Goal: Transaction & Acquisition: Purchase product/service

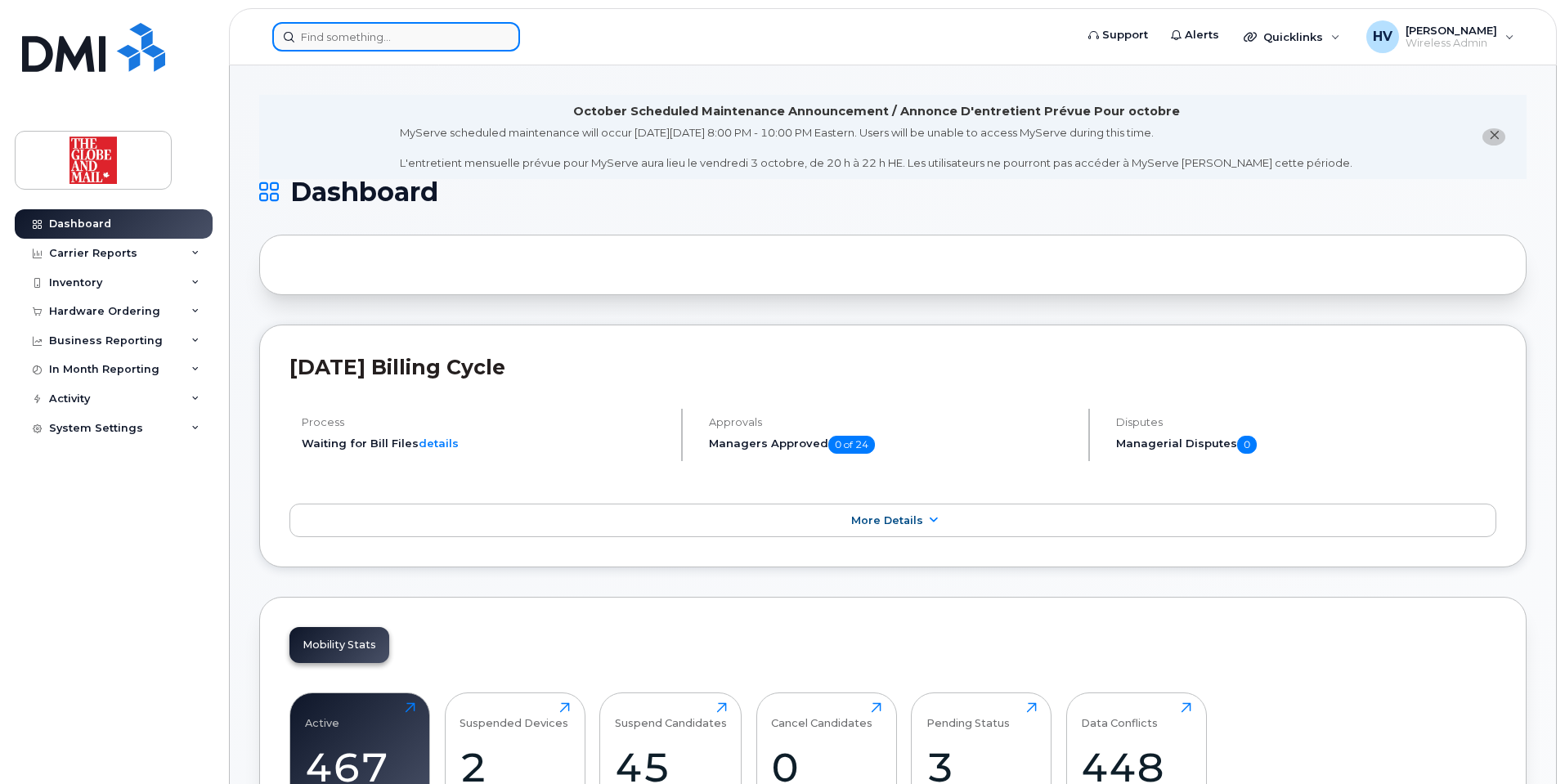
click at [373, 39] on input at bounding box center [396, 36] width 247 height 29
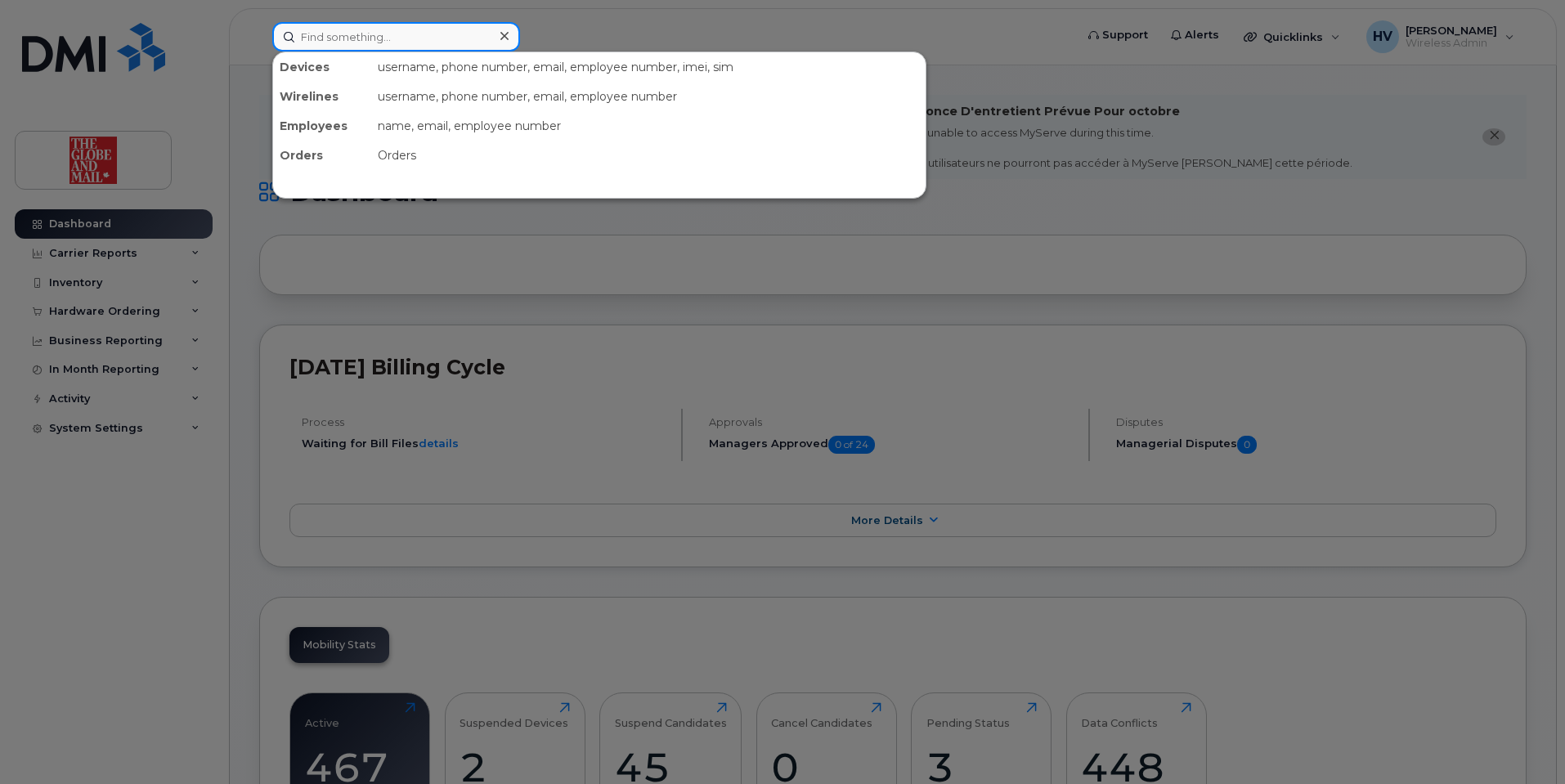
paste input "tkim"
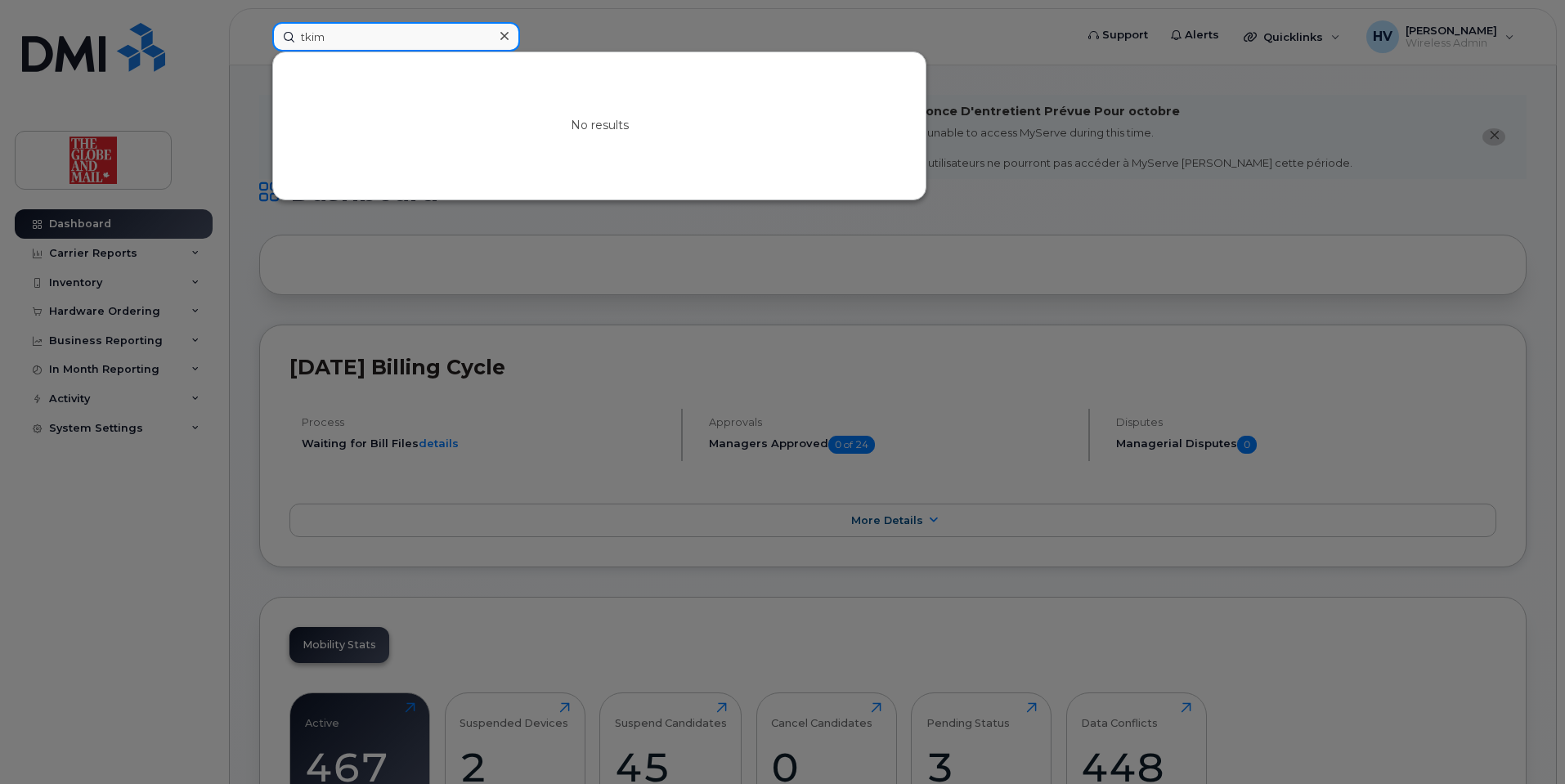
click at [399, 43] on input "tkim" at bounding box center [396, 36] width 247 height 29
click at [395, 40] on input "tkim" at bounding box center [396, 36] width 247 height 29
type input "t"
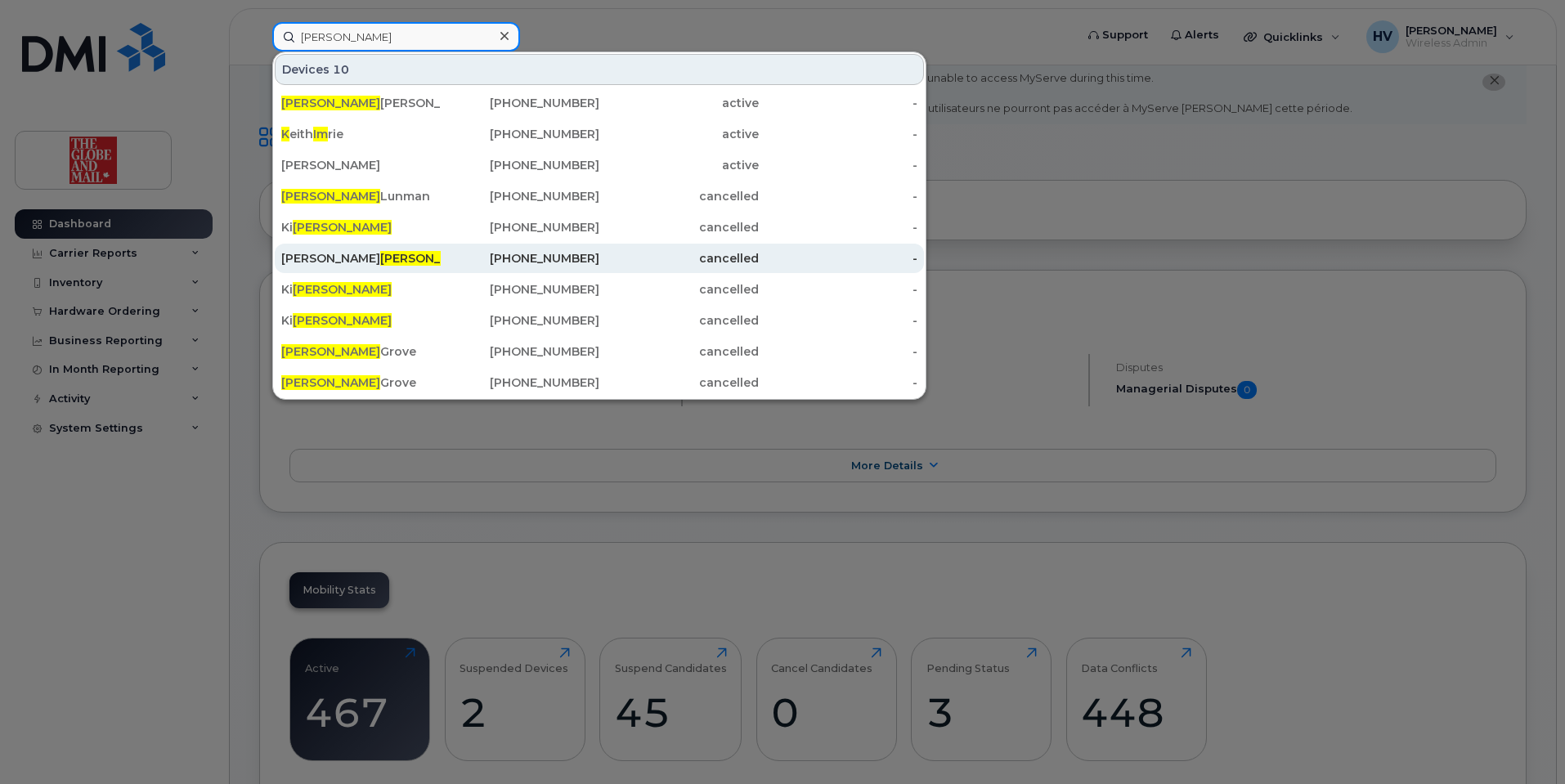
scroll to position [81, 0]
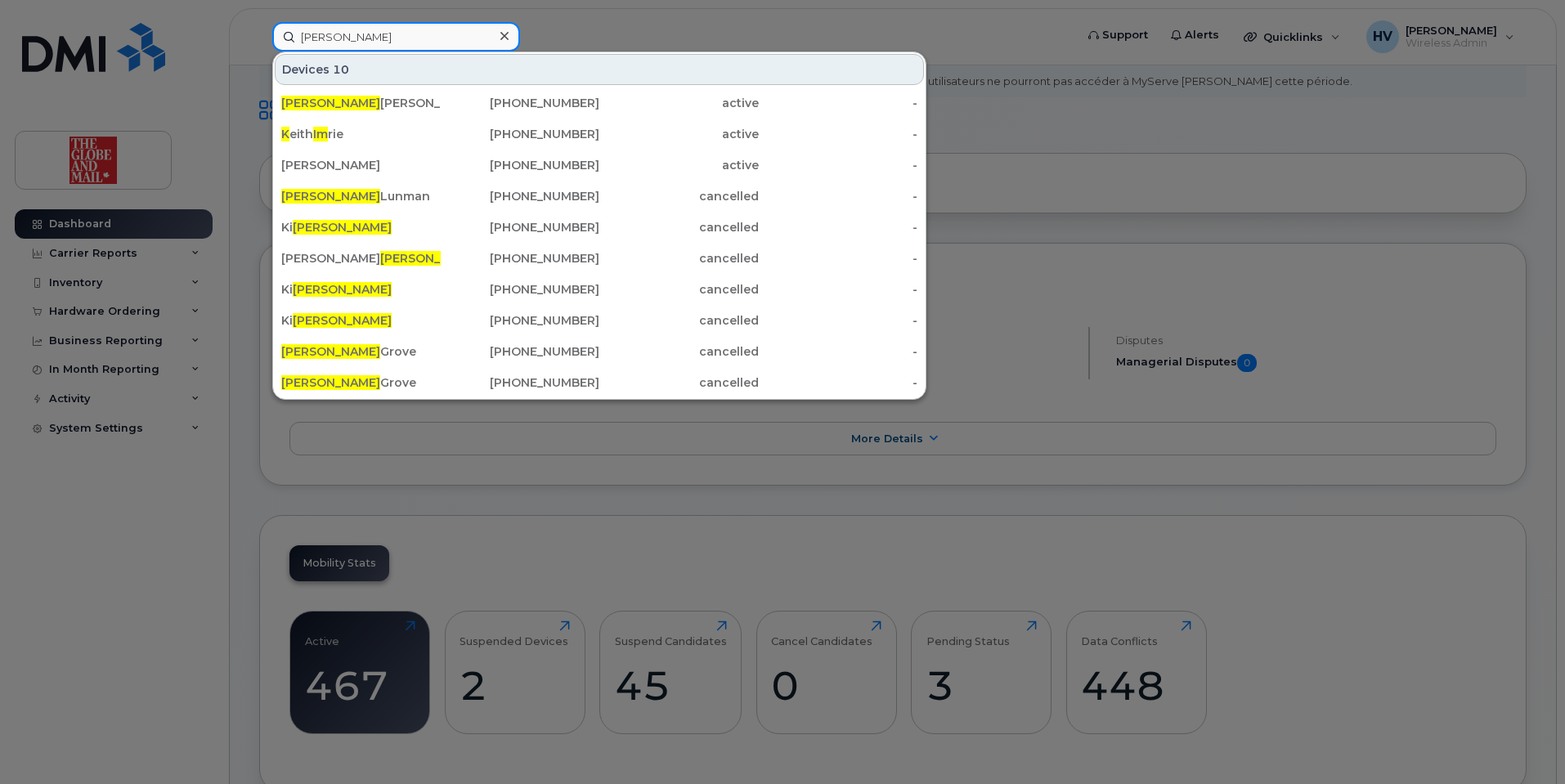
click at [350, 32] on input "kim" at bounding box center [396, 36] width 247 height 29
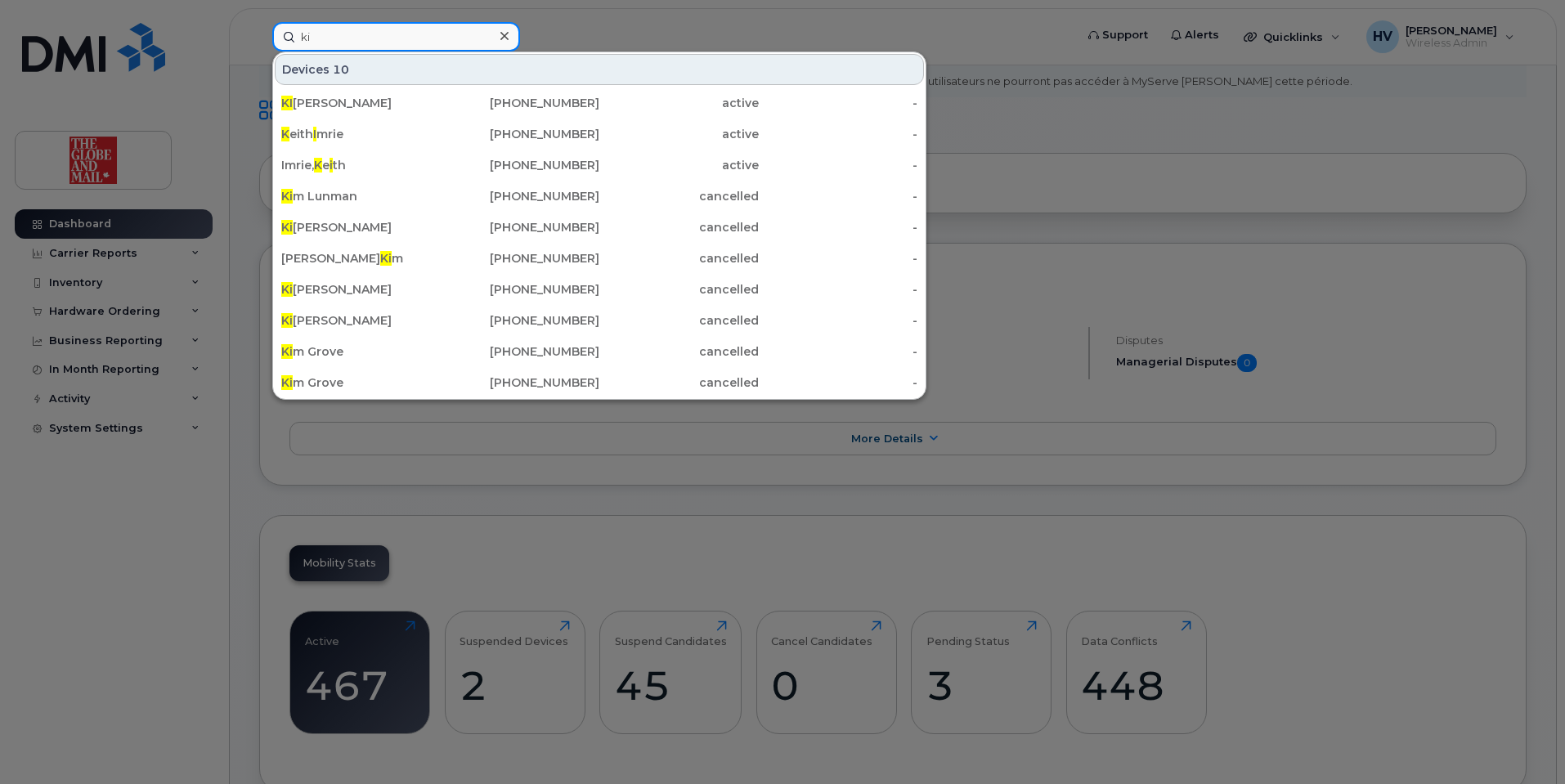
type input "k"
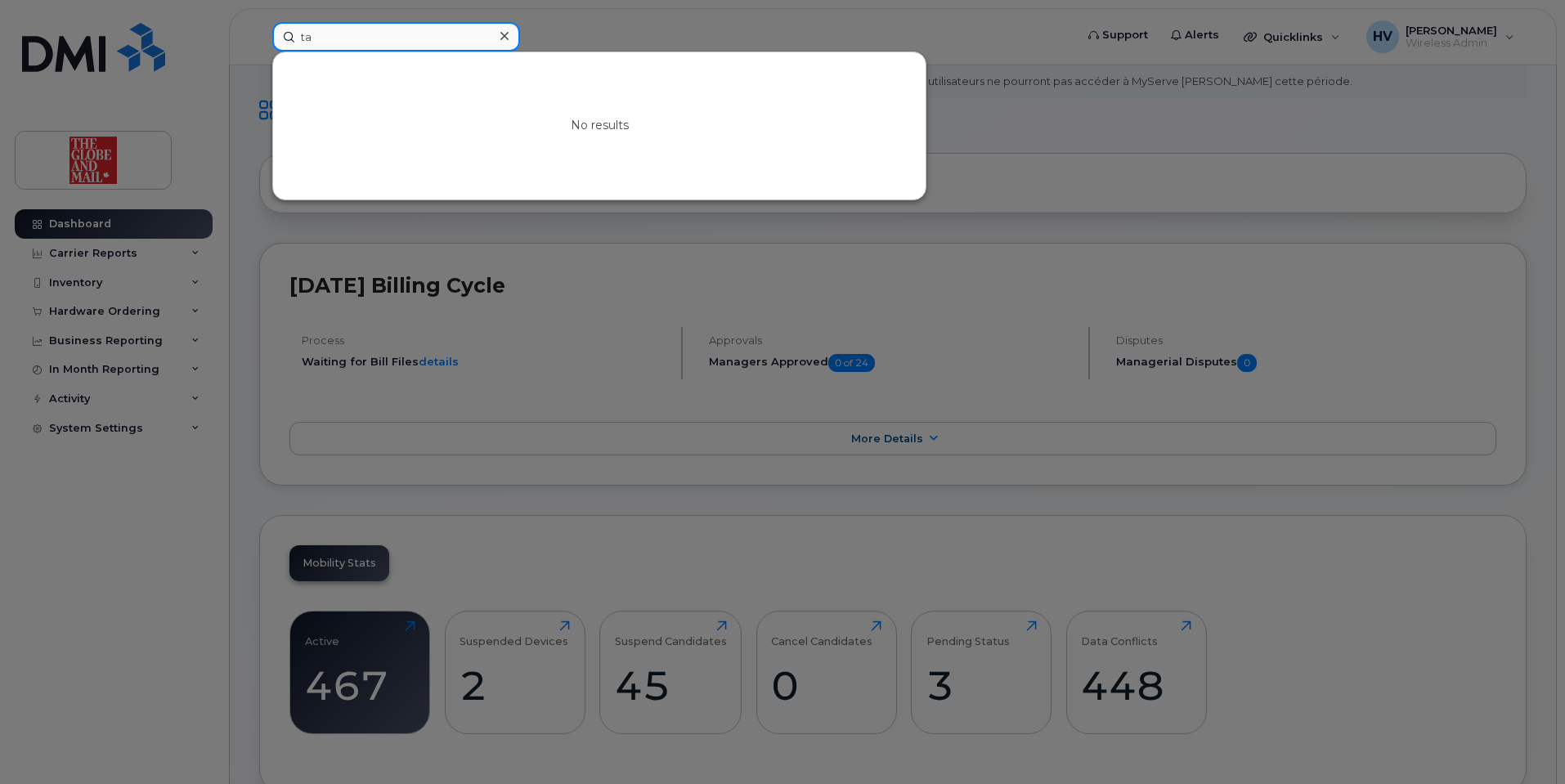
type input "t"
click at [343, 39] on input "kim ta" at bounding box center [396, 36] width 247 height 29
drag, startPoint x: 343, startPoint y: 37, endPoint x: 274, endPoint y: 23, distance: 70.4
click at [281, 23] on input "kim ta" at bounding box center [396, 36] width 247 height 29
paste input "Taehoon"
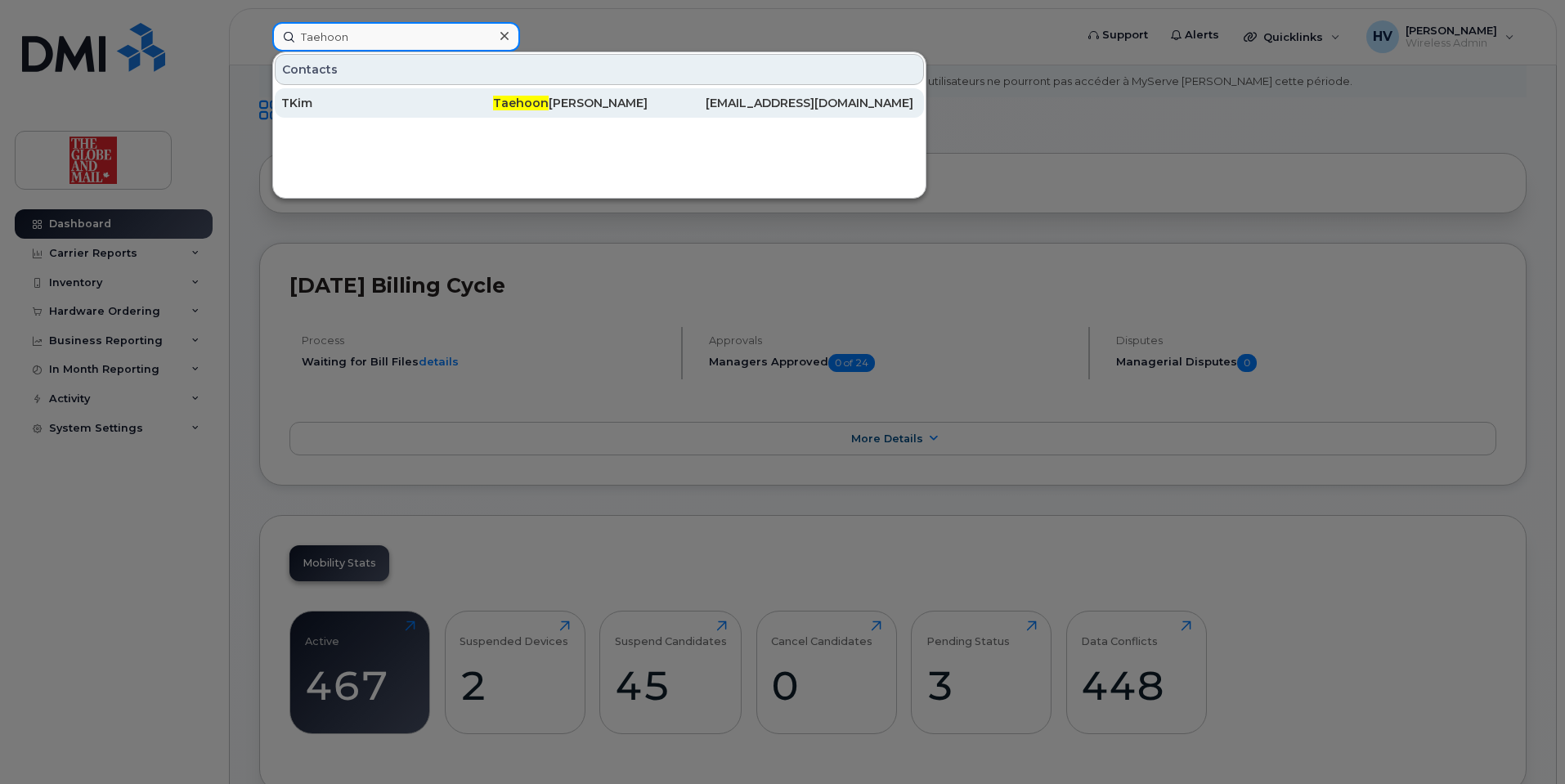
type input "Taehoon"
click at [302, 100] on div "TKim" at bounding box center [387, 103] width 212 height 16
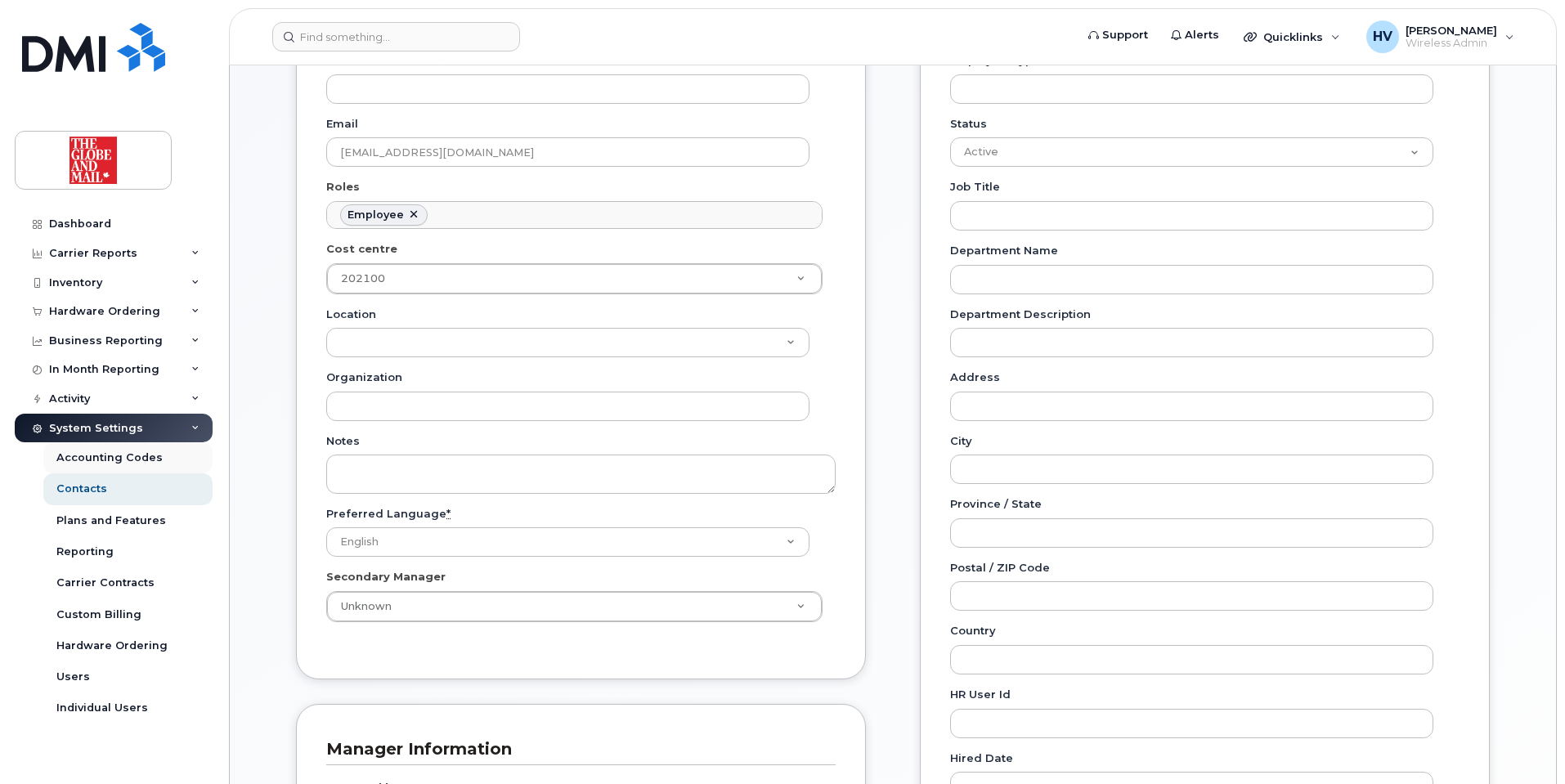
scroll to position [84, 0]
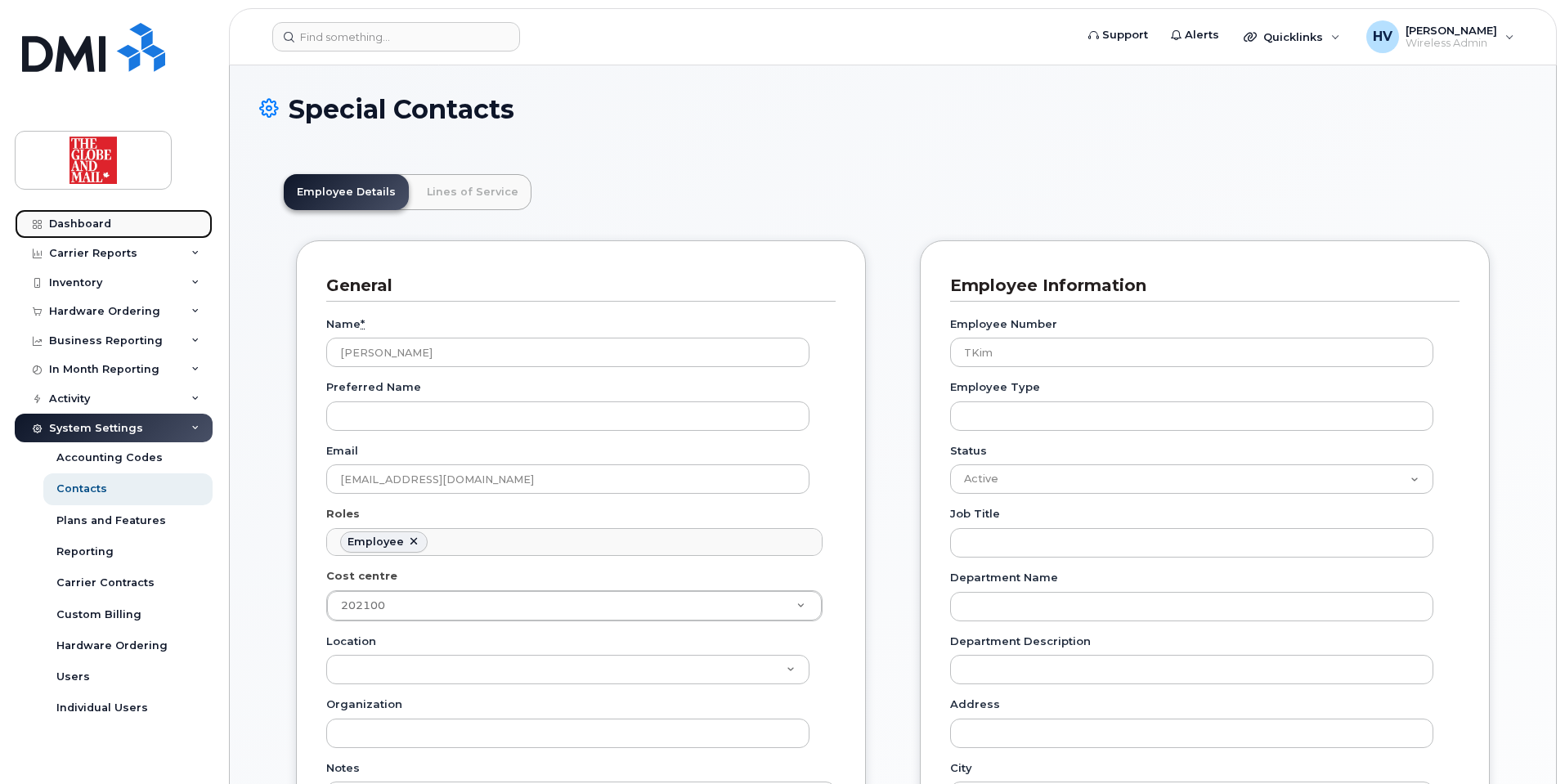
click at [98, 215] on link "Dashboard" at bounding box center [113, 224] width 197 height 29
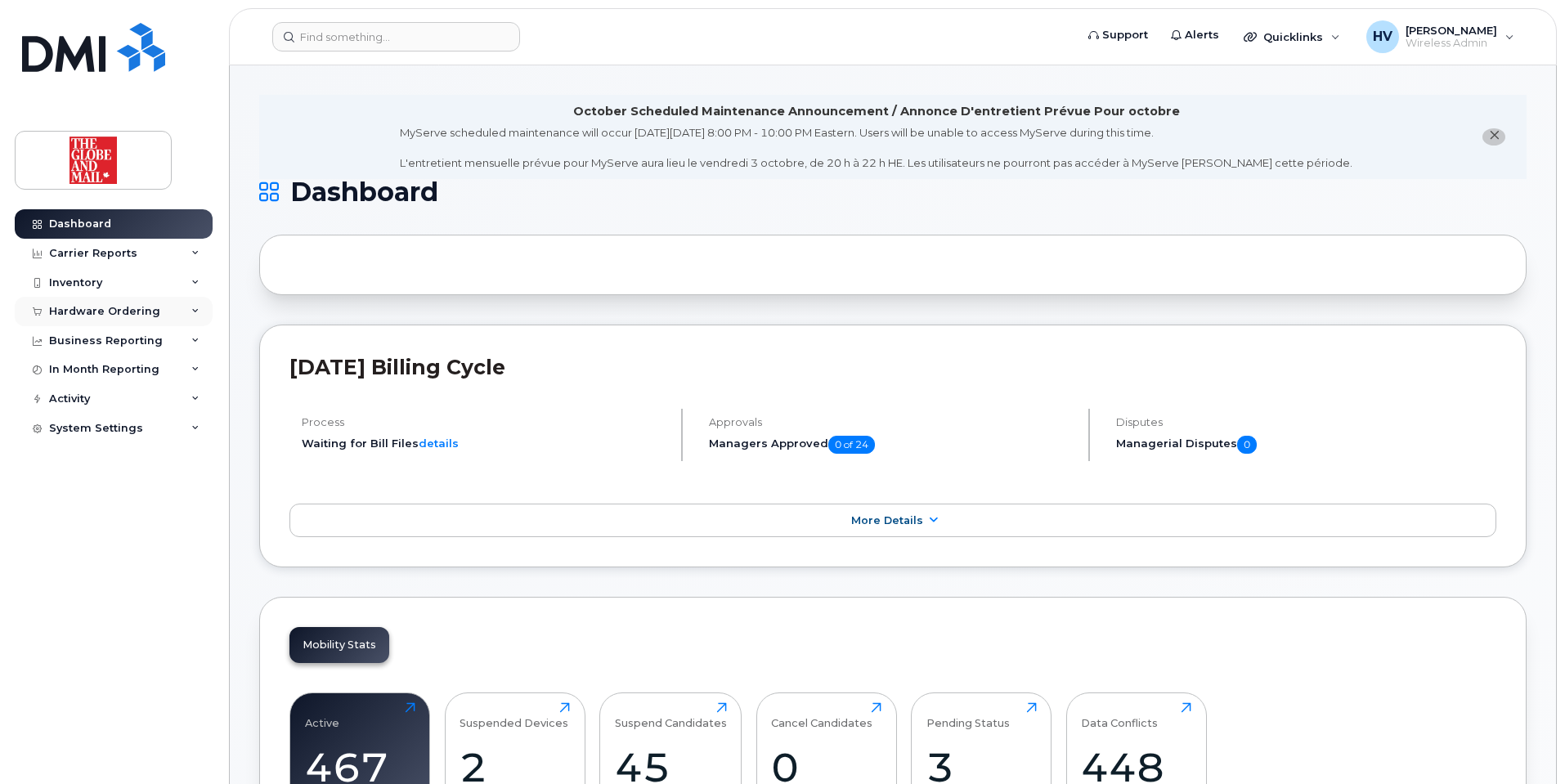
click at [115, 311] on div "Hardware Ordering" at bounding box center [104, 311] width 111 height 13
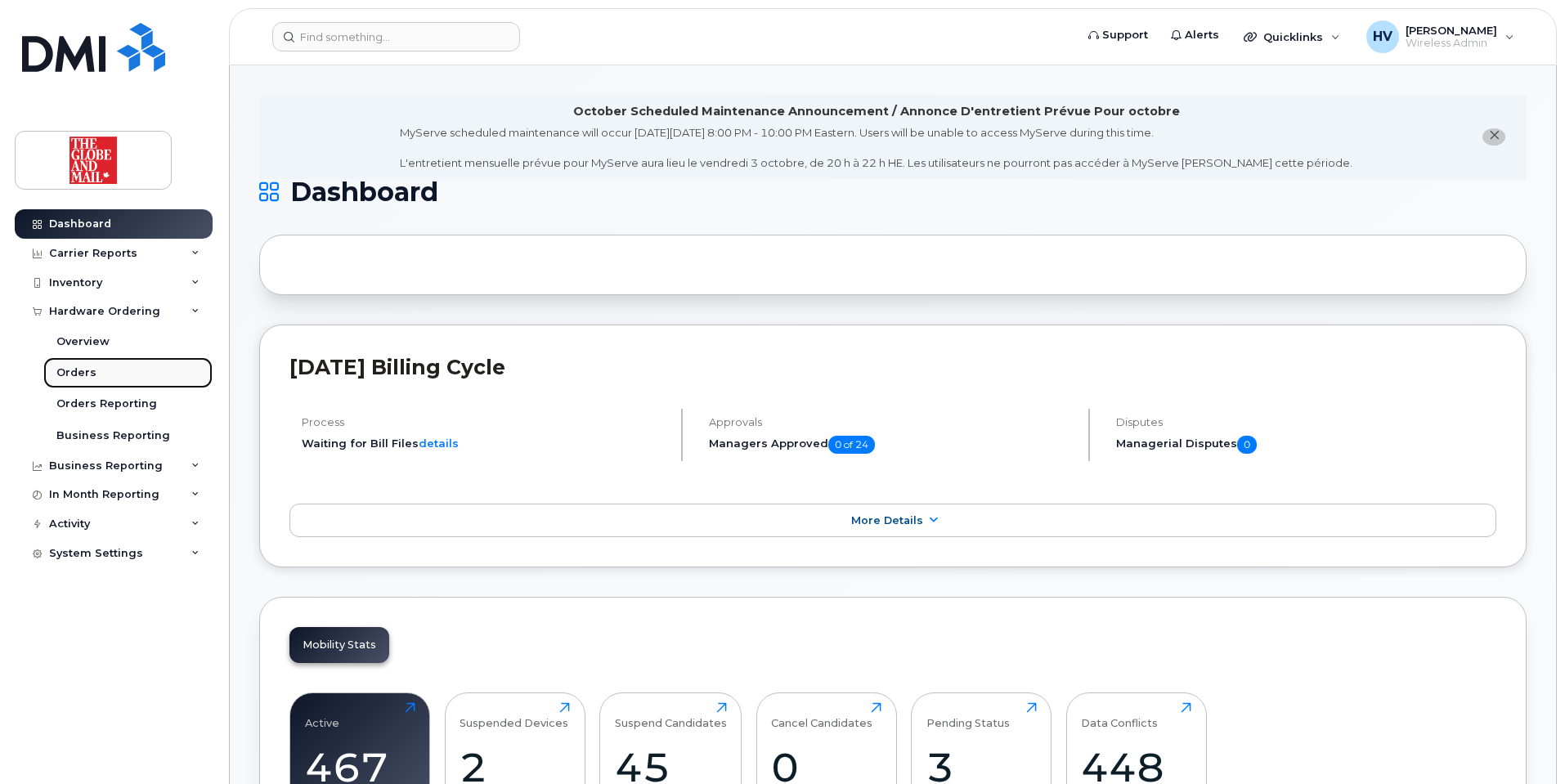
click at [82, 369] on div "Orders" at bounding box center [76, 372] width 40 height 14
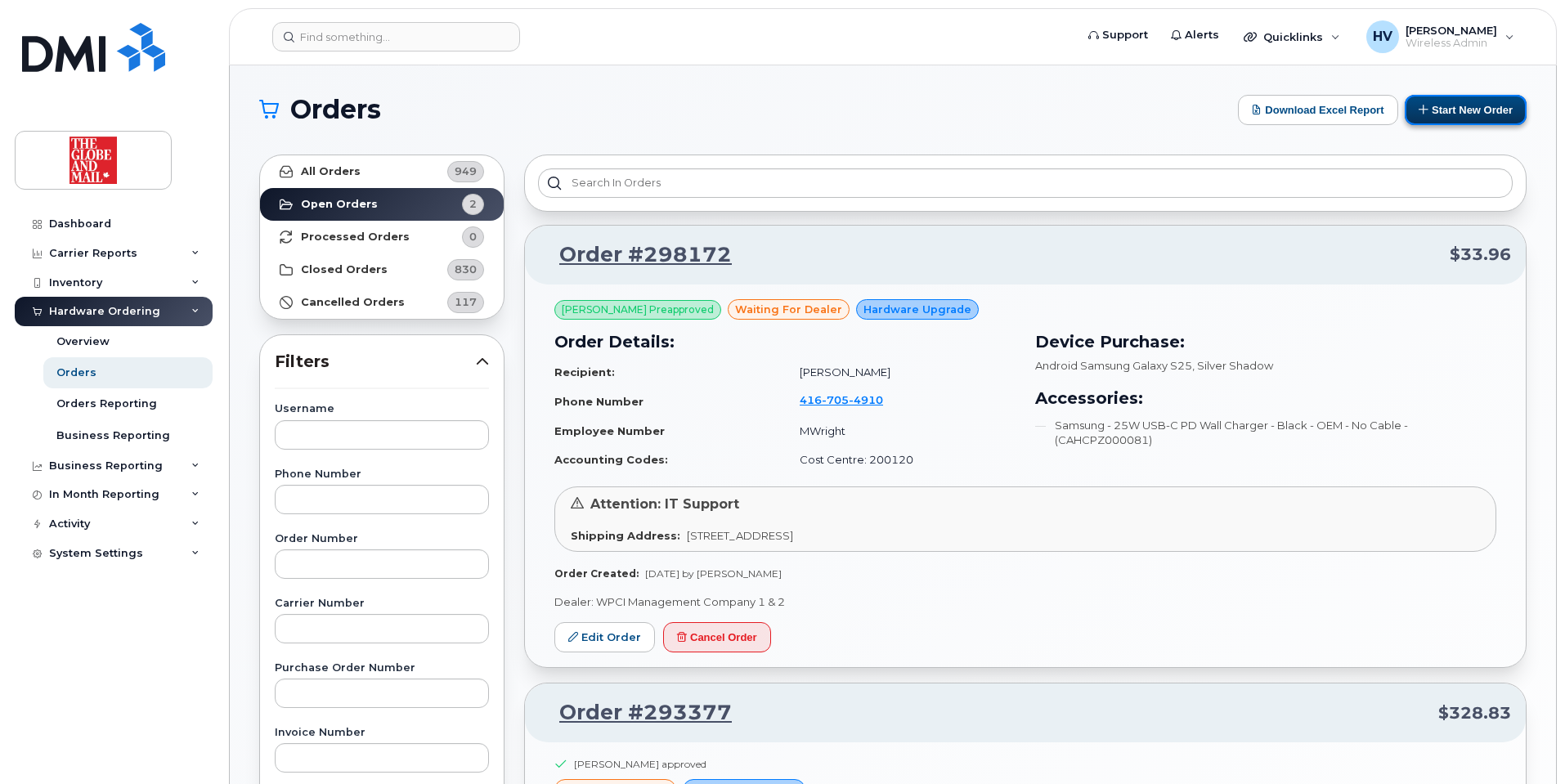
click at [1459, 110] on button "Start New Order" at bounding box center [1465, 110] width 121 height 30
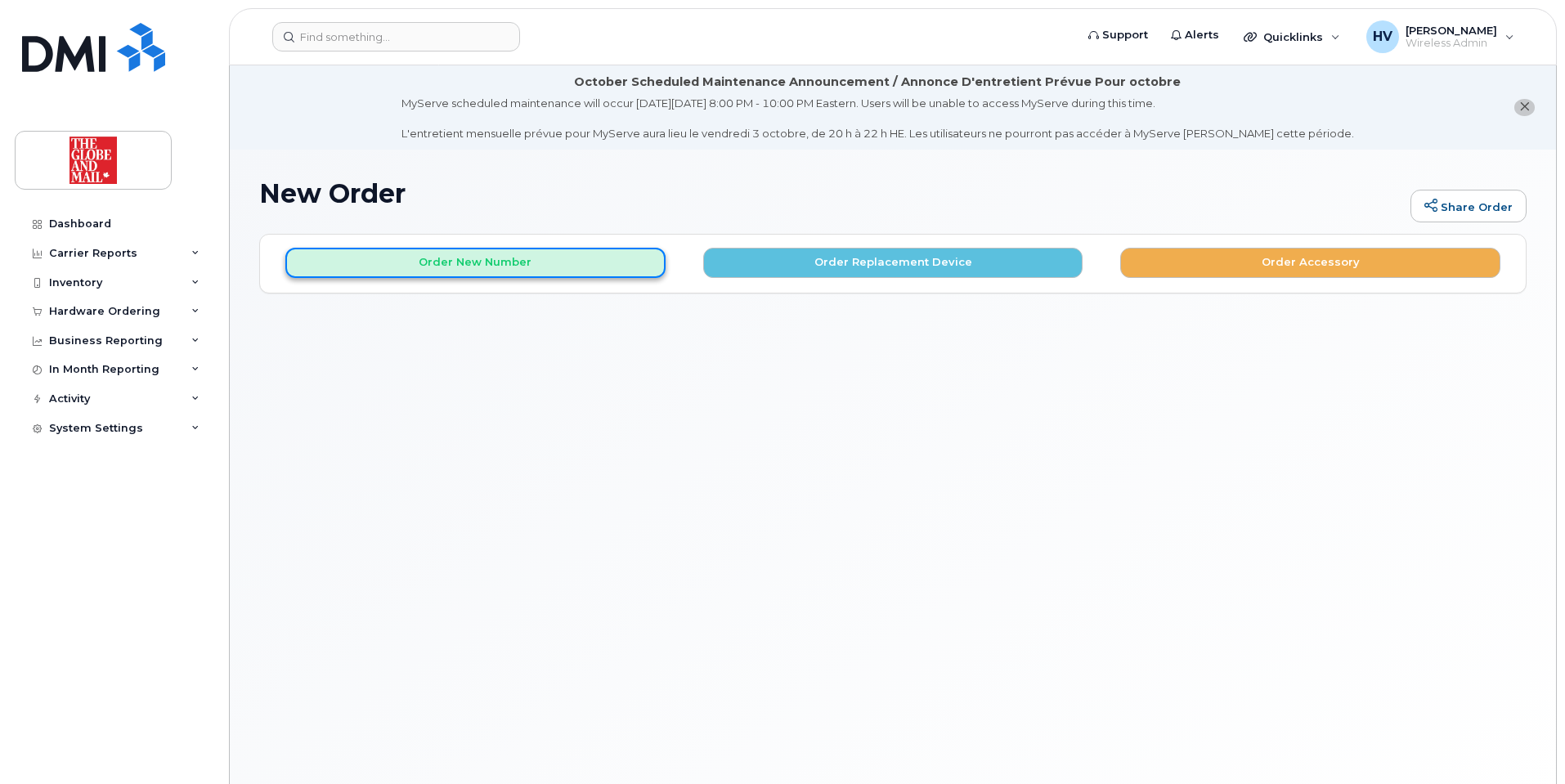
click at [548, 268] on button "Order New Number" at bounding box center [475, 262] width 380 height 30
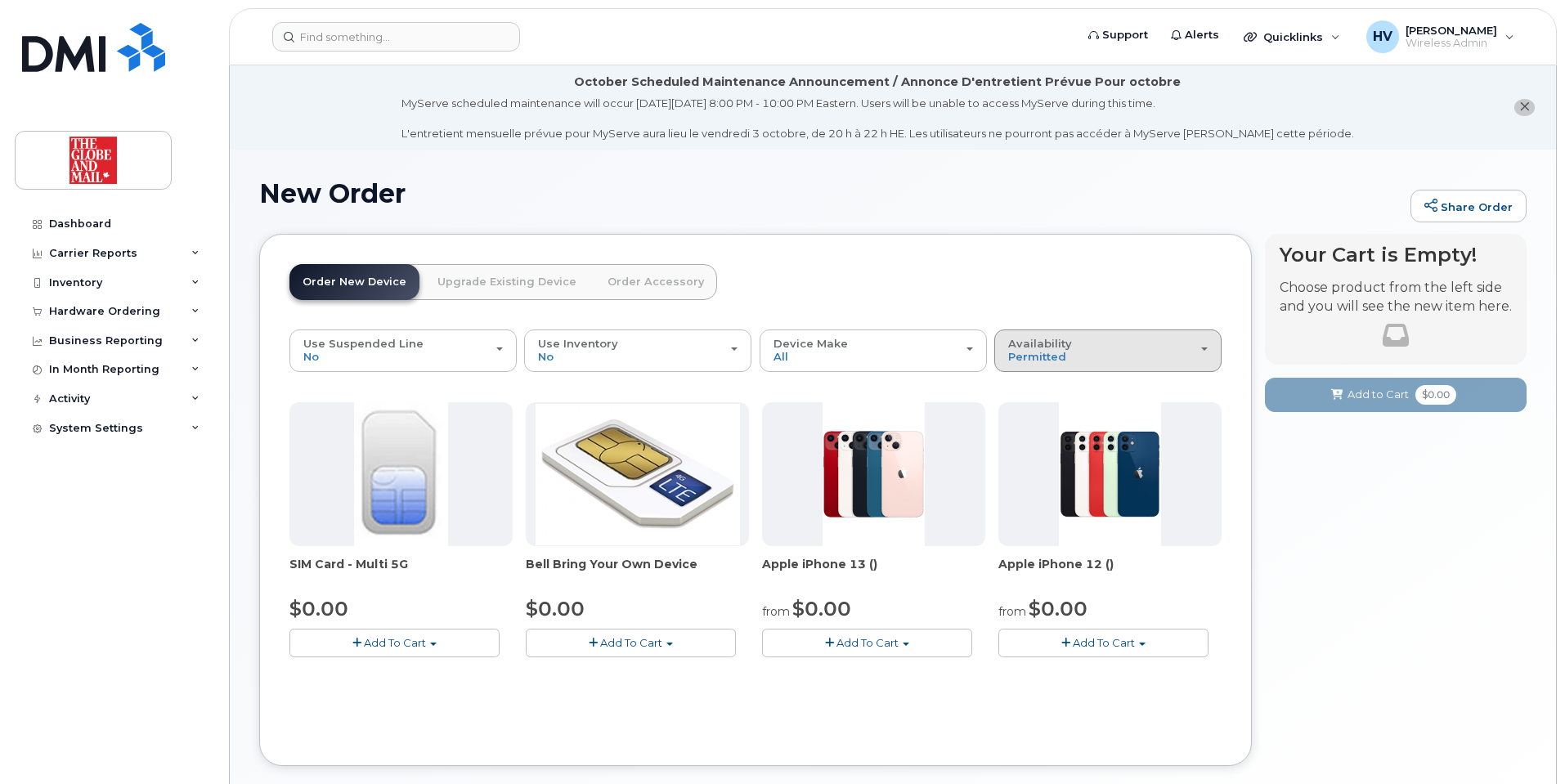
click at [1204, 350] on span "button" at bounding box center [1204, 349] width 6 height 4
click at [1029, 415] on label "All" at bounding box center [1015, 416] width 34 height 20
click at [0, 0] on input "All" at bounding box center [0, 0] width 0 height 0
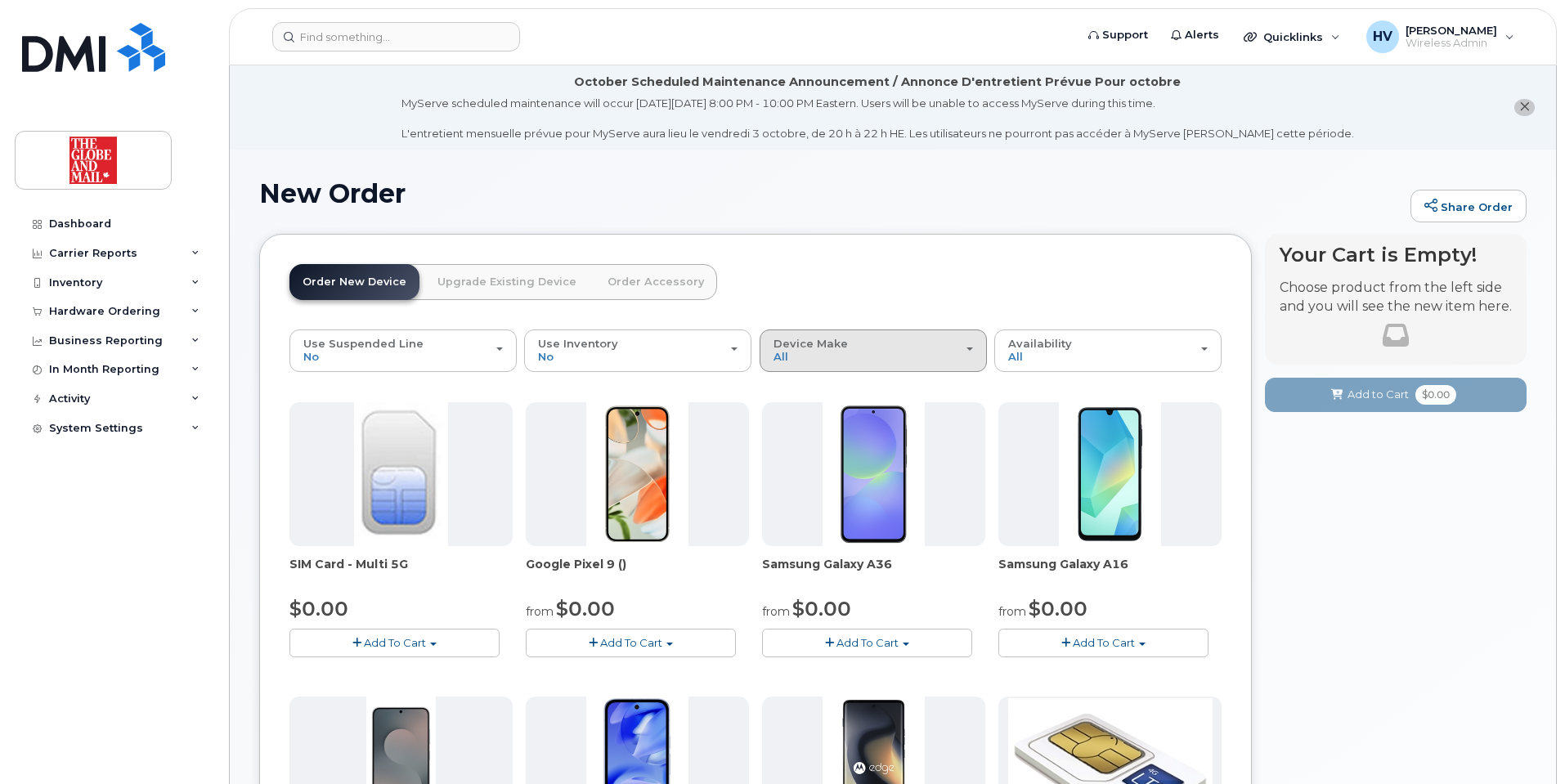
click at [961, 349] on div "Device Make All Android Cell Phone HUB iPhone" at bounding box center [873, 350] width 199 height 25
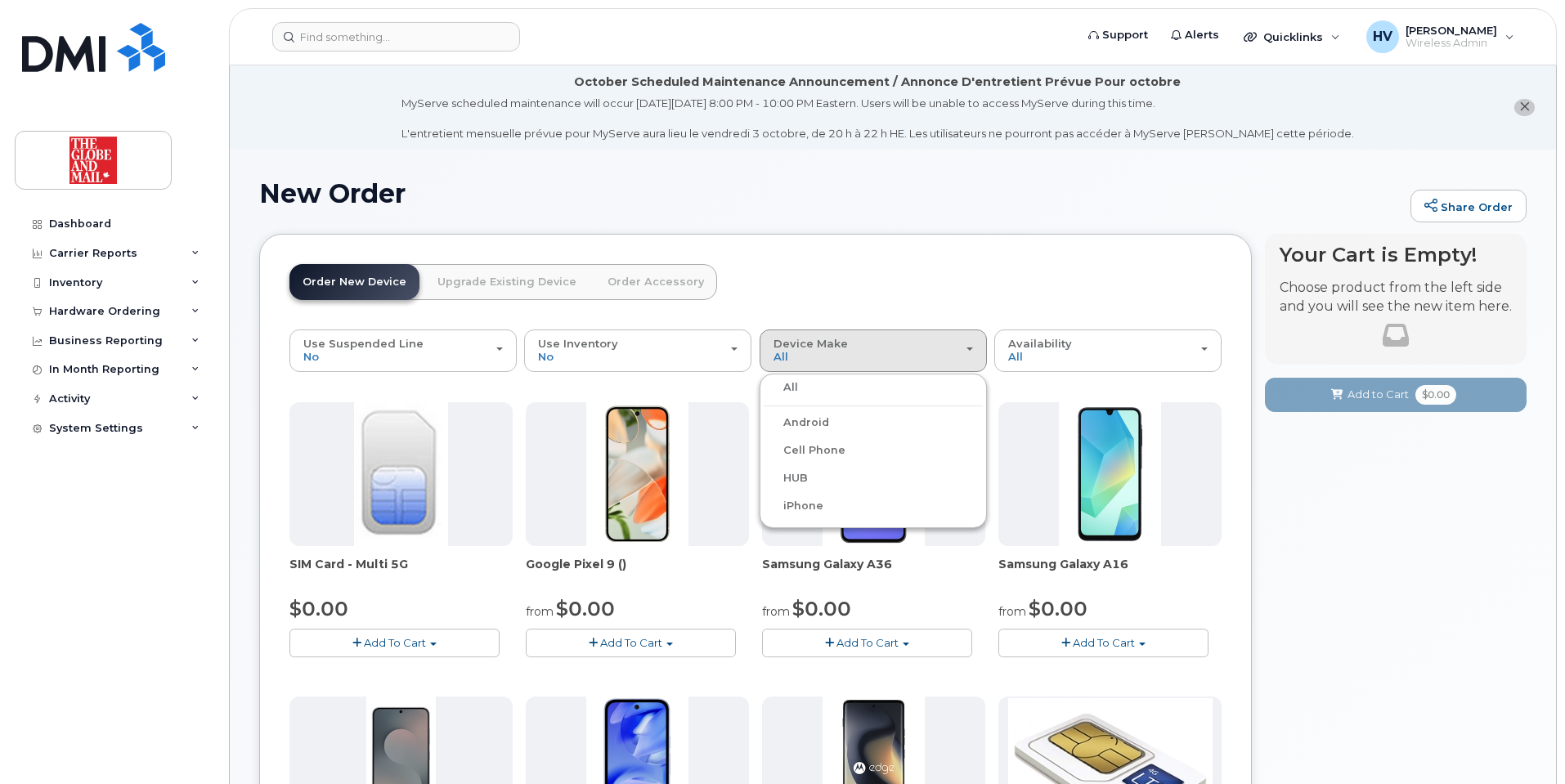
click at [796, 505] on label "iPhone" at bounding box center [793, 506] width 60 height 20
click at [0, 0] on input "iPhone" at bounding box center [0, 0] width 0 height 0
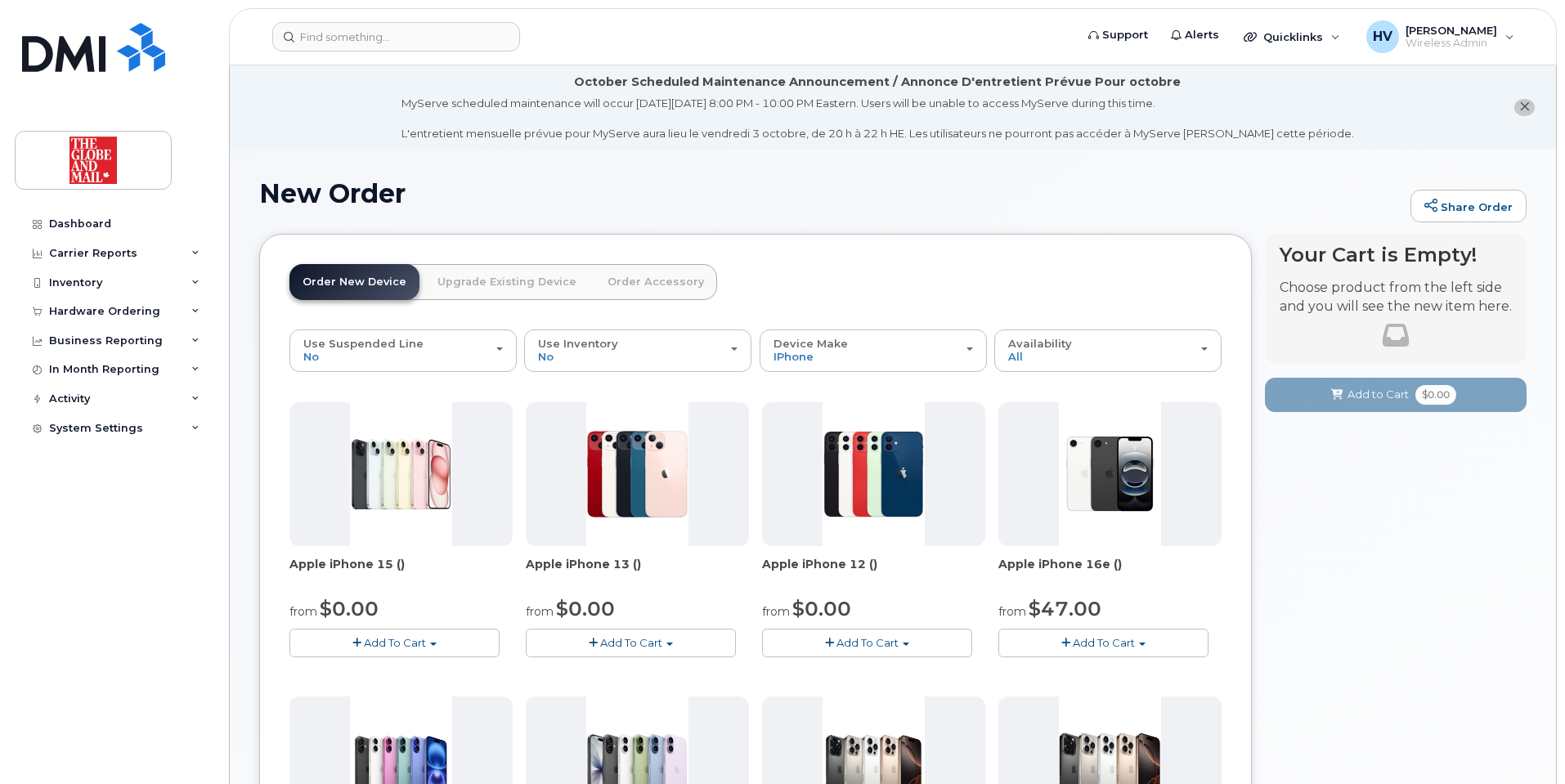
scroll to position [81, 0]
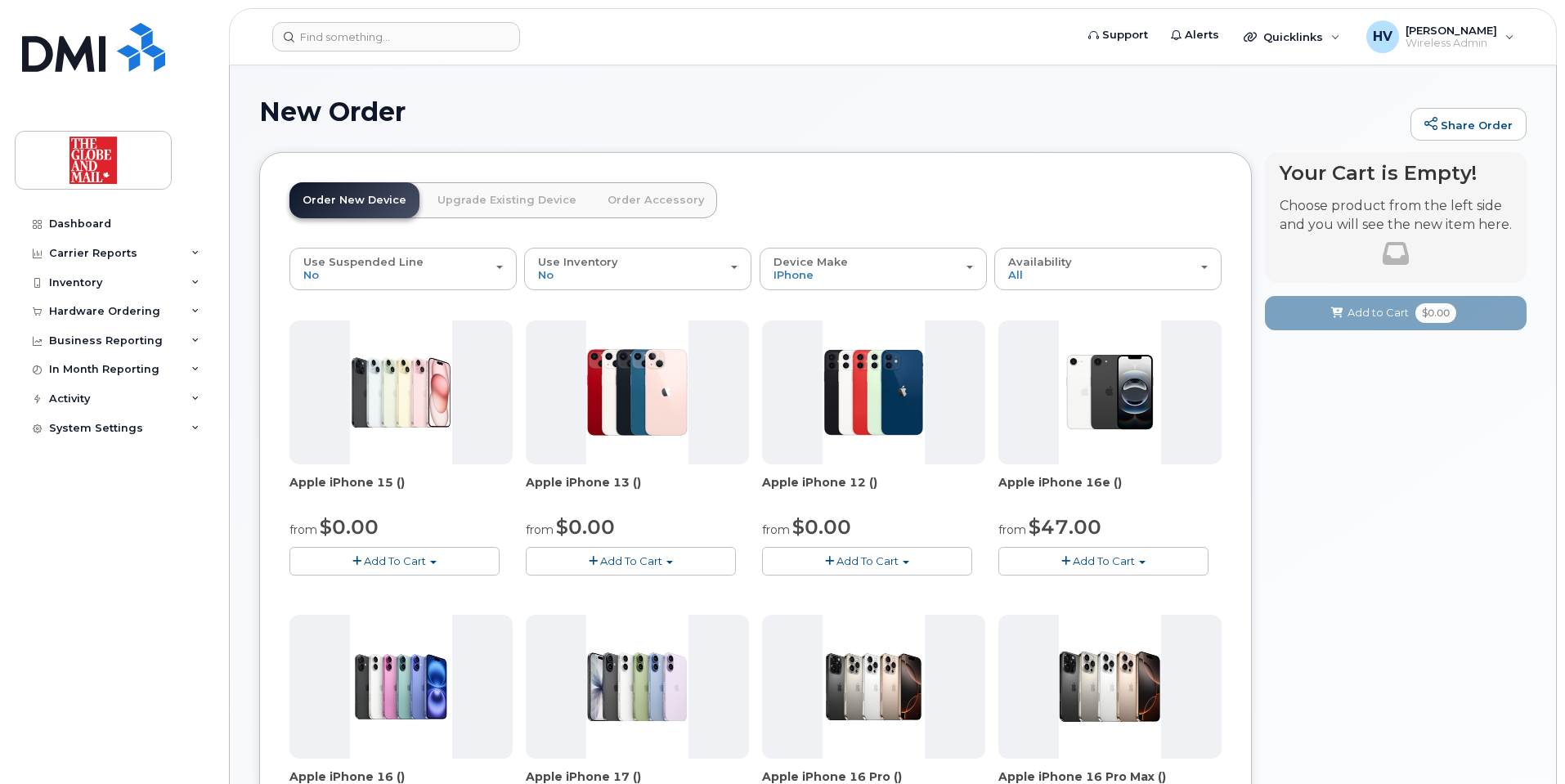
click at [1099, 562] on span "Add To Cart" at bounding box center [1103, 560] width 62 height 13
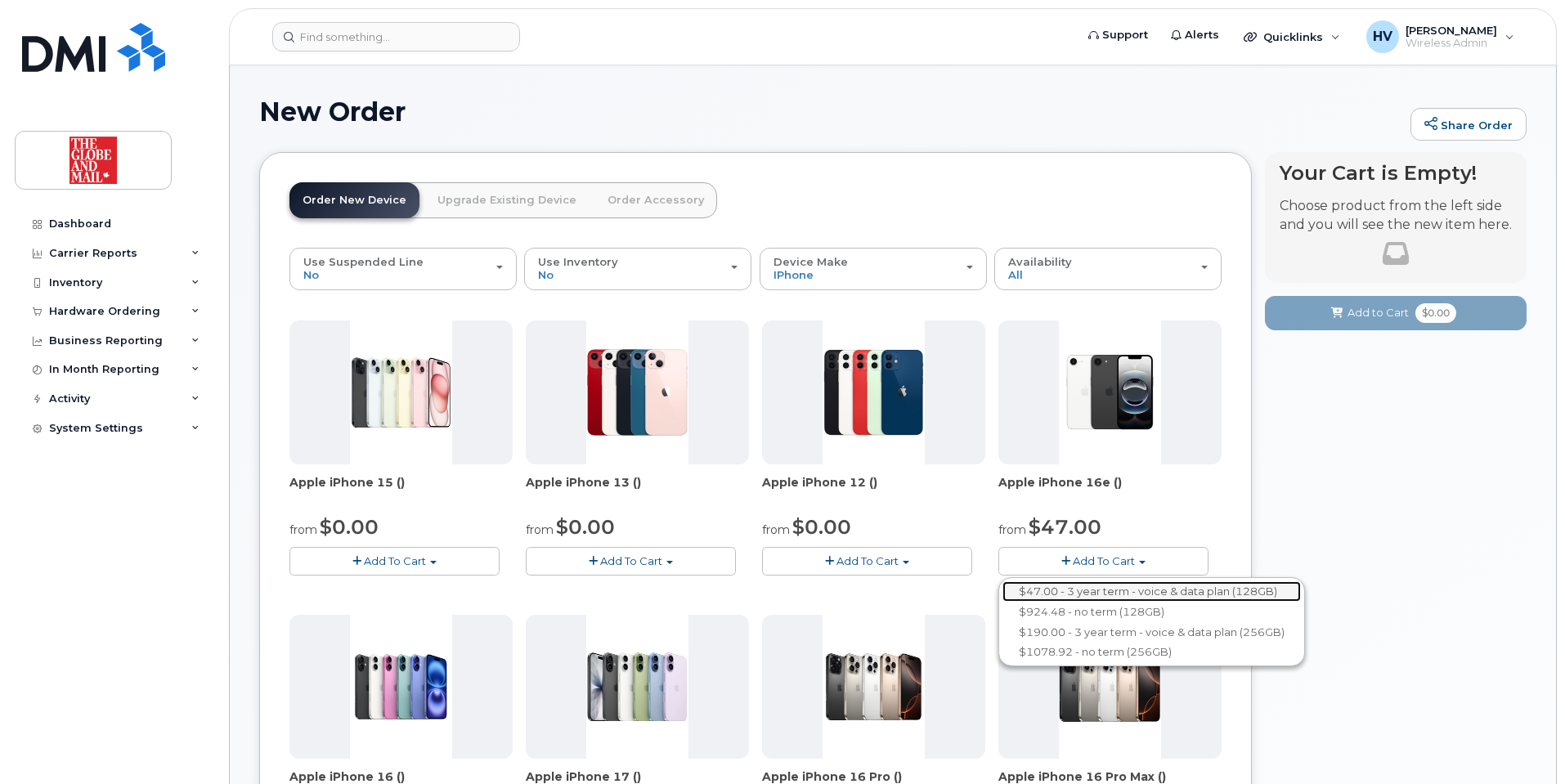
click at [1083, 587] on link "$47.00 - 3 year term - voice & data plan (128GB)" at bounding box center [1151, 591] width 298 height 21
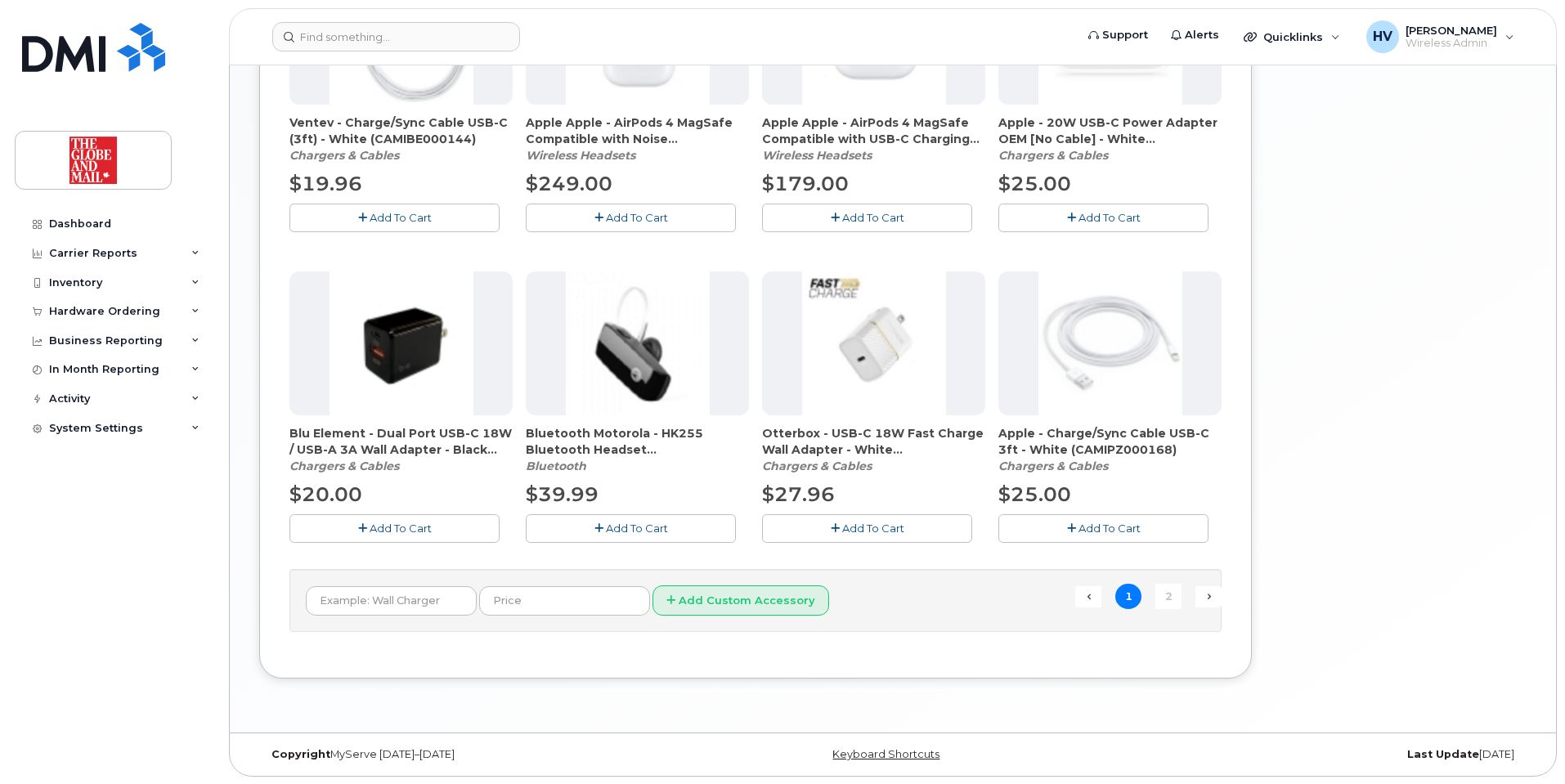
scroll to position [1113, 0]
click at [1163, 592] on link "2" at bounding box center [1167, 596] width 26 height 25
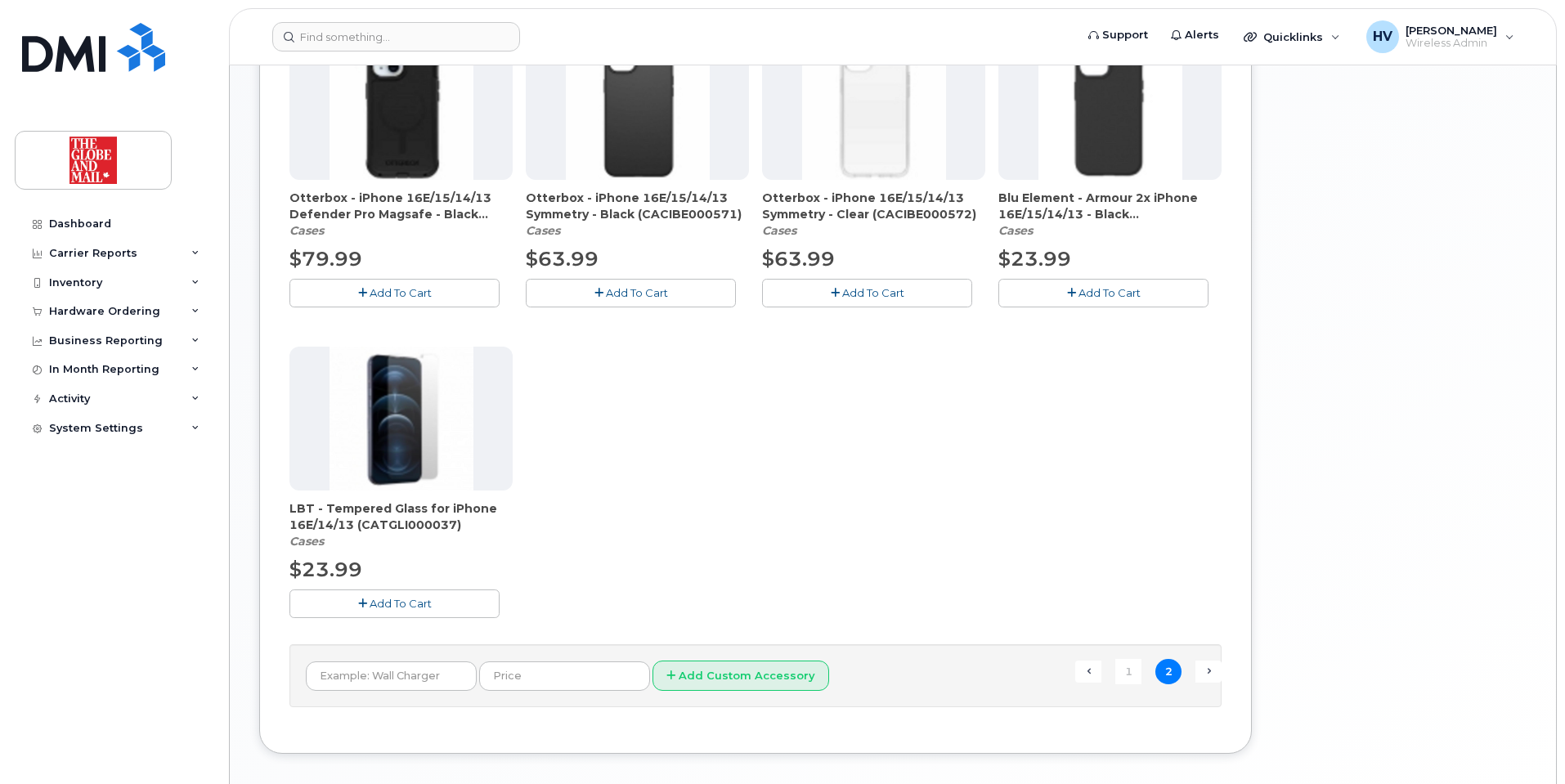
scroll to position [802, 0]
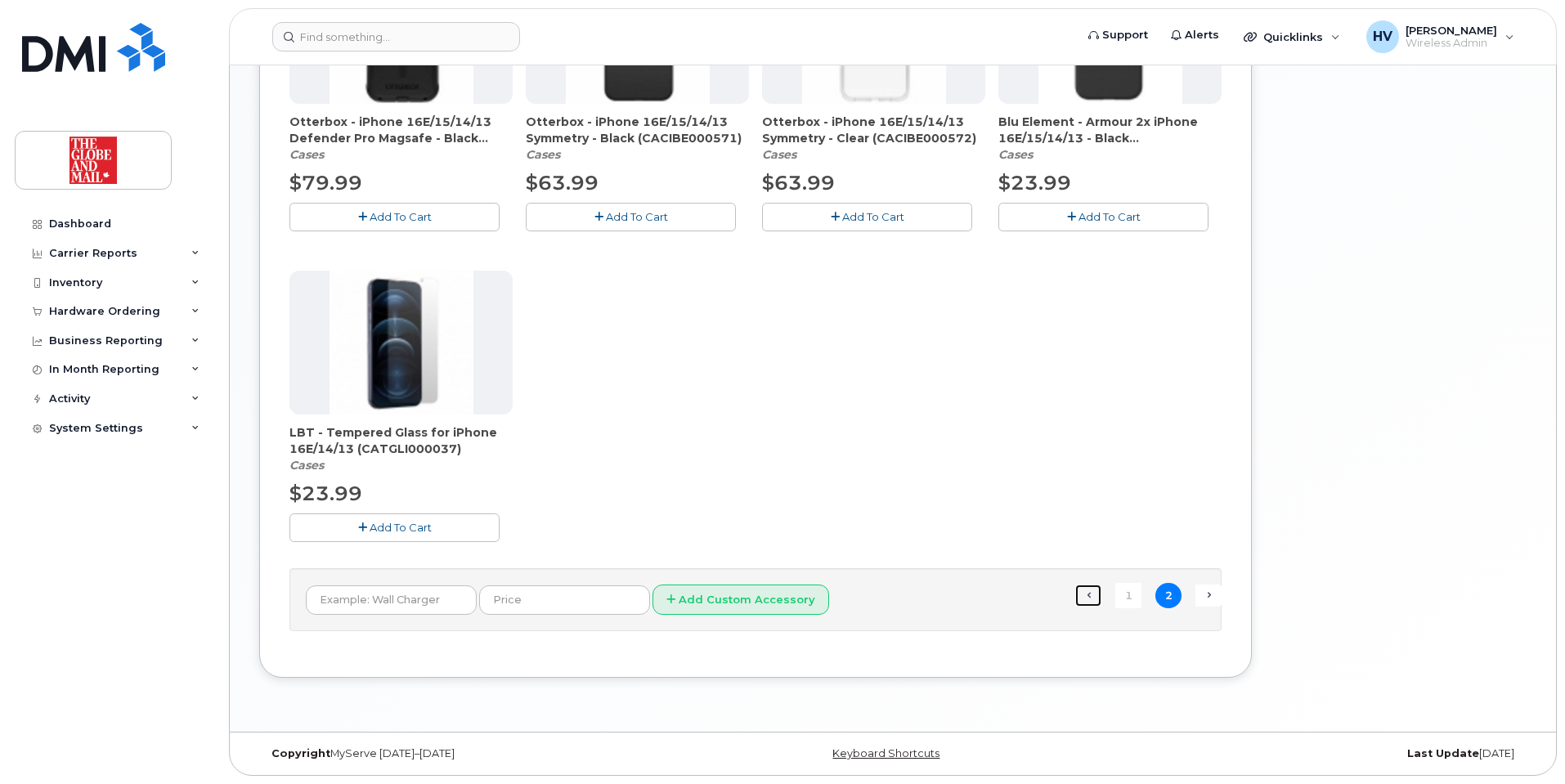
click at [1090, 595] on link "← Previous" at bounding box center [1088, 594] width 26 height 21
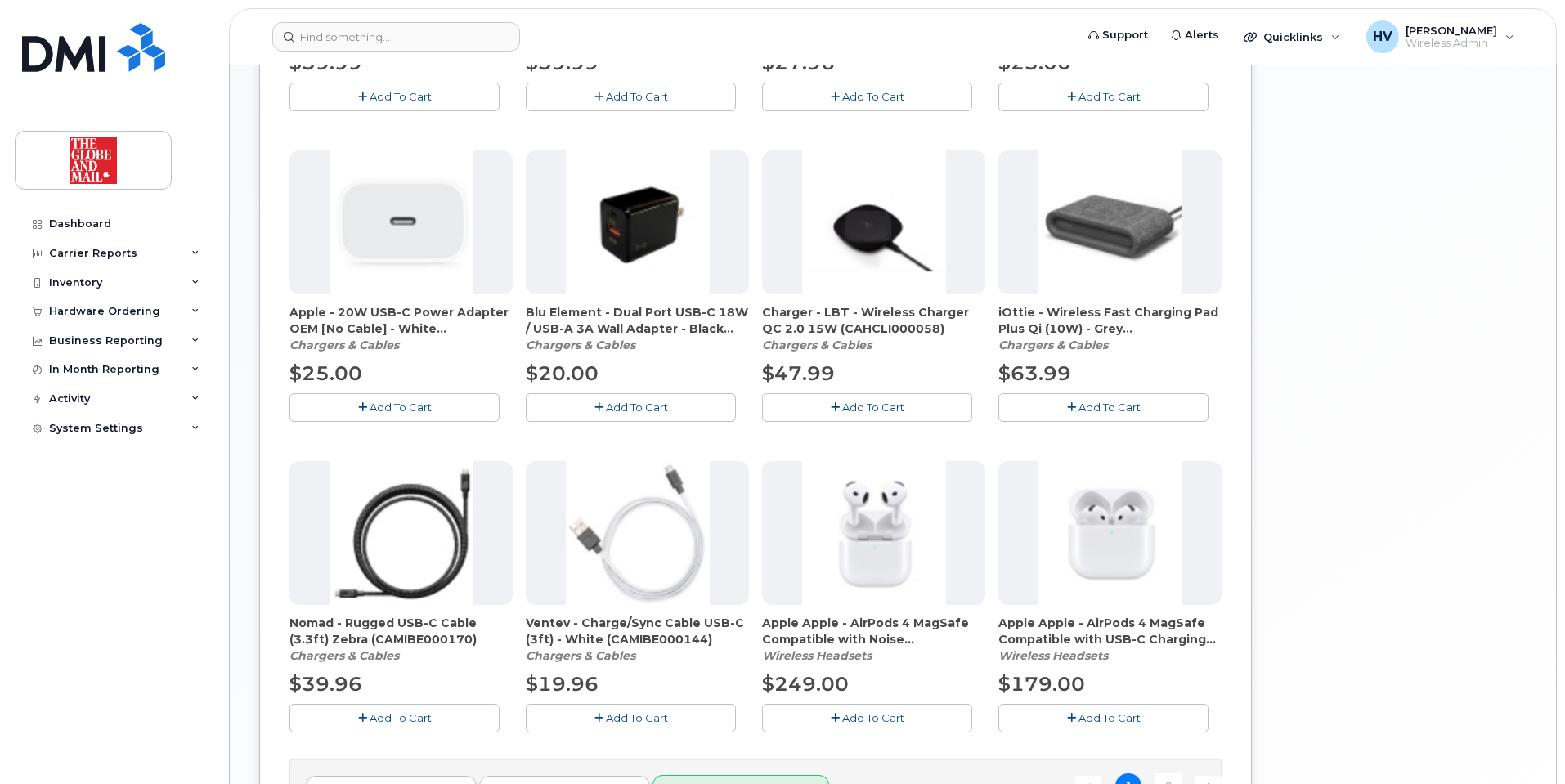
scroll to position [910, 0]
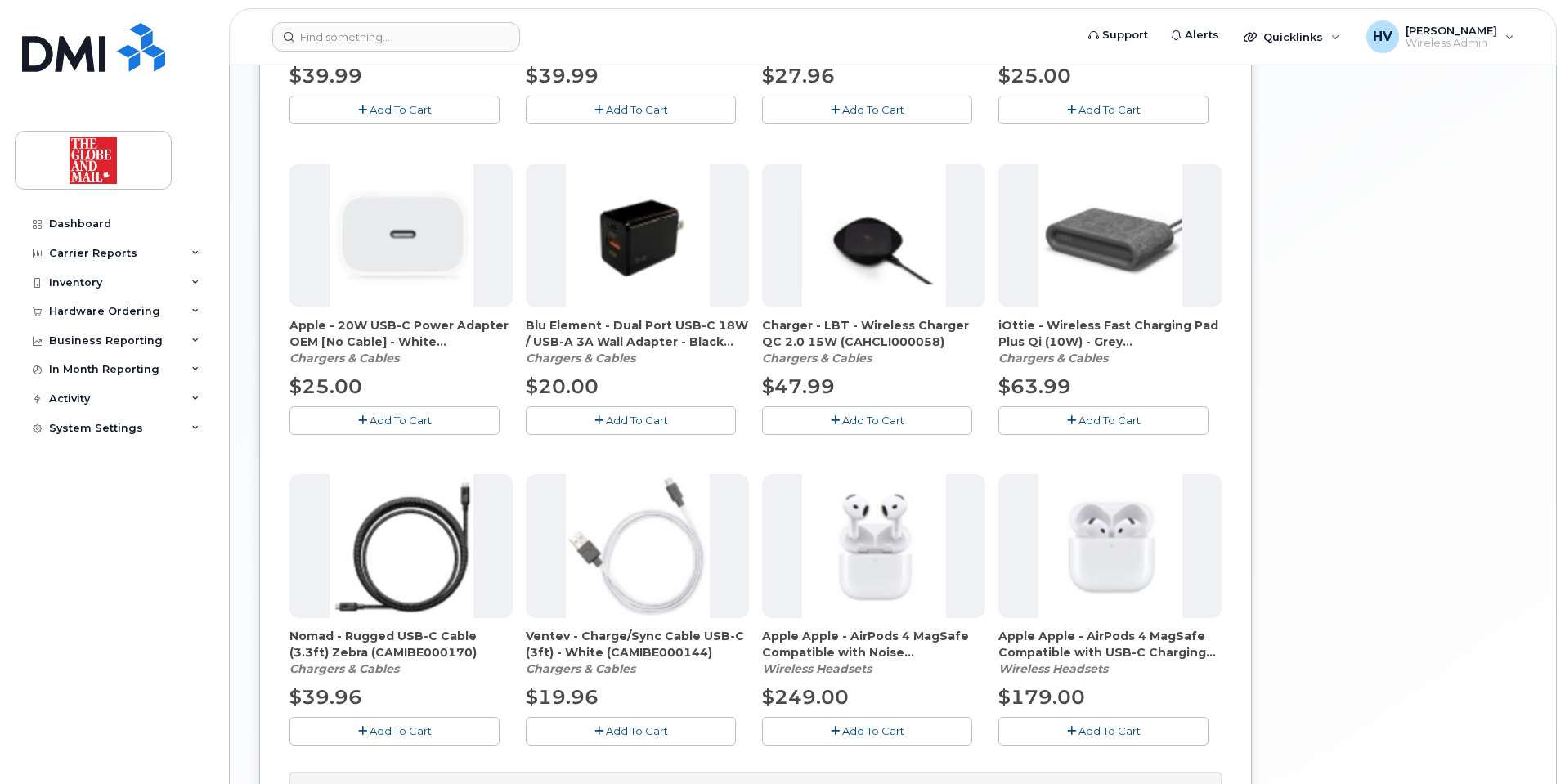
click at [403, 410] on button "Add To Cart" at bounding box center [395, 421] width 210 height 29
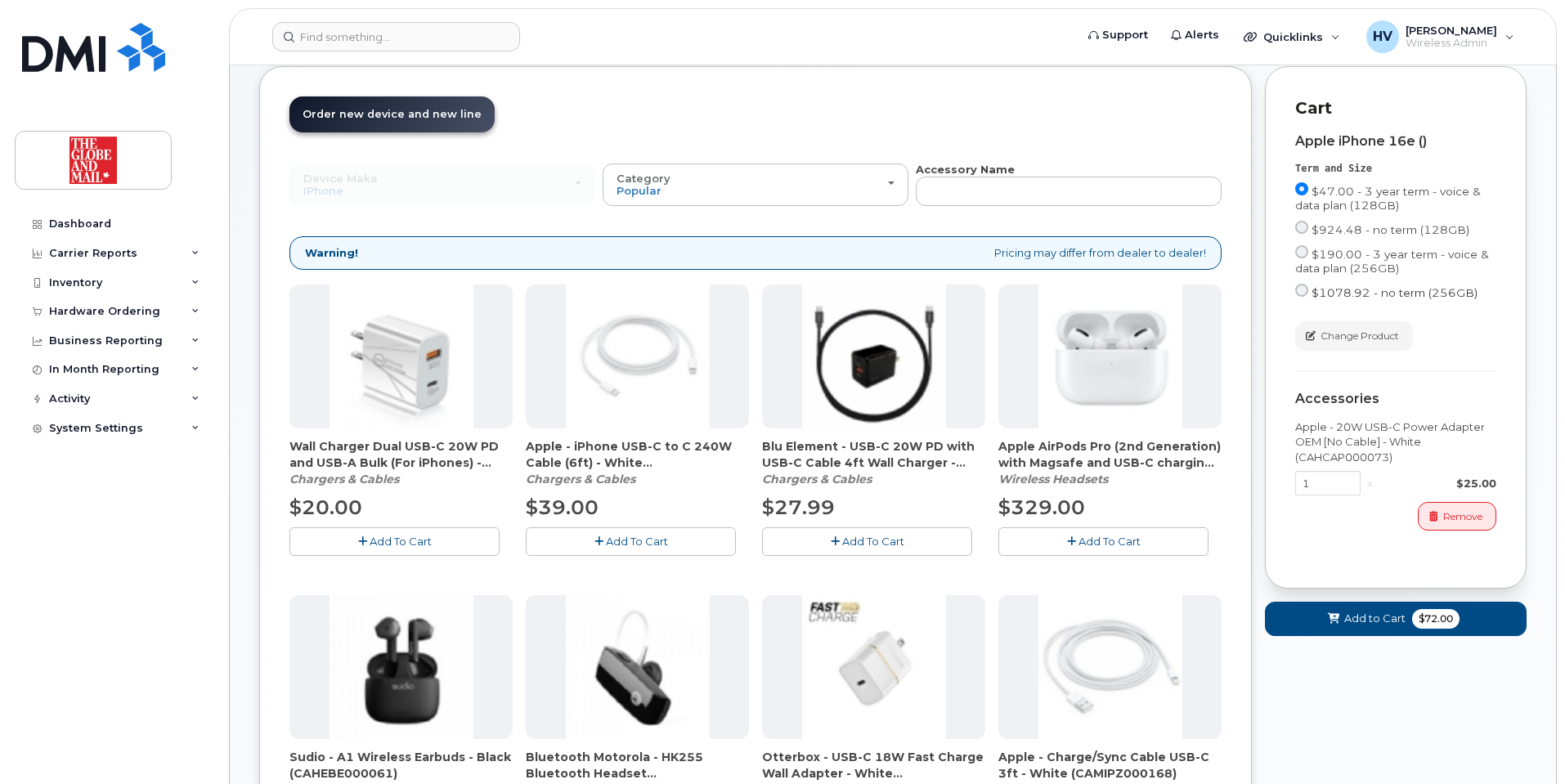
scroll to position [174, 0]
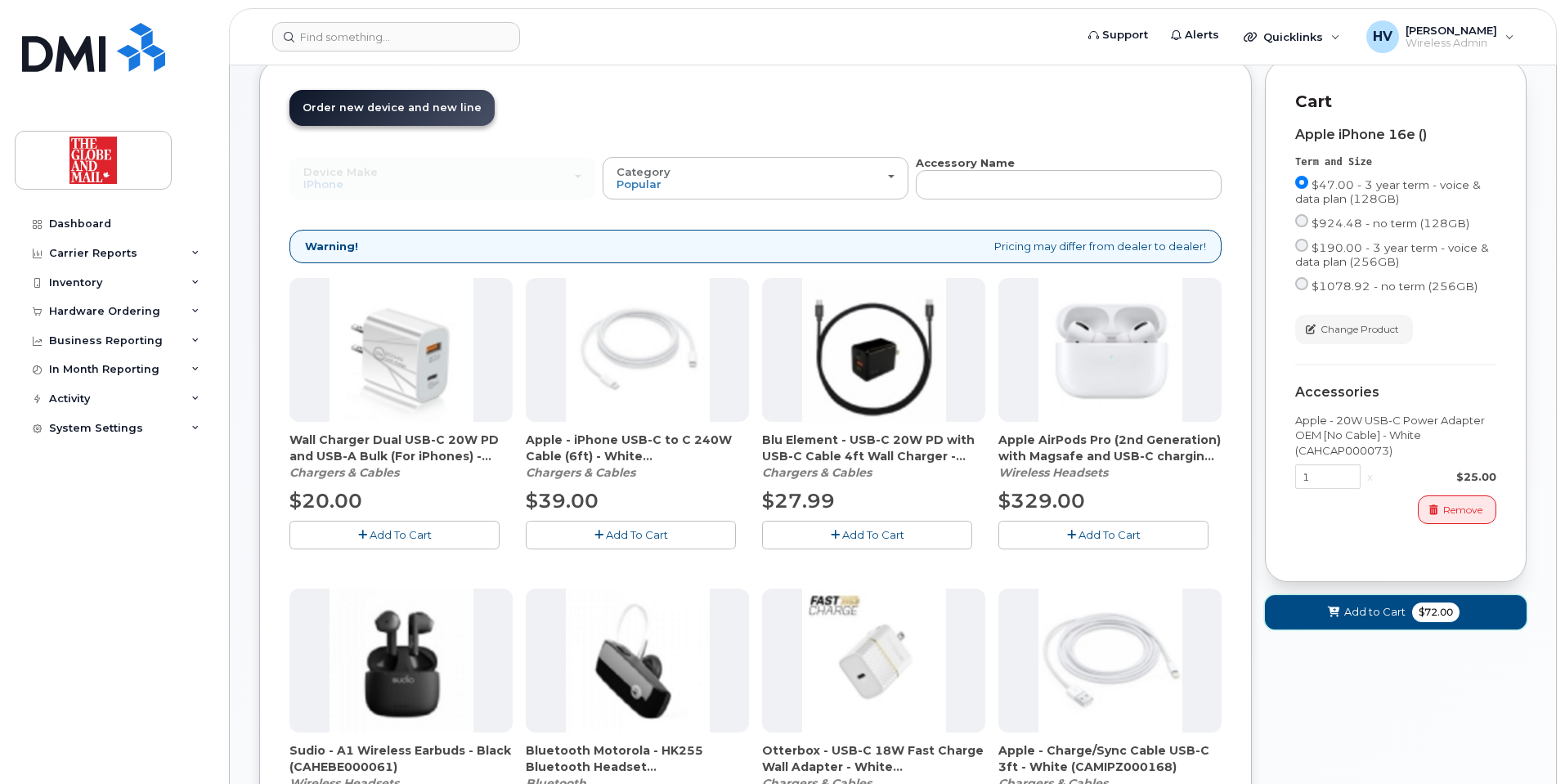
click at [1367, 612] on span "Add to Cart" at bounding box center [1375, 611] width 62 height 15
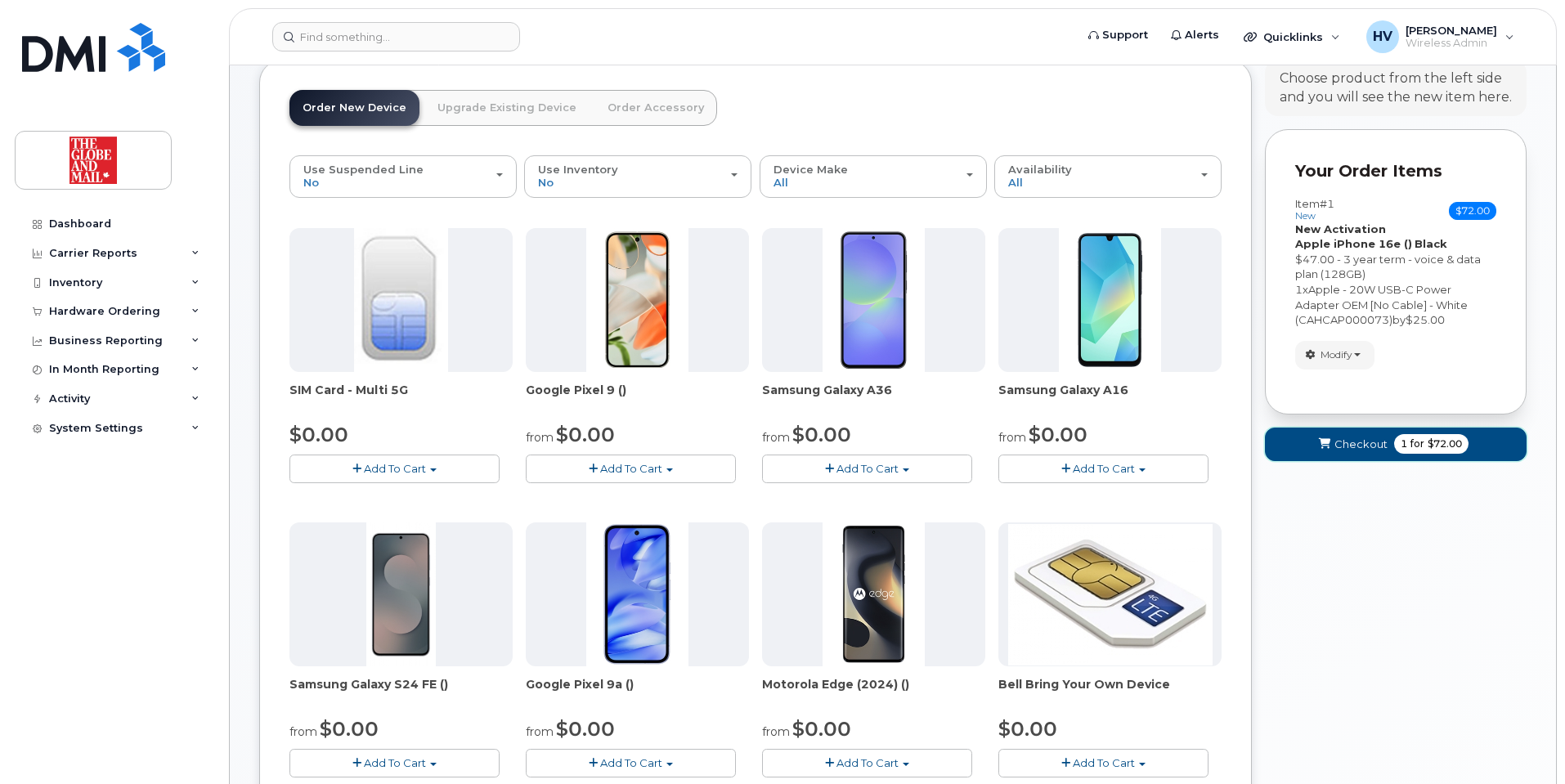
click at [1341, 445] on span "Checkout" at bounding box center [1360, 444] width 53 height 15
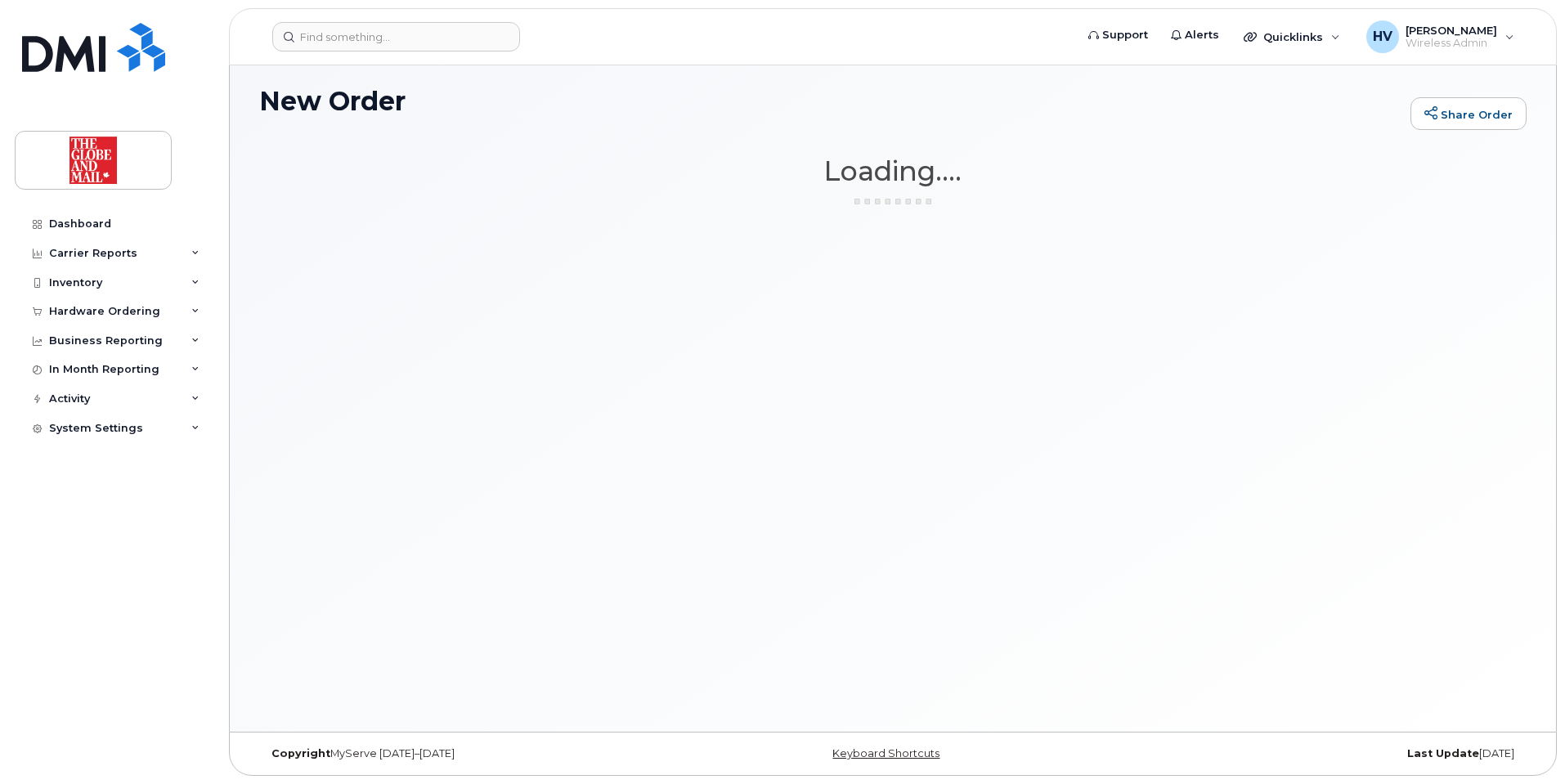
scroll to position [92, 0]
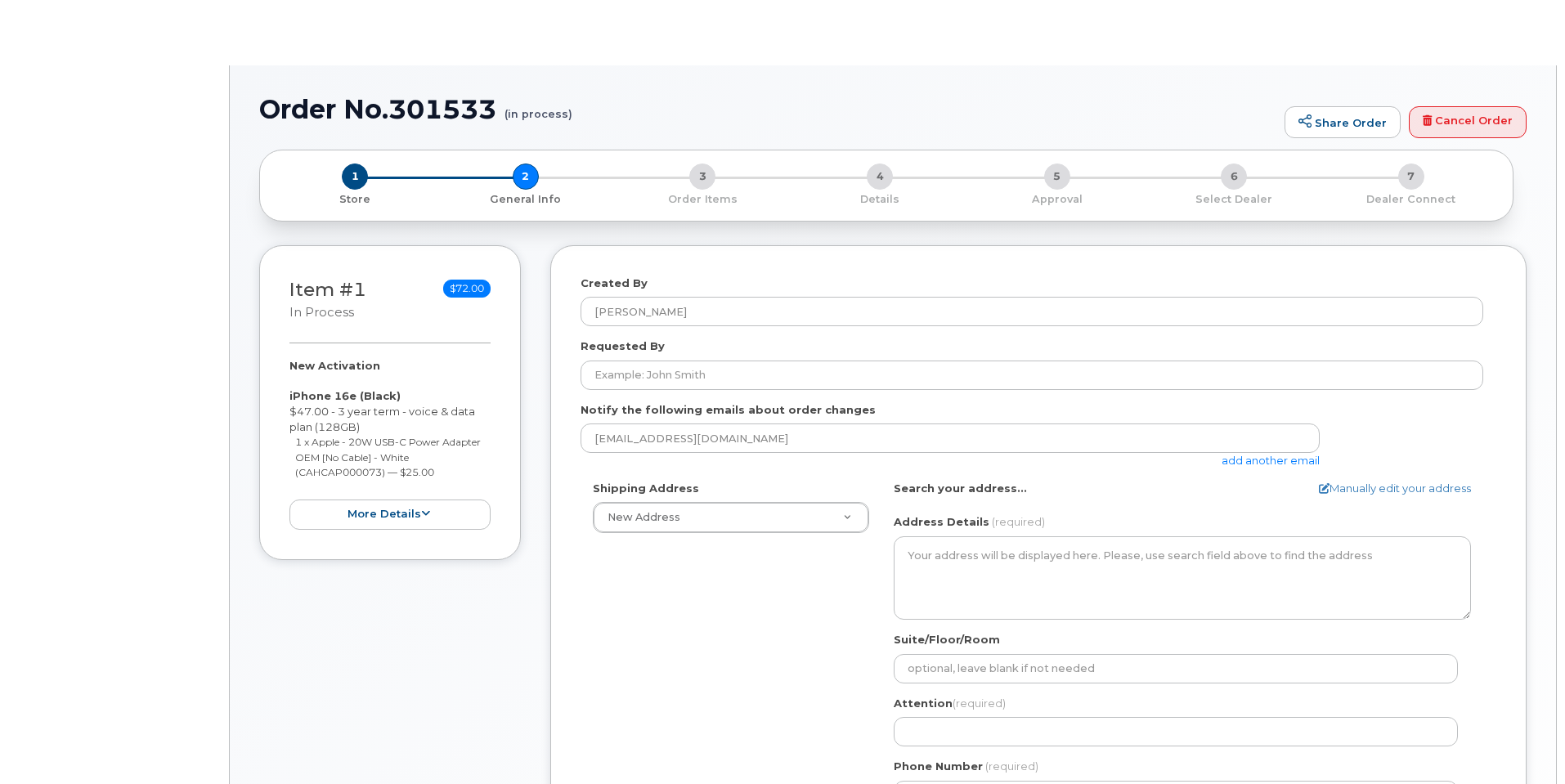
select select
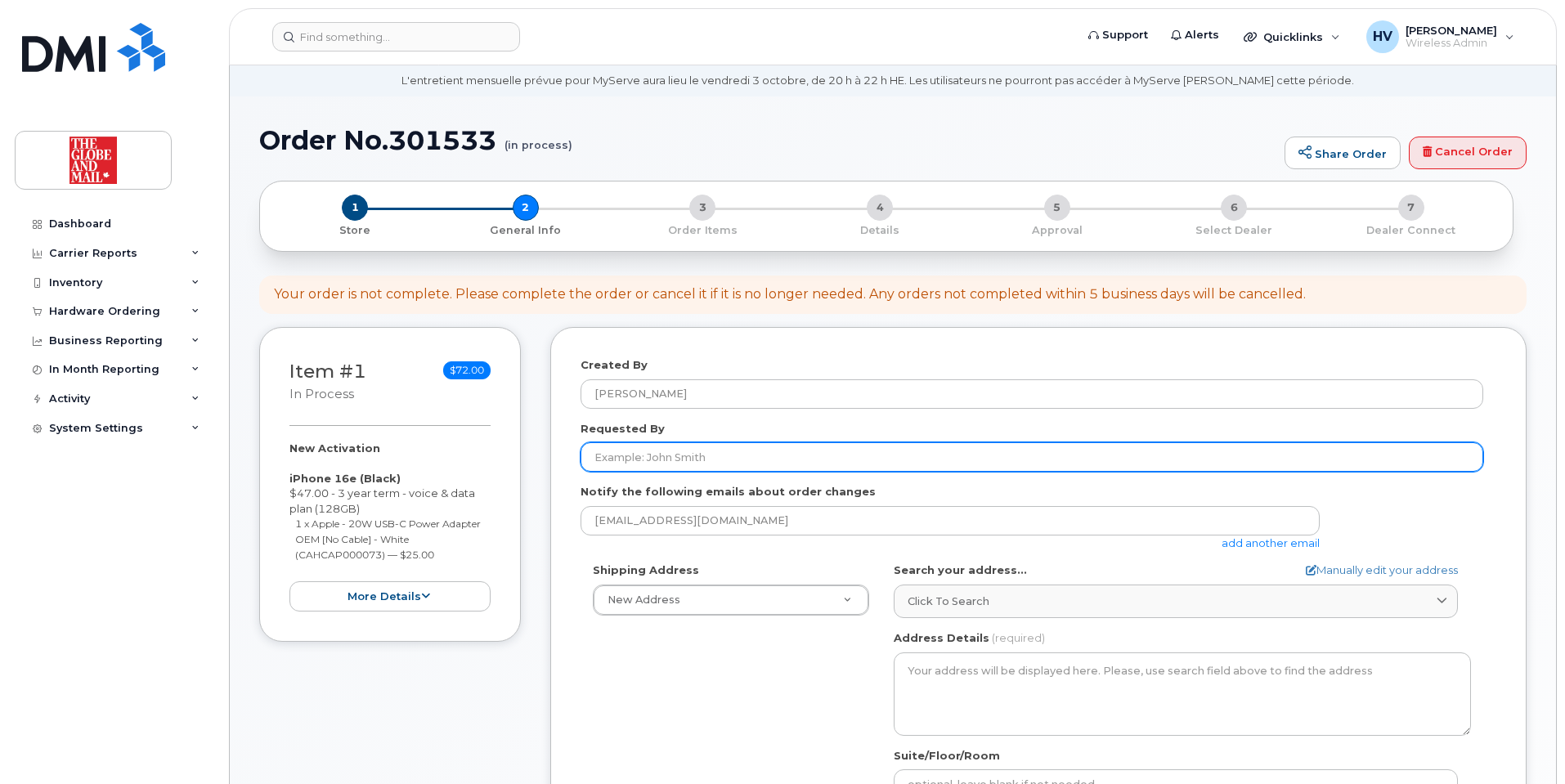
scroll to position [81, 0]
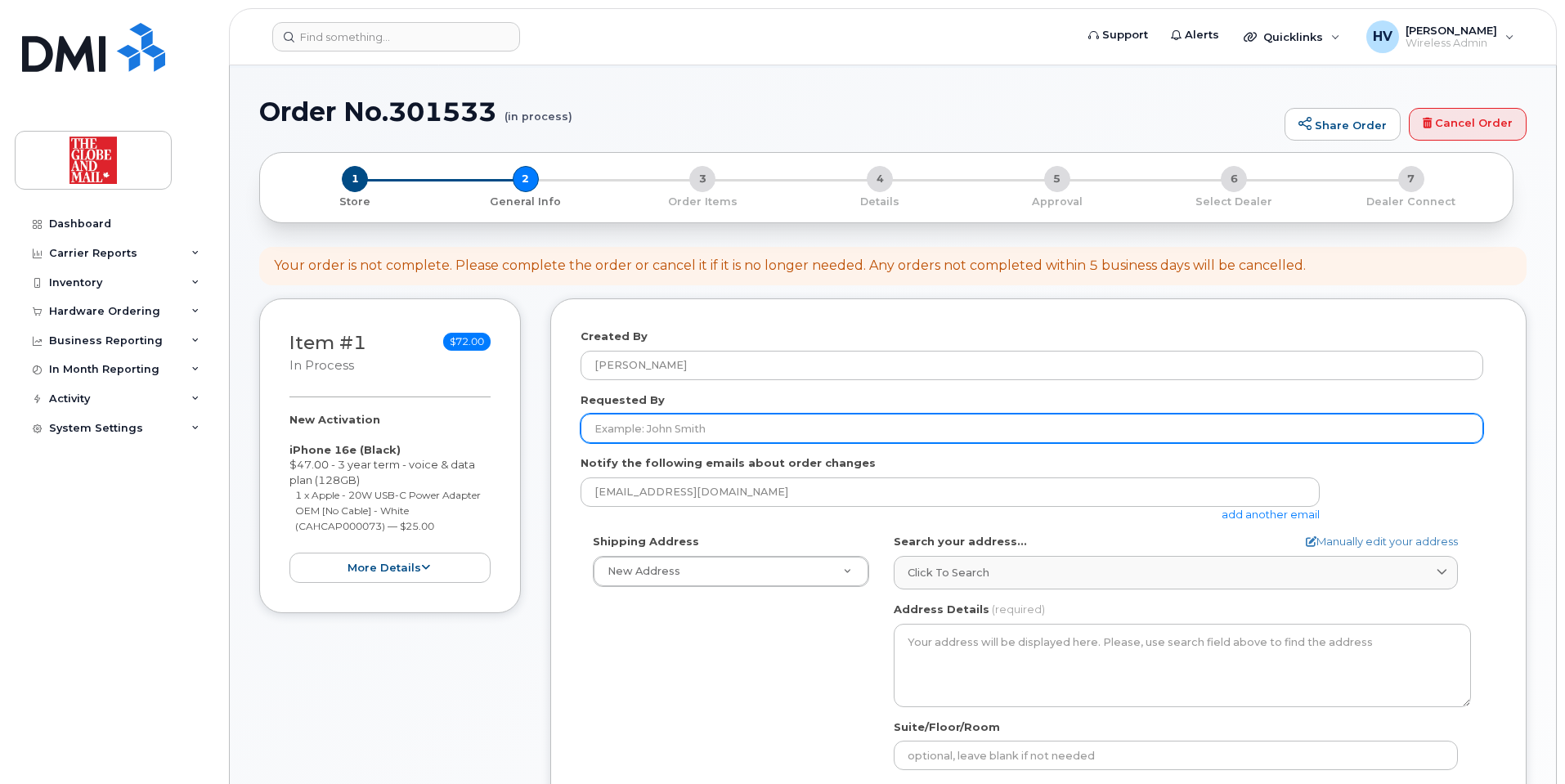
click at [656, 432] on input "Requested By" at bounding box center [1032, 428] width 902 height 29
click at [641, 423] on input "Requested By" at bounding box center [1032, 428] width 902 height 29
click at [698, 432] on input "Requested By" at bounding box center [1032, 428] width 902 height 29
paste input "[EMAIL_ADDRESS][DOMAIN_NAME]"
type input "TKim@globeandmail.com"
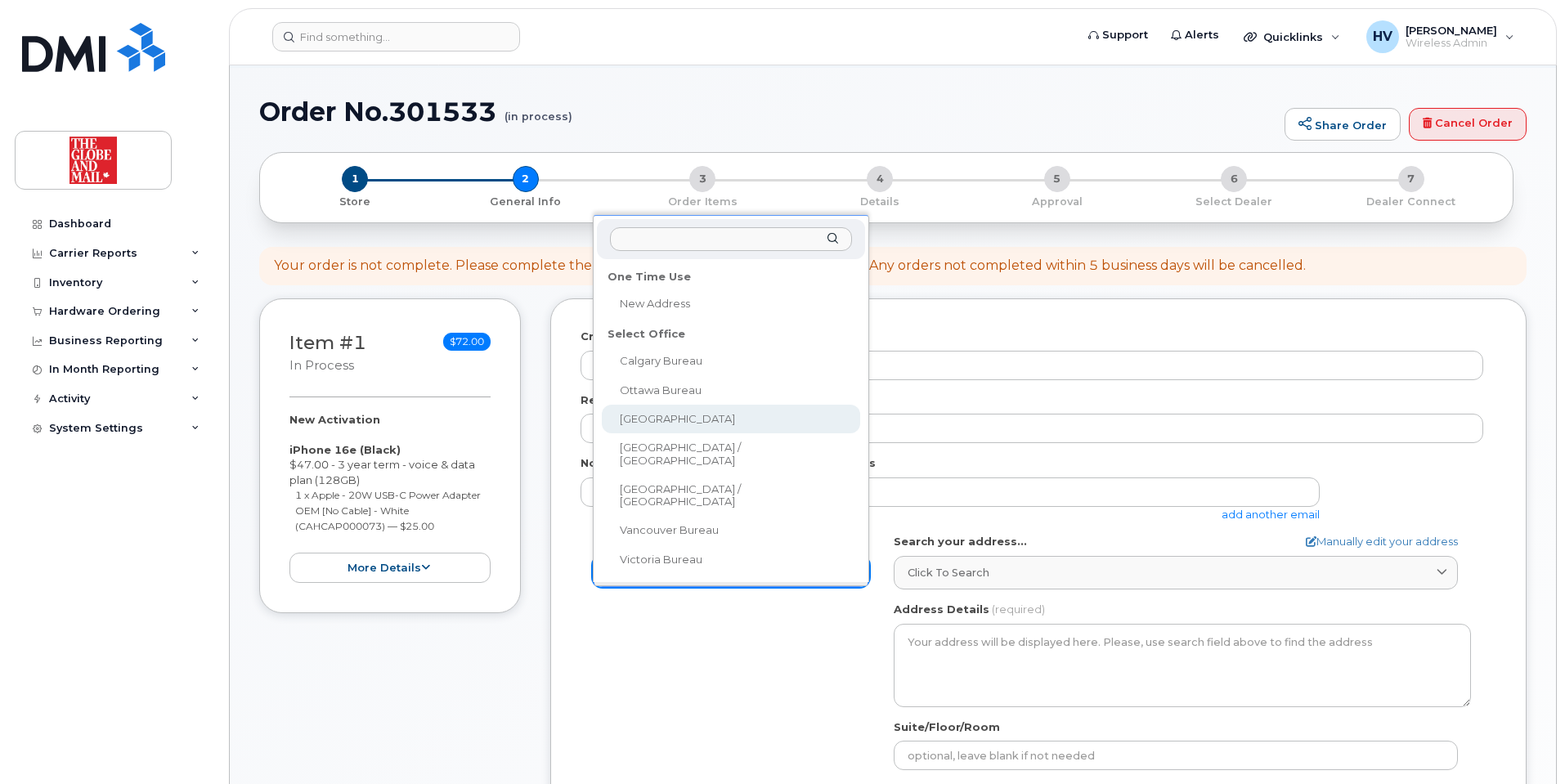
select select
type textarea "351 King St E. Toronto Ontario M5A 1L1"
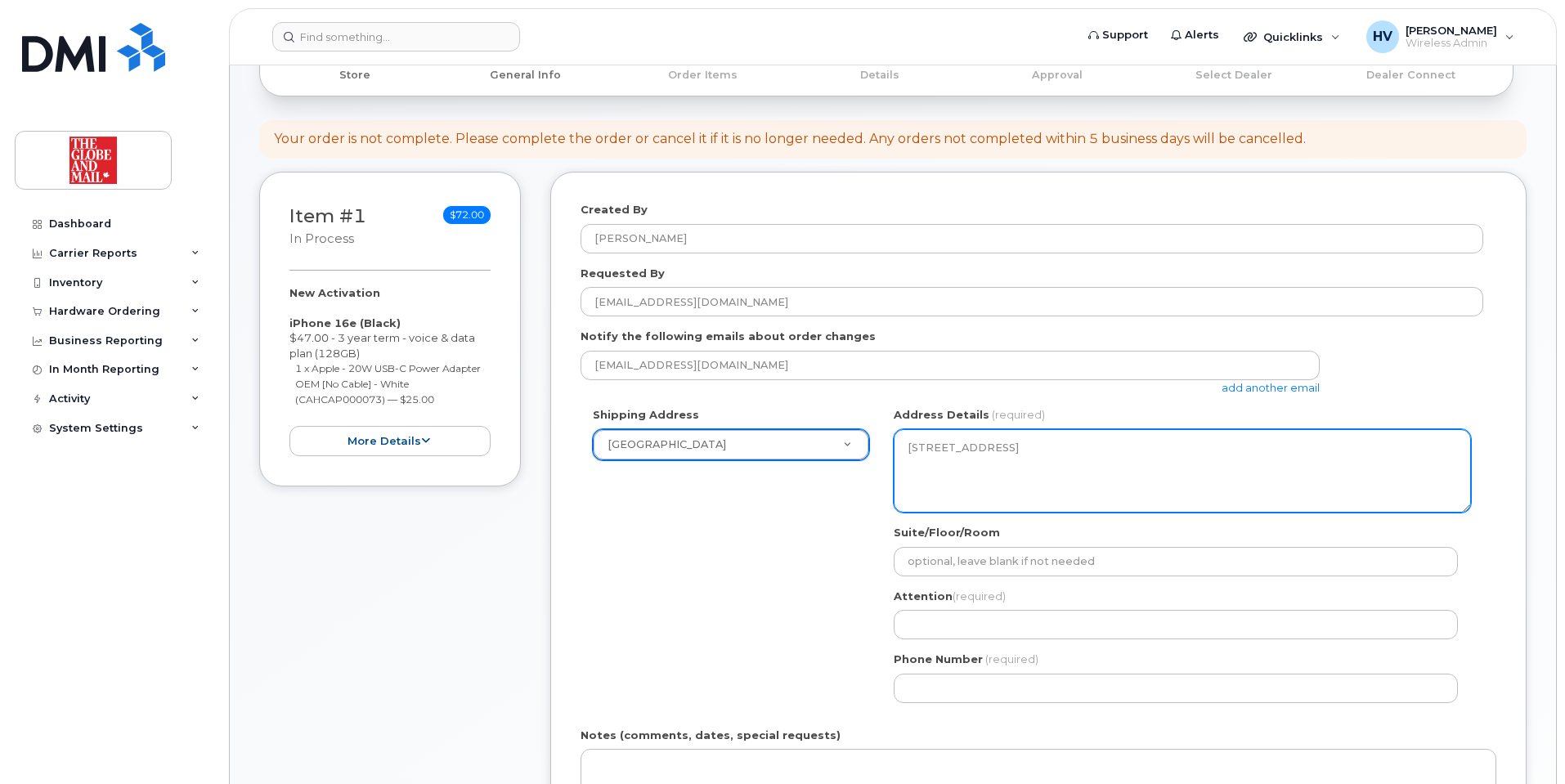
scroll to position [245, 0]
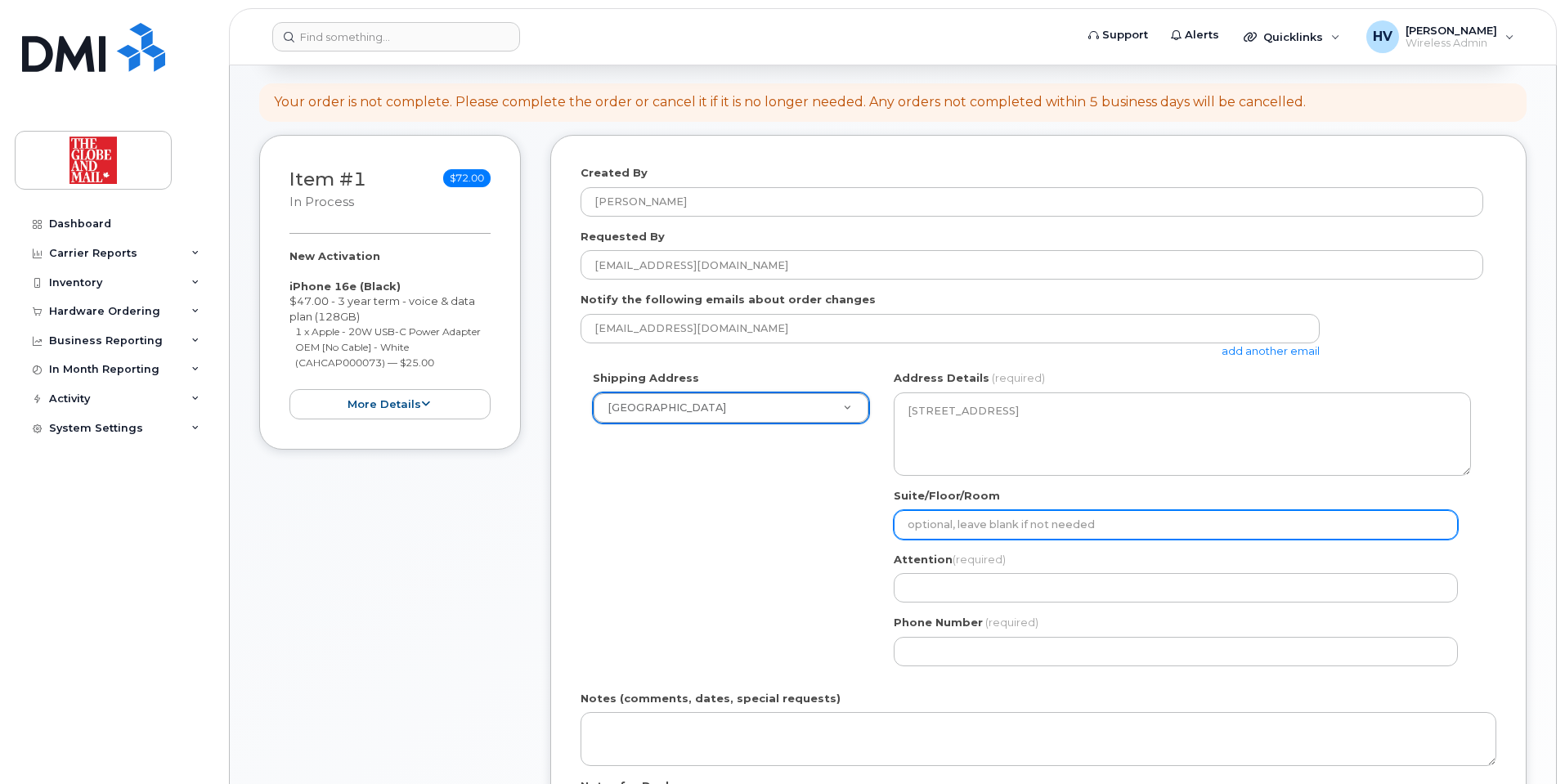
click at [1052, 529] on input "Suite/Floor/Room" at bounding box center [1176, 524] width 564 height 29
type input "16 floor"
select select
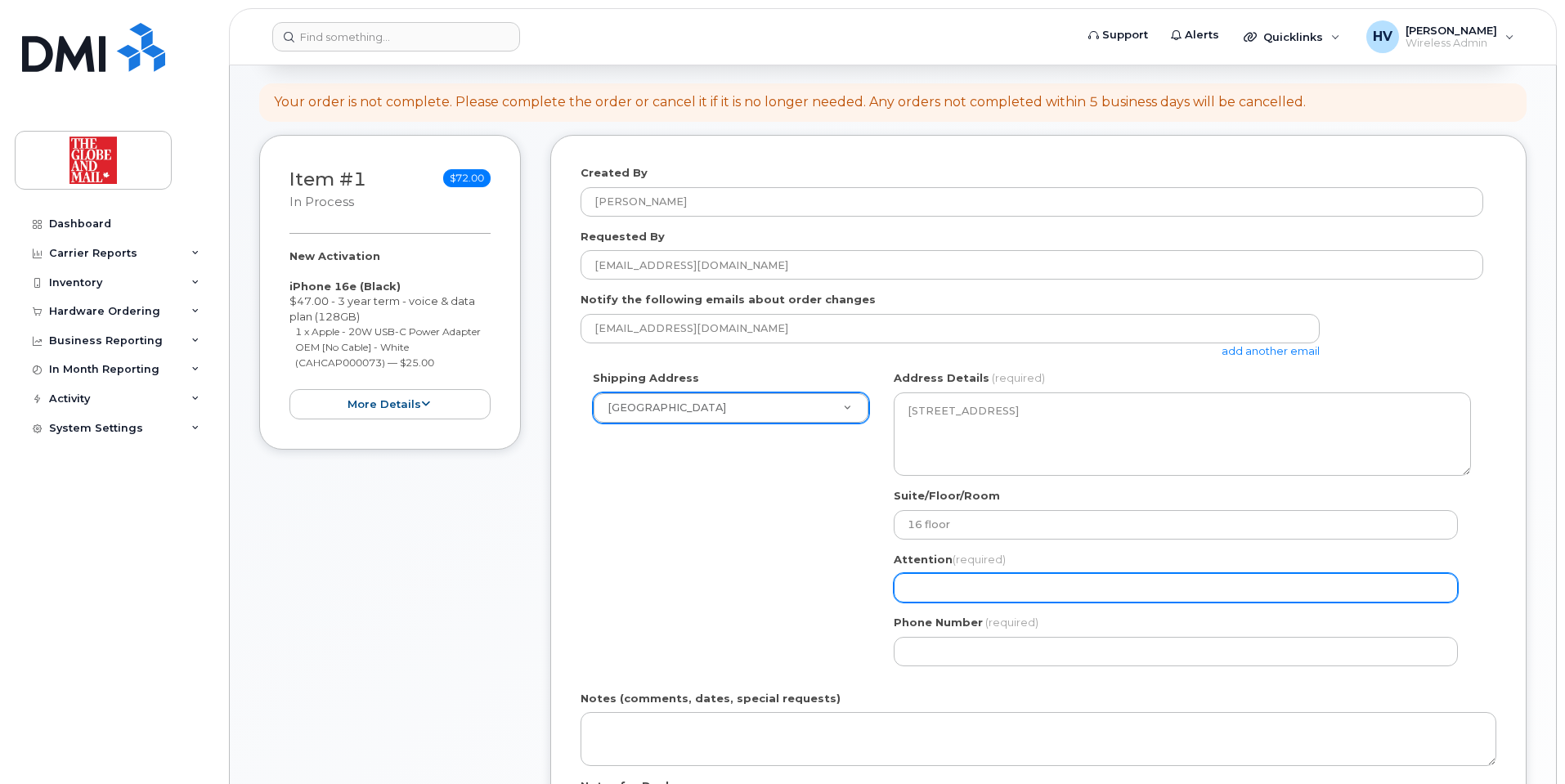
click at [1001, 574] on input "Attention (required)" at bounding box center [1176, 588] width 564 height 29
type input "itsupport@globeandmail.com"
select select
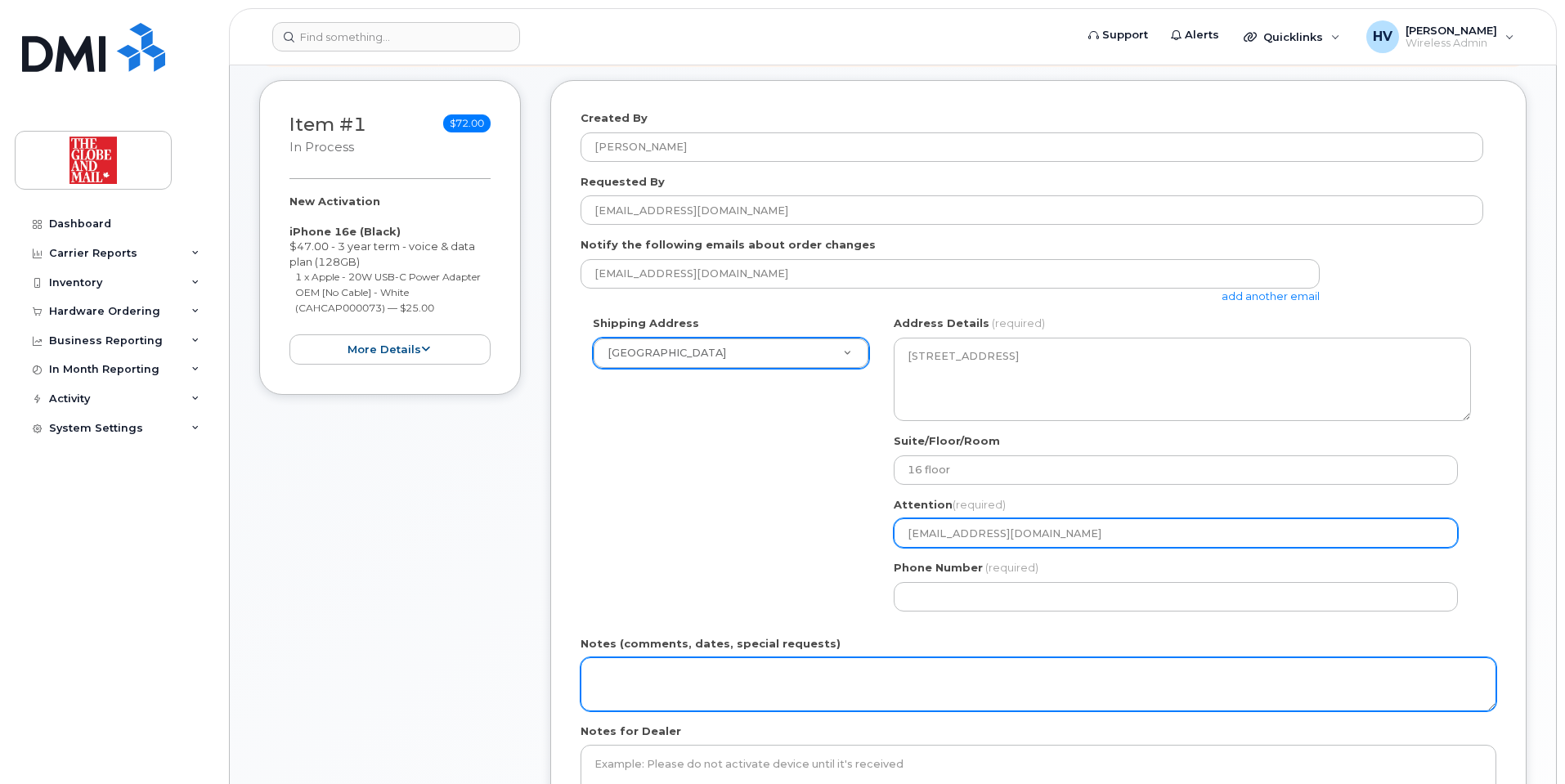
scroll to position [327, 0]
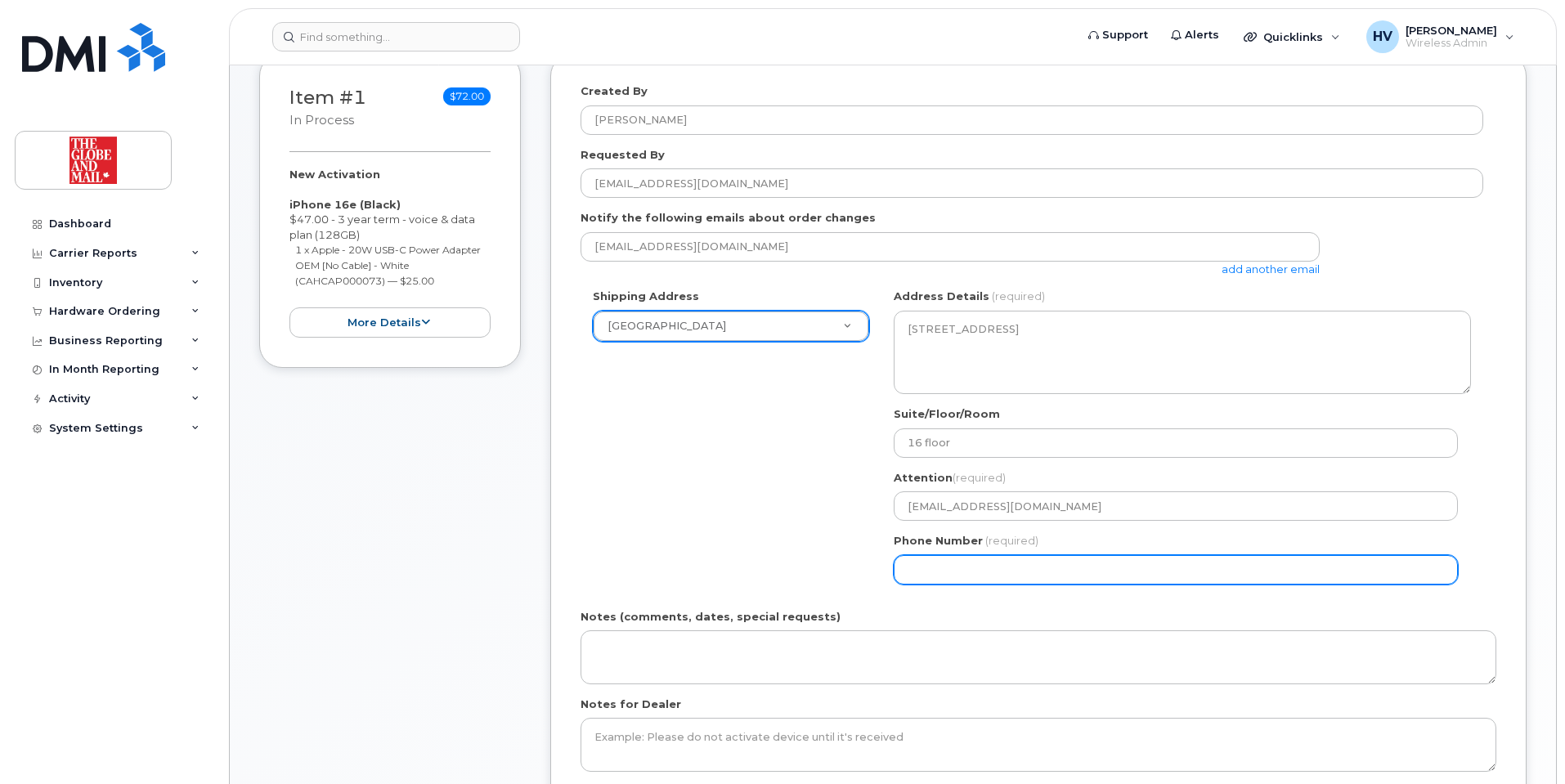
click at [981, 565] on input "Phone Number" at bounding box center [1176, 569] width 564 height 29
type input "4165855297"
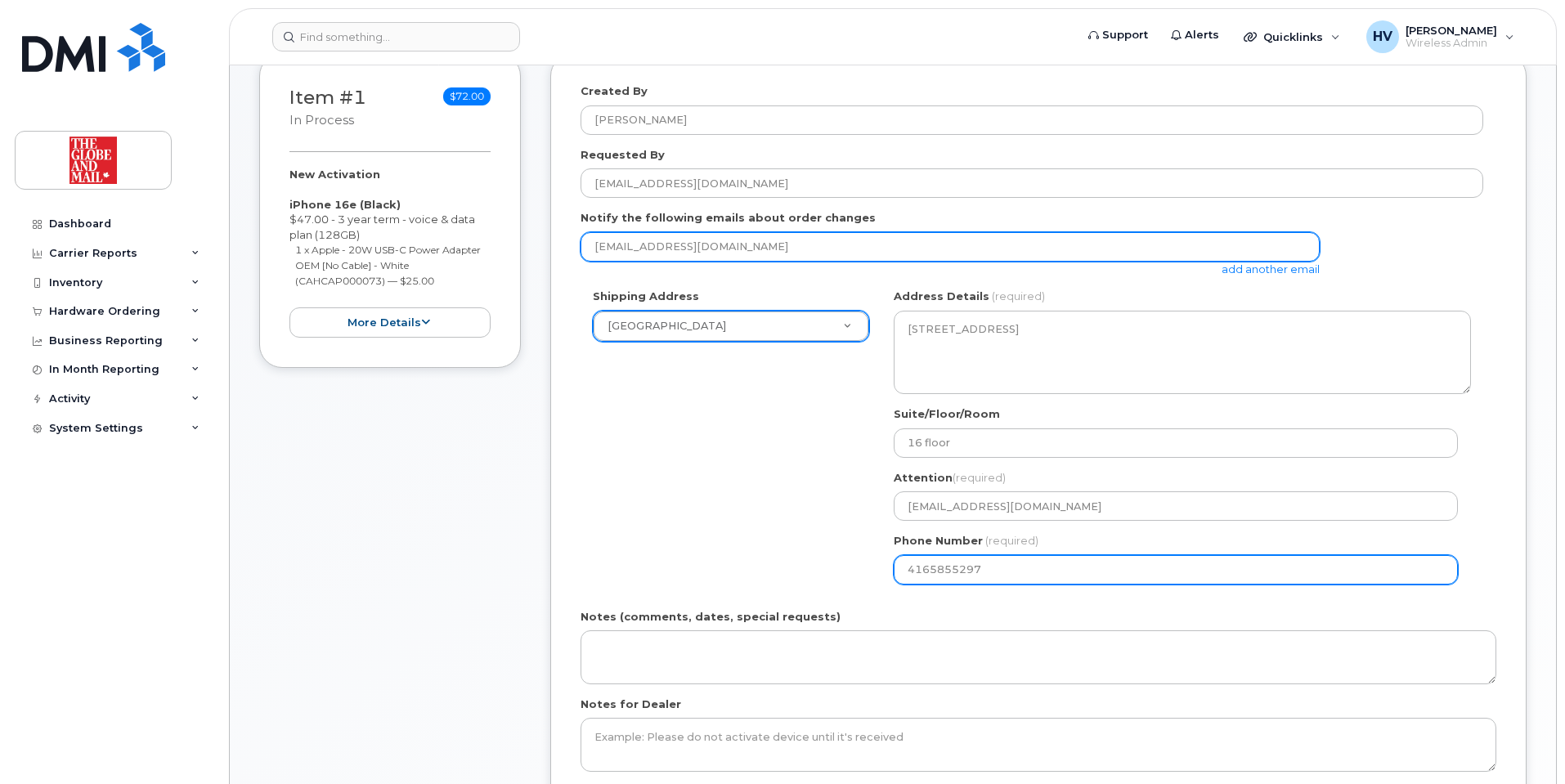
type input "itsupport@globeandmail.com"
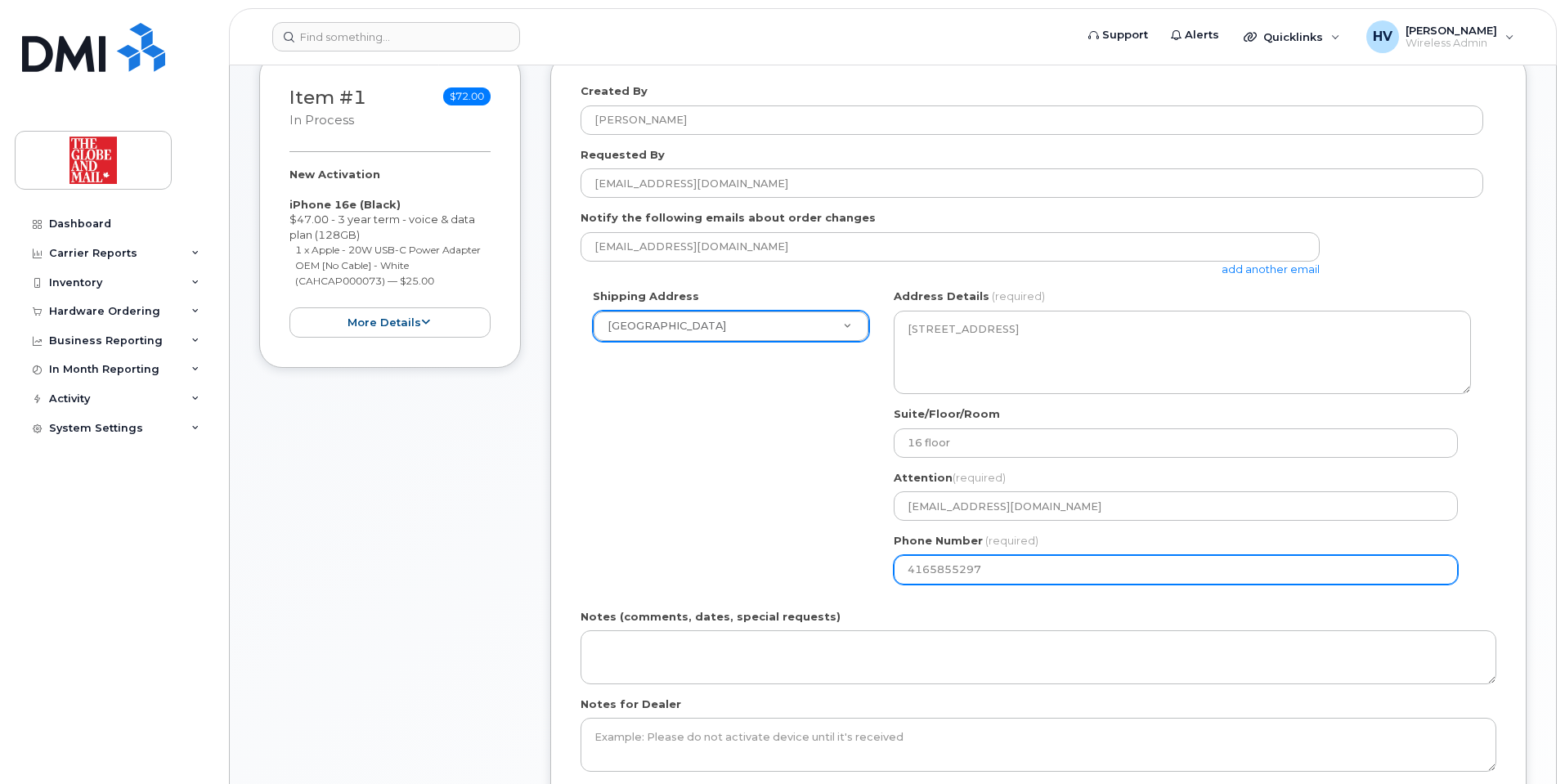
select select
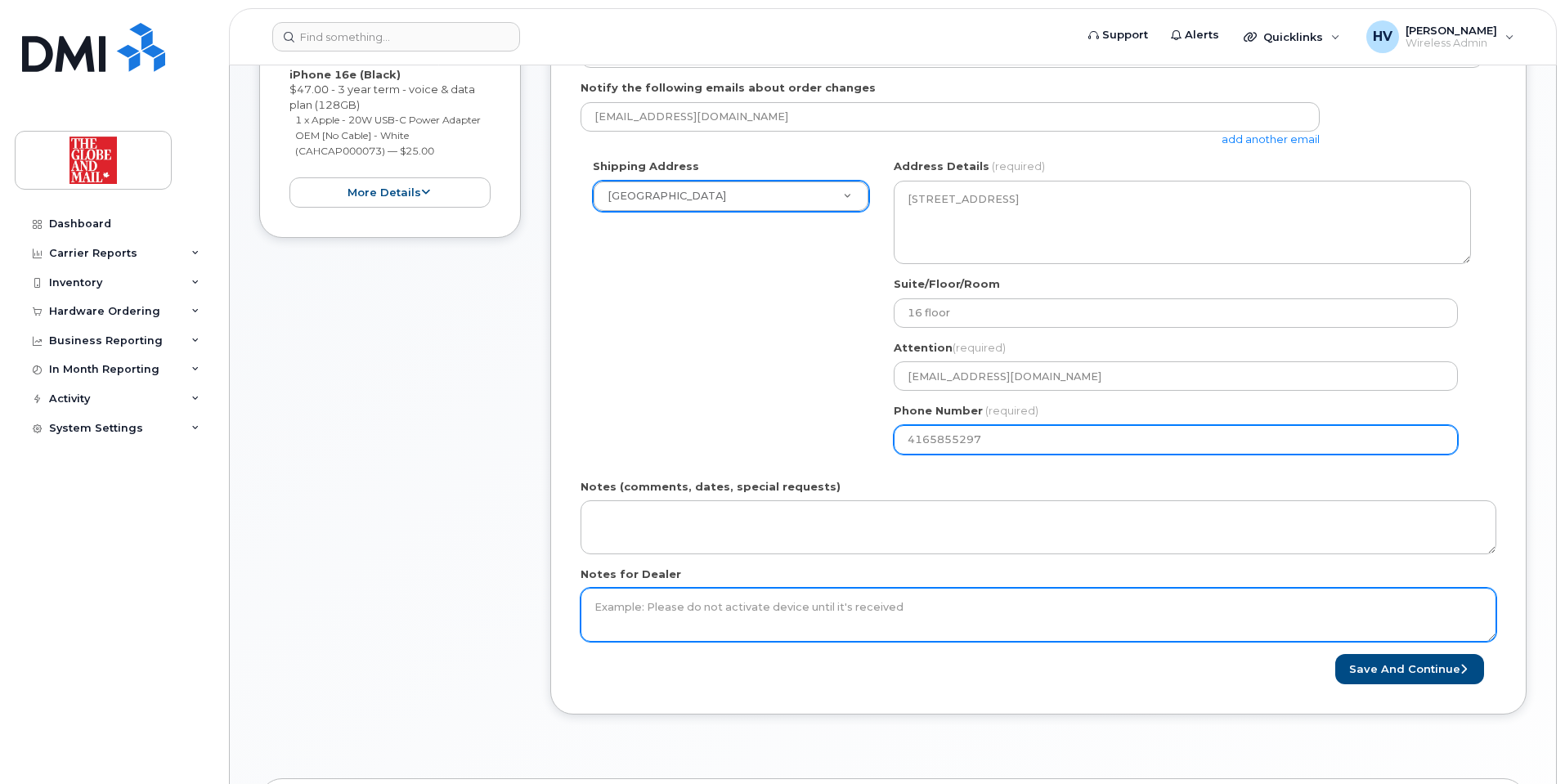
scroll to position [491, 0]
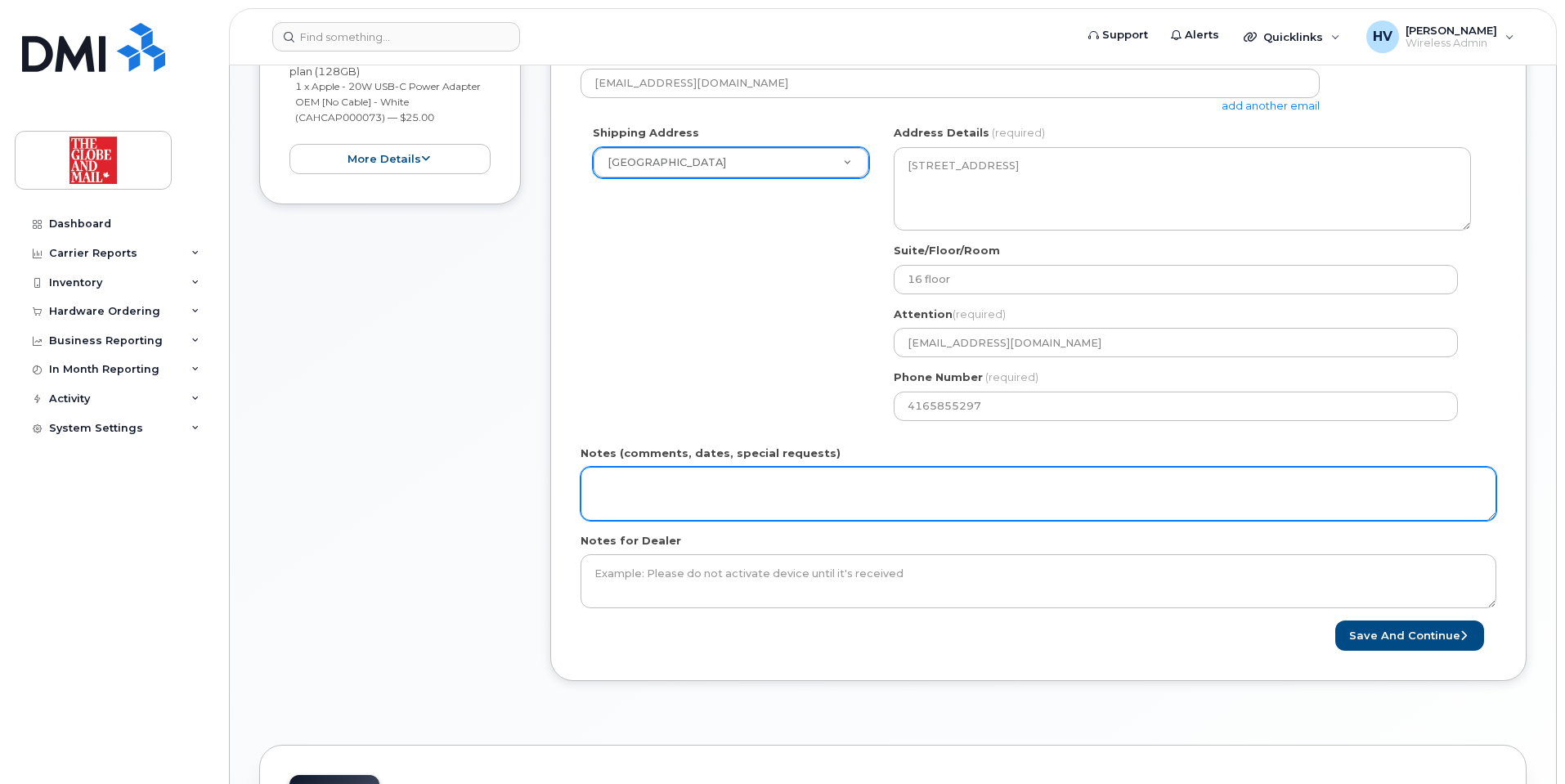
click at [789, 485] on textarea "Notes (comments, dates, special requests)" at bounding box center [1038, 493] width 916 height 54
click at [622, 473] on textarea "Notes (comments, dates, special requests)" at bounding box center [1038, 493] width 916 height 54
paste textarea "BC phone number as I’m based in the Vancouver bureau"
click at [710, 487] on textarea "BC phone number as I’m based in the Vancouver bureau" at bounding box center [1038, 493] width 916 height 54
drag, startPoint x: 923, startPoint y: 488, endPoint x: 581, endPoint y: 495, distance: 342.1
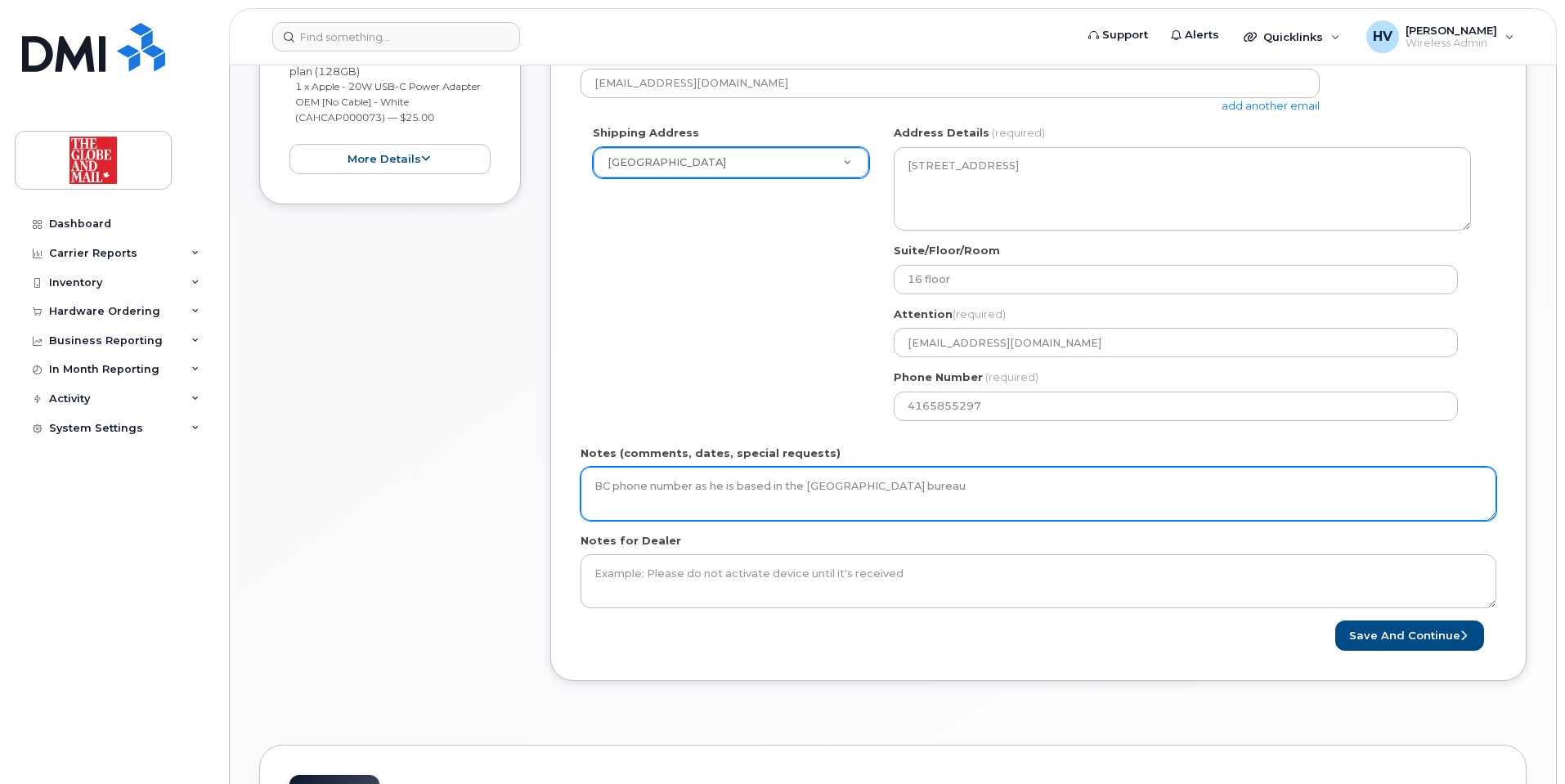
click at [591, 496] on textarea "BC phone number as he is based in the [GEOGRAPHIC_DATA] bureau" at bounding box center [1038, 493] width 916 height 54
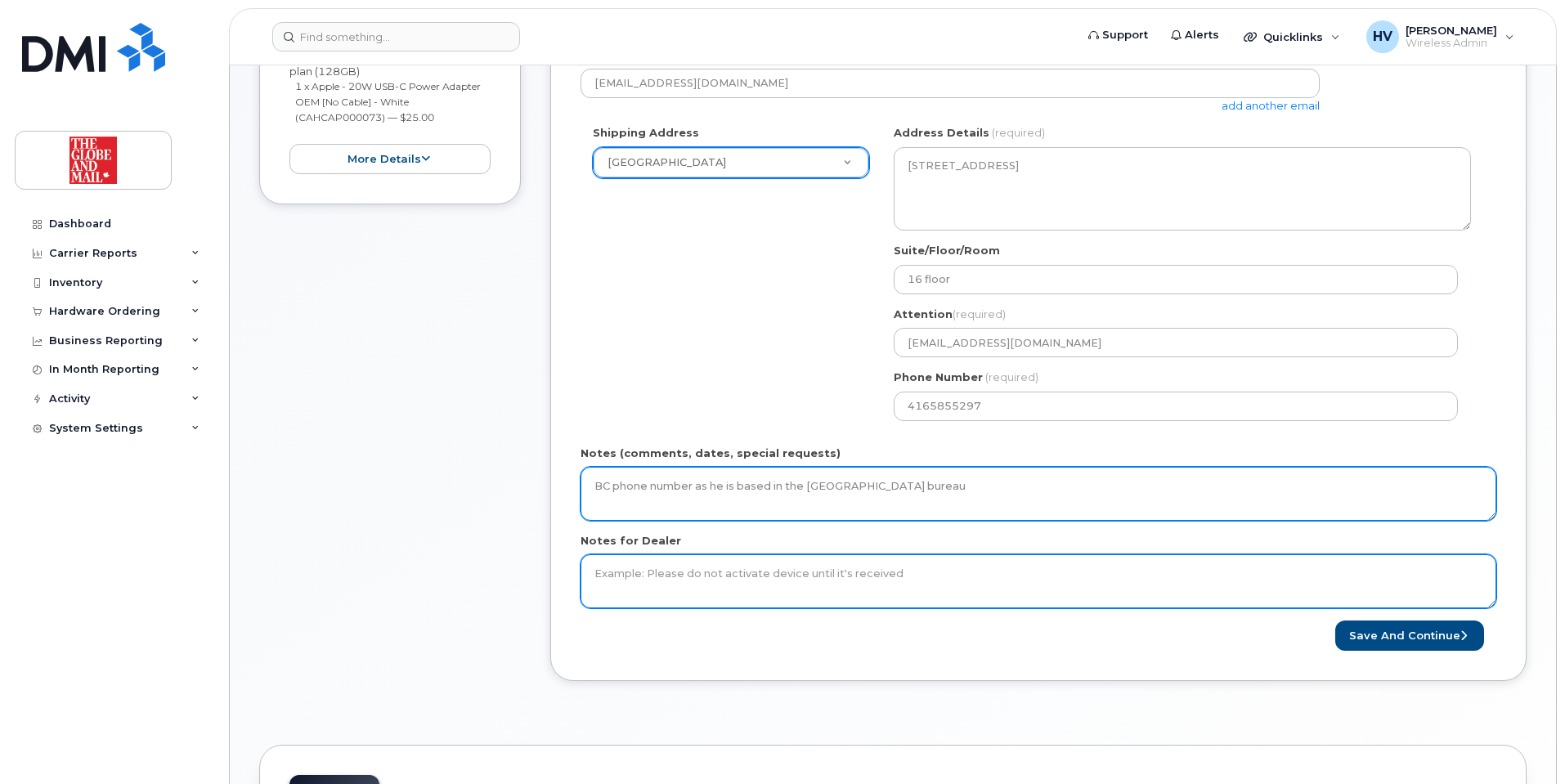
type textarea "BC phone number as he is based in the [GEOGRAPHIC_DATA] bureau"
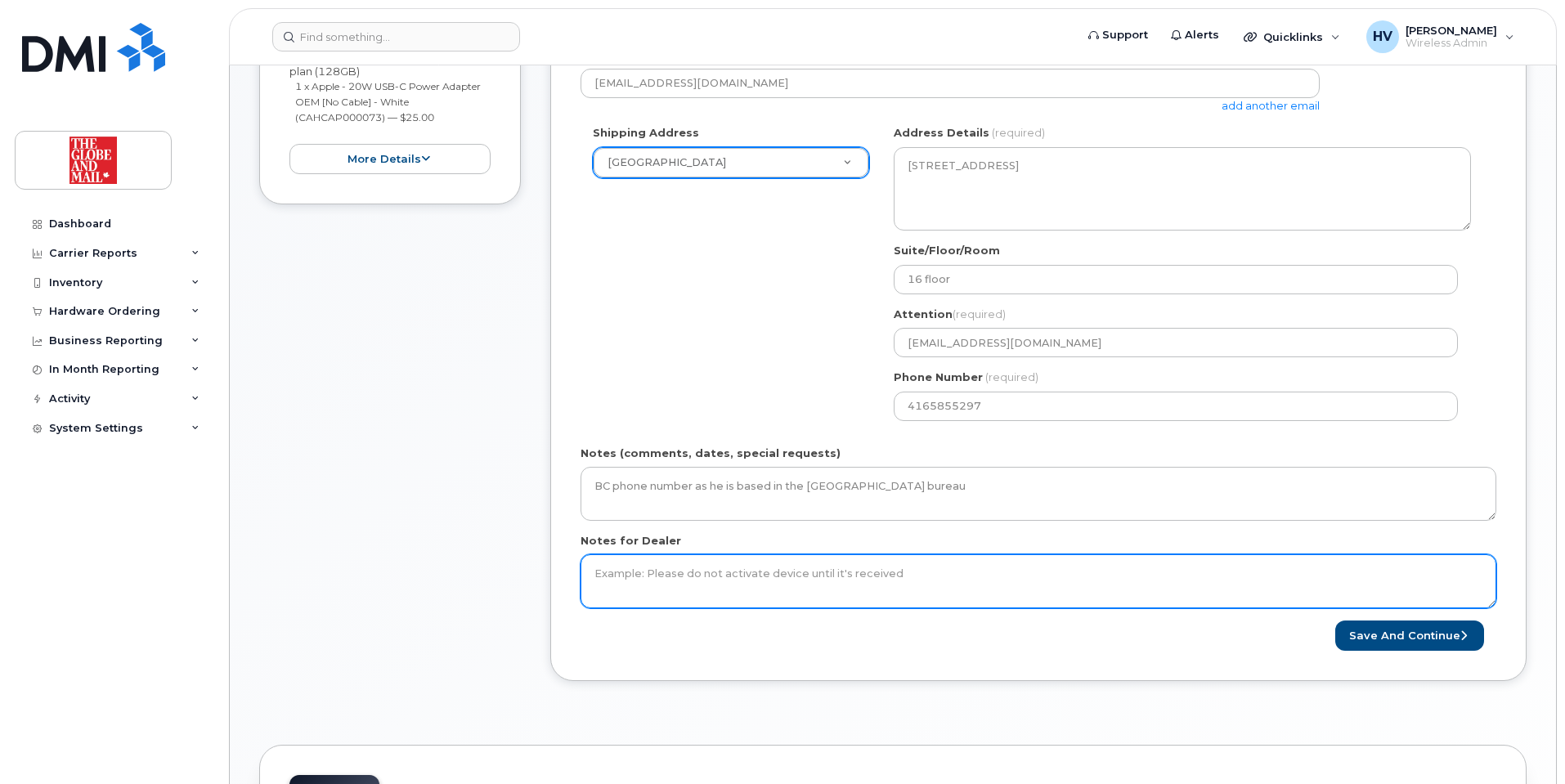
click at [671, 573] on textarea "Notes for Dealer" at bounding box center [1038, 581] width 916 height 54
paste textarea "BC phone number as he is based in the [GEOGRAPHIC_DATA] bureau"
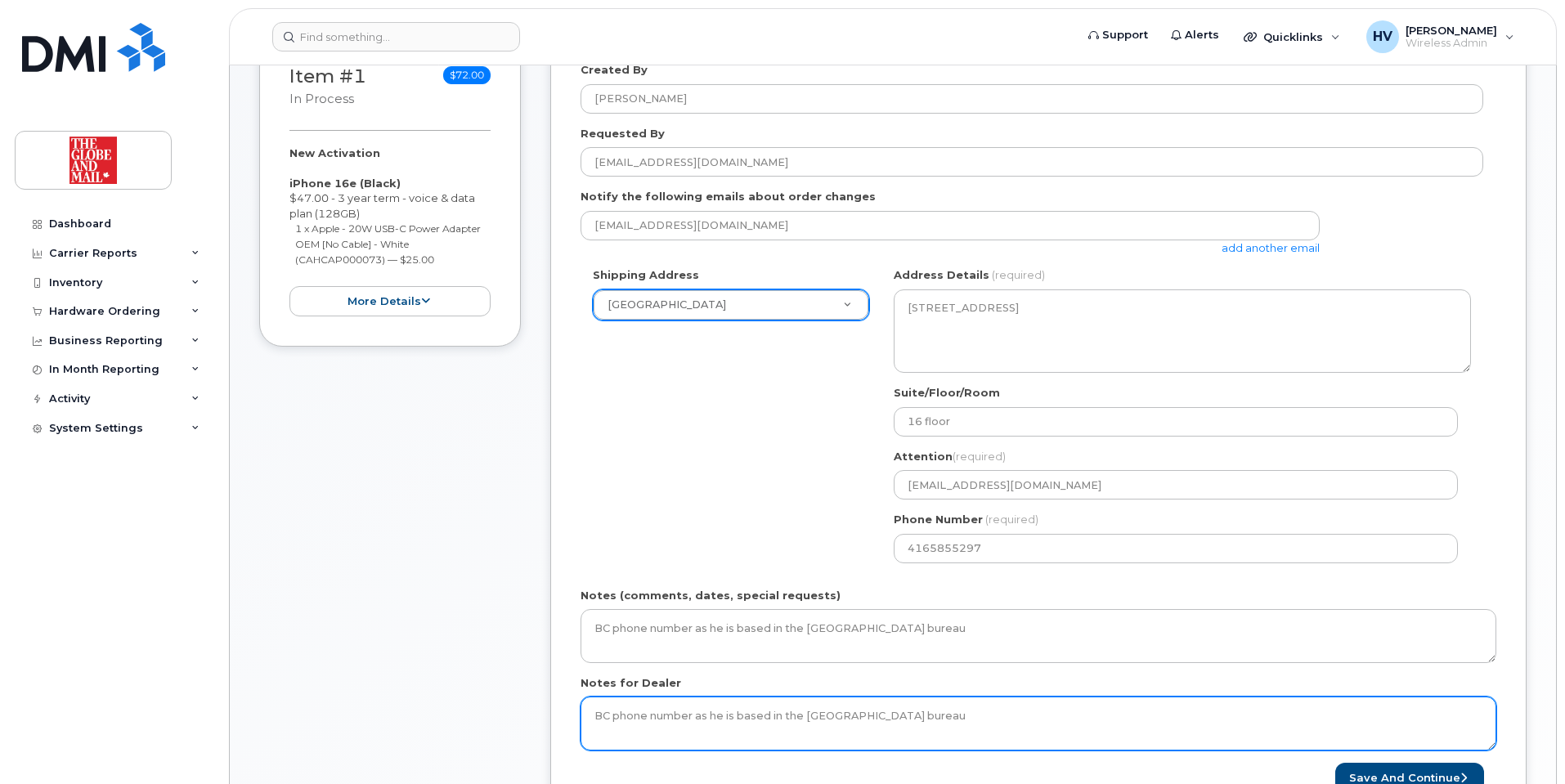
scroll to position [408, 0]
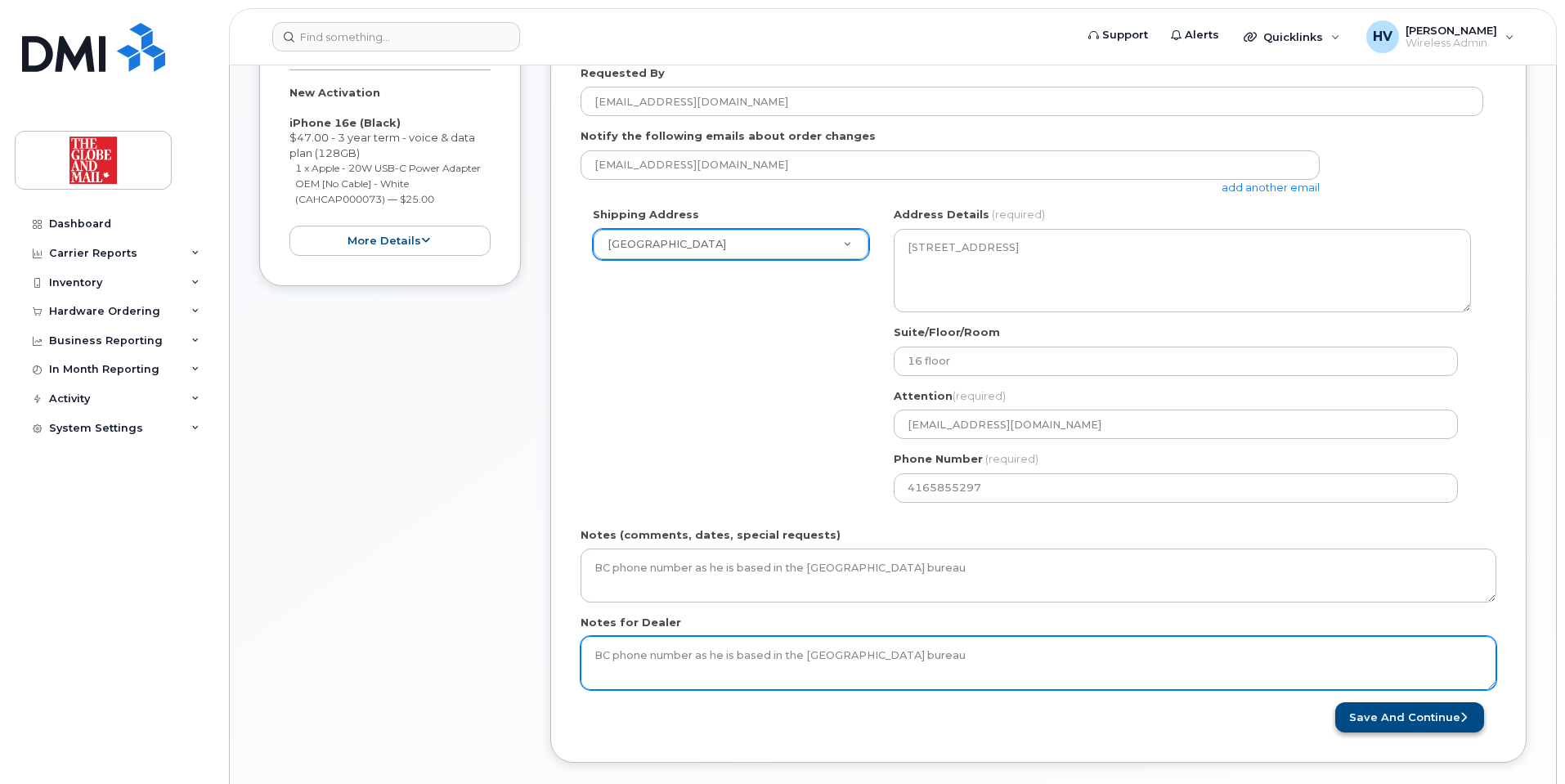
type textarea "BC phone number as he is based in the [GEOGRAPHIC_DATA] bureau"
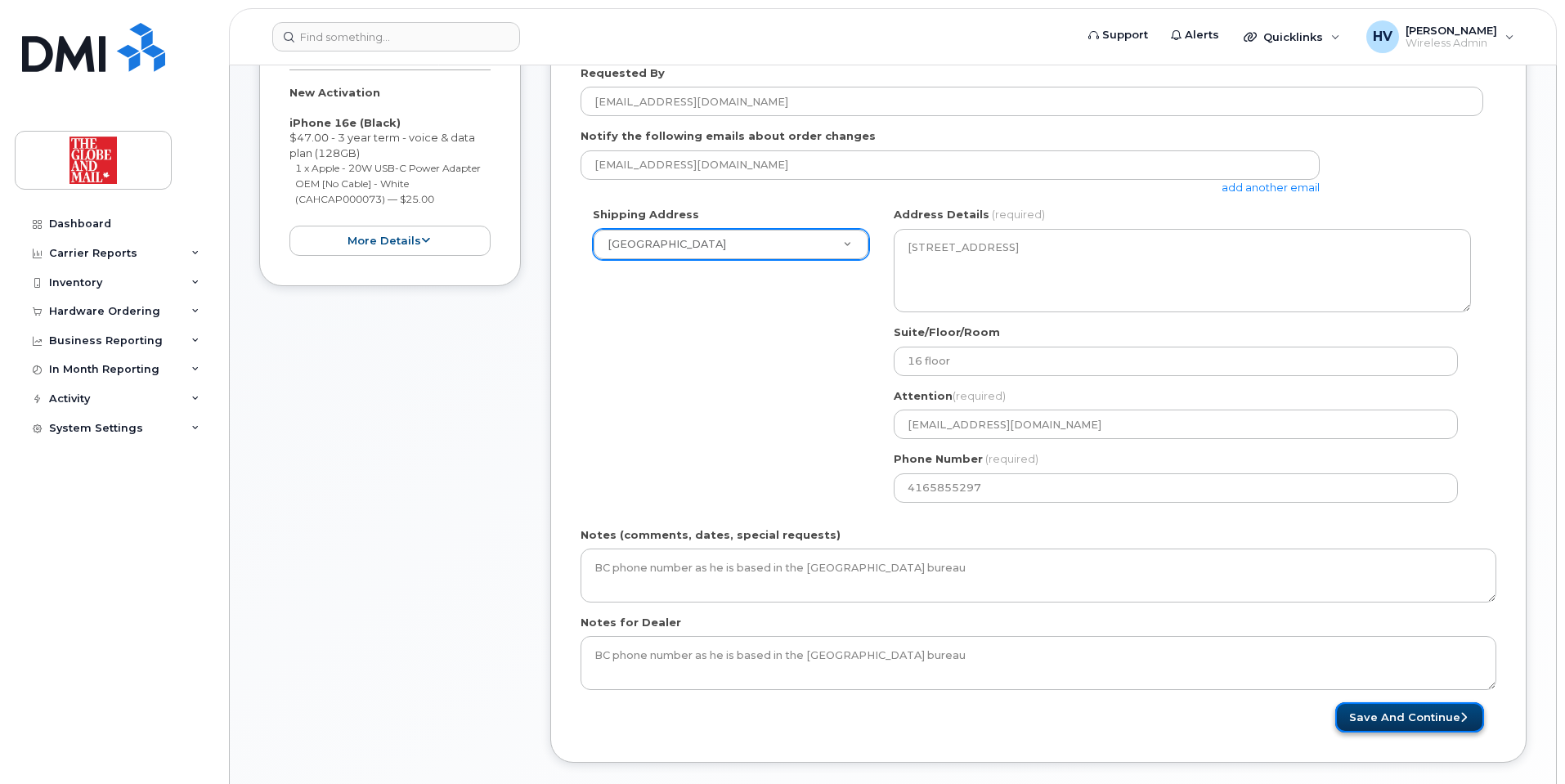
click at [1389, 712] on button "Save and Continue" at bounding box center [1409, 716] width 149 height 30
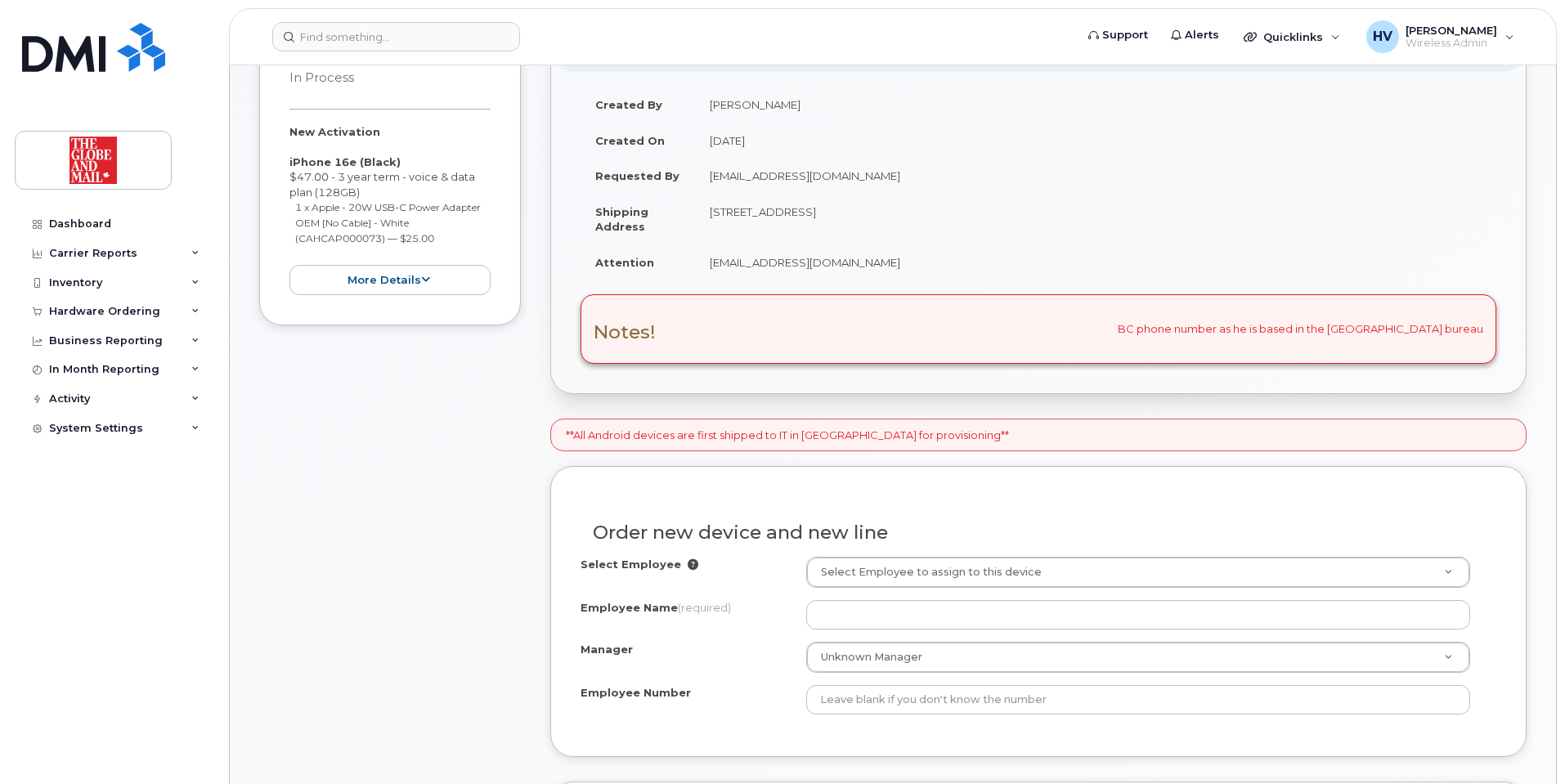
scroll to position [408, 0]
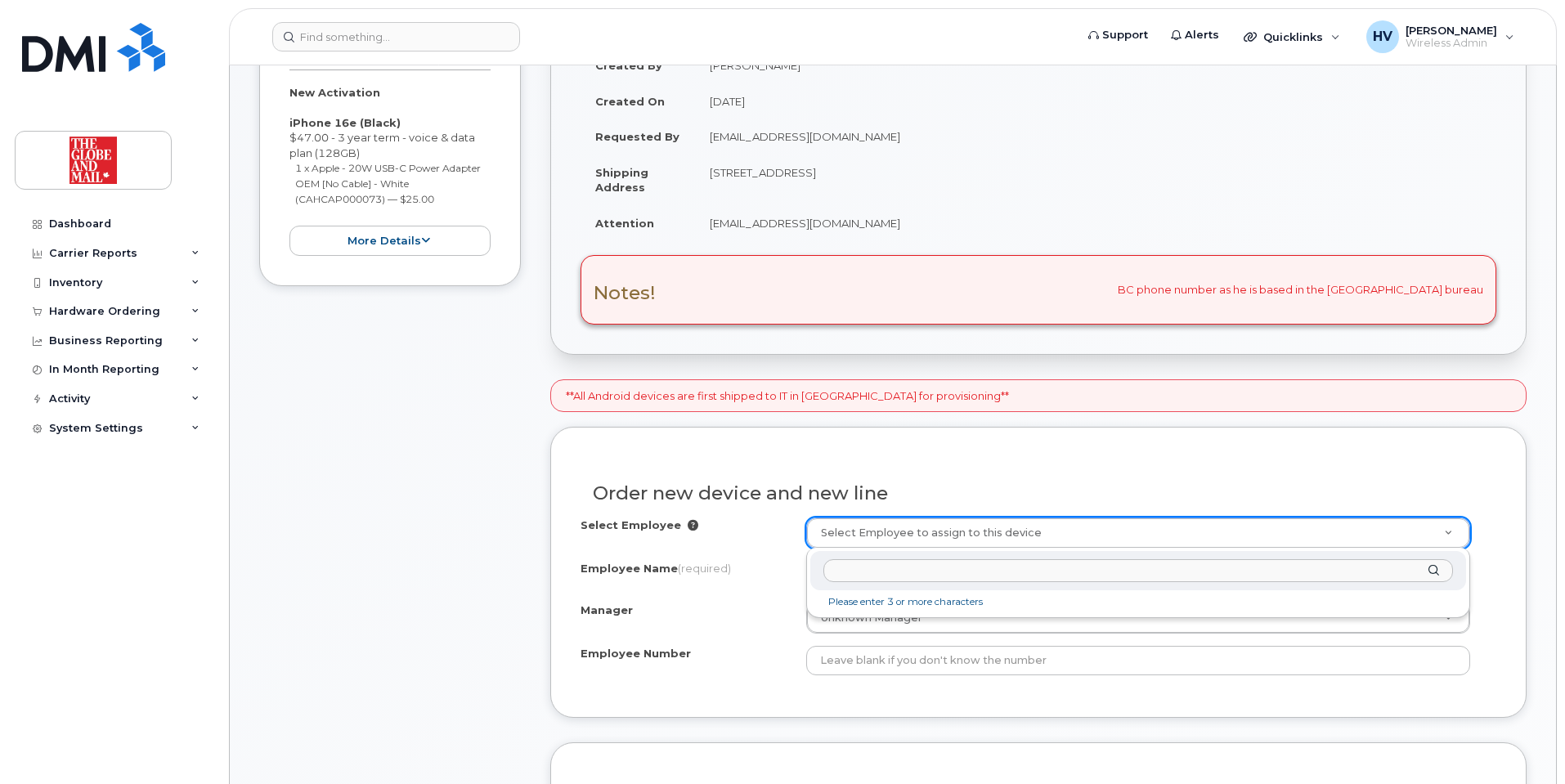
type input "BC phone number as he is based in the [GEOGRAPHIC_DATA] bureau"
drag, startPoint x: 1122, startPoint y: 571, endPoint x: 797, endPoint y: 564, distance: 325.1
paste input "[EMAIL_ADDRESS][DOMAIN_NAME]"
click at [836, 571] on input "[EMAIL_ADDRESS][DOMAIN_NAME]" at bounding box center [1138, 570] width 629 height 24
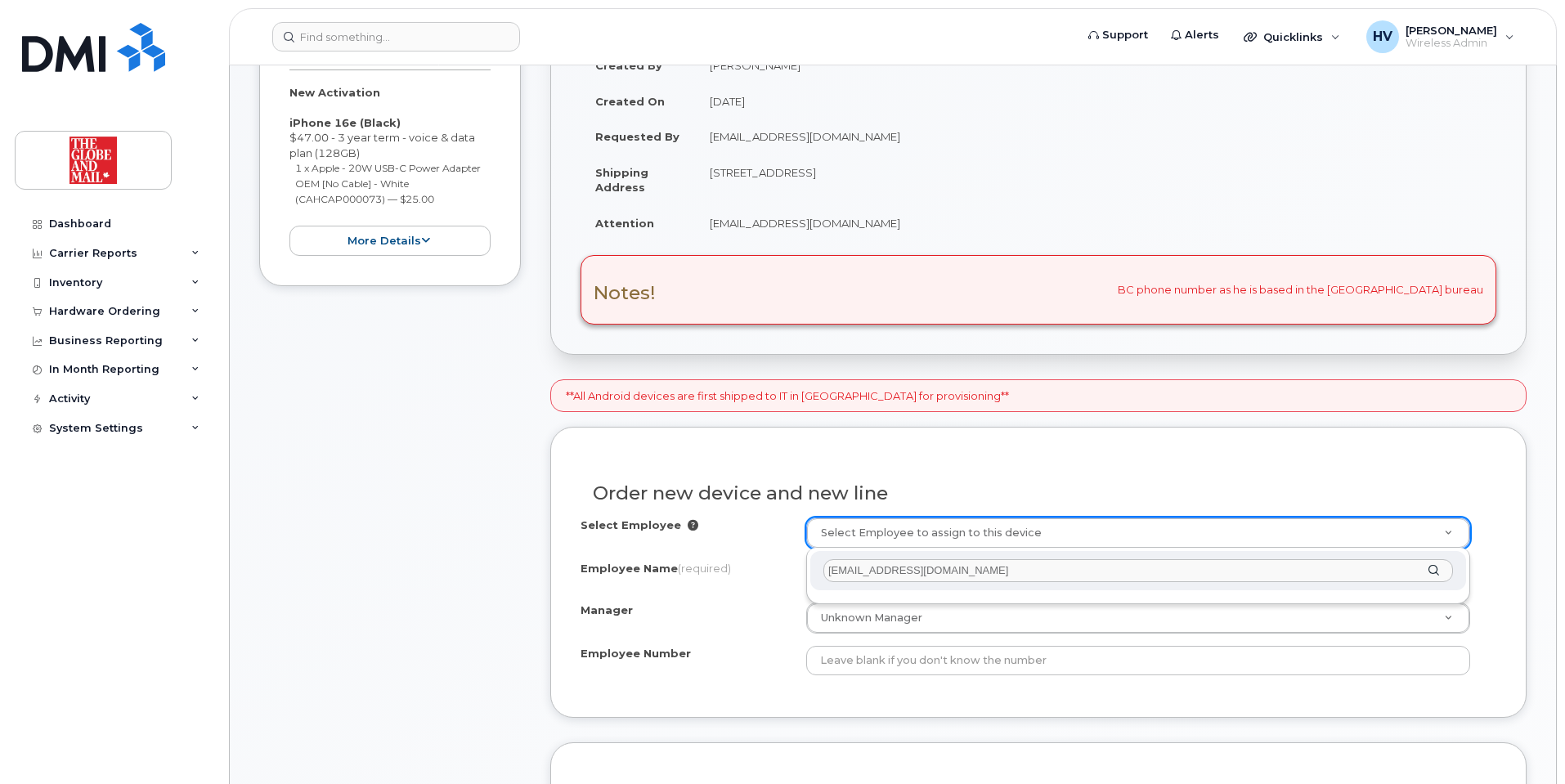
click at [831, 575] on input "TaKim@globeandmail.com" at bounding box center [1138, 570] width 629 height 24
click at [840, 575] on input "TaKim@globeandmail.com" at bounding box center [1138, 570] width 629 height 24
paste input "Taehoon"
drag, startPoint x: 893, startPoint y: 570, endPoint x: 1053, endPoint y: 568, distance: 160.0
click at [1053, 568] on input "Taehoon Kim@globeandmail.com" at bounding box center [1138, 570] width 629 height 24
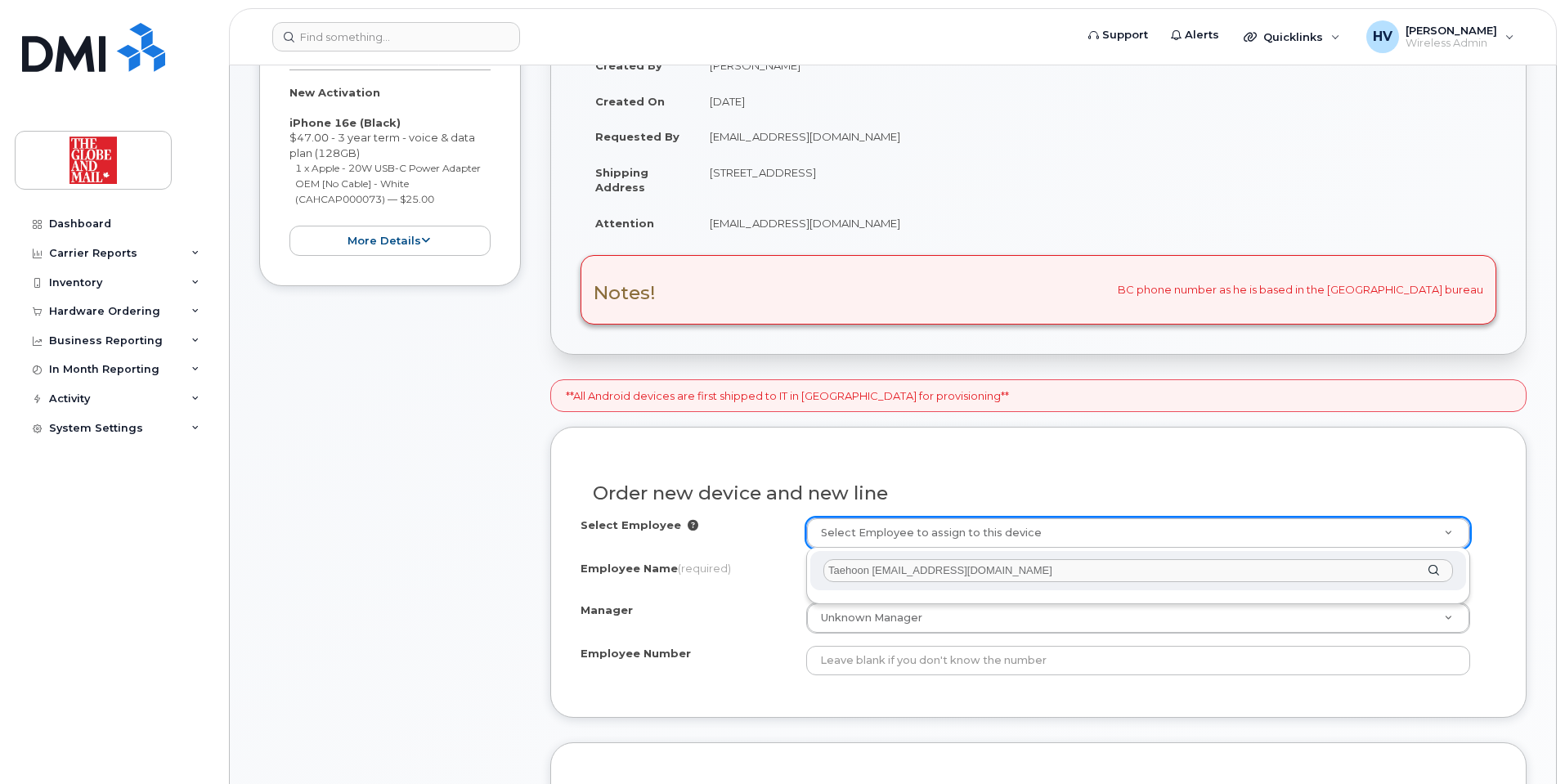
type input "[PERSON_NAME]"
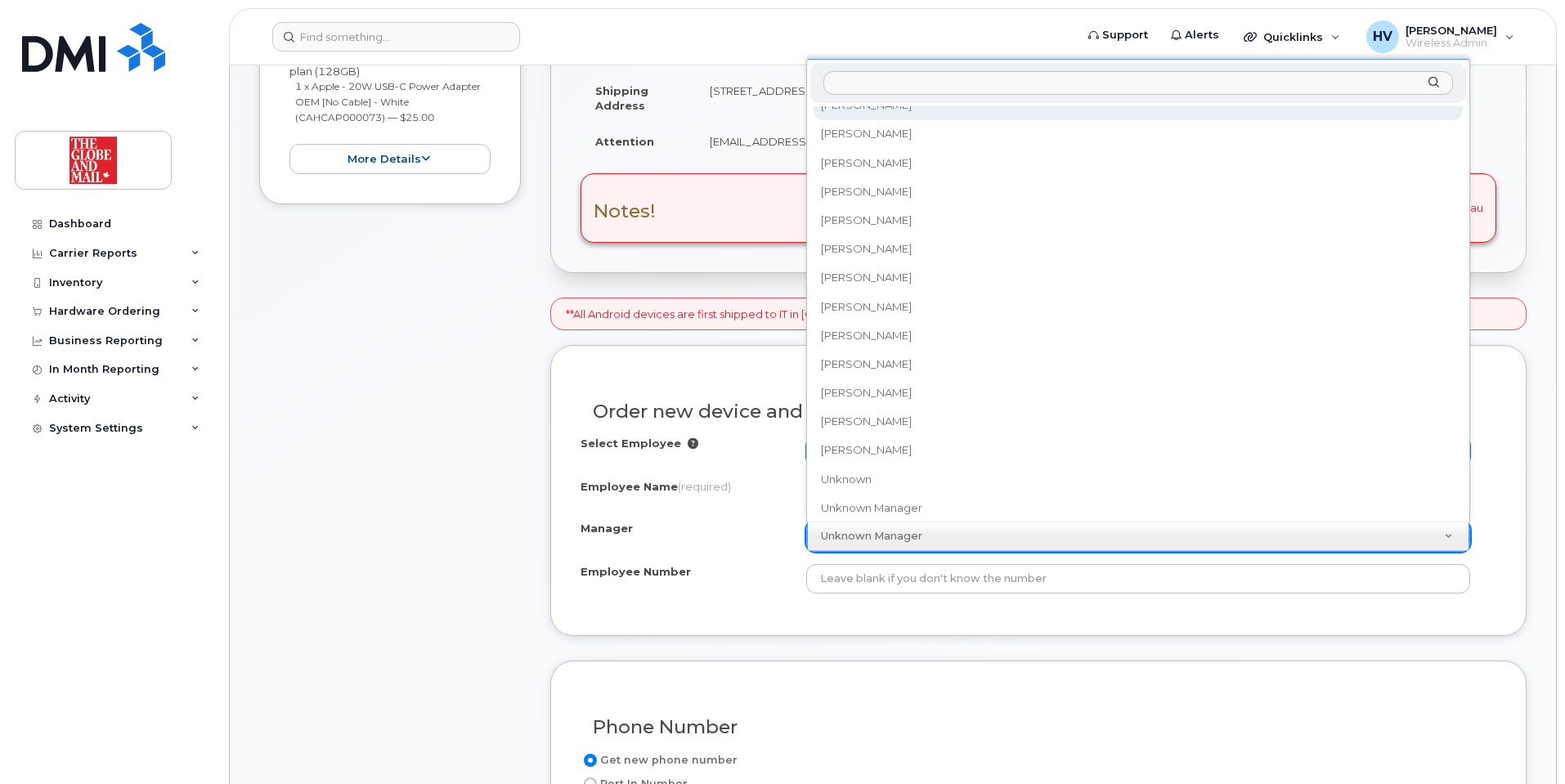
scroll to position [11934, 0]
click at [879, 75] on input "Manager" at bounding box center [1138, 83] width 629 height 24
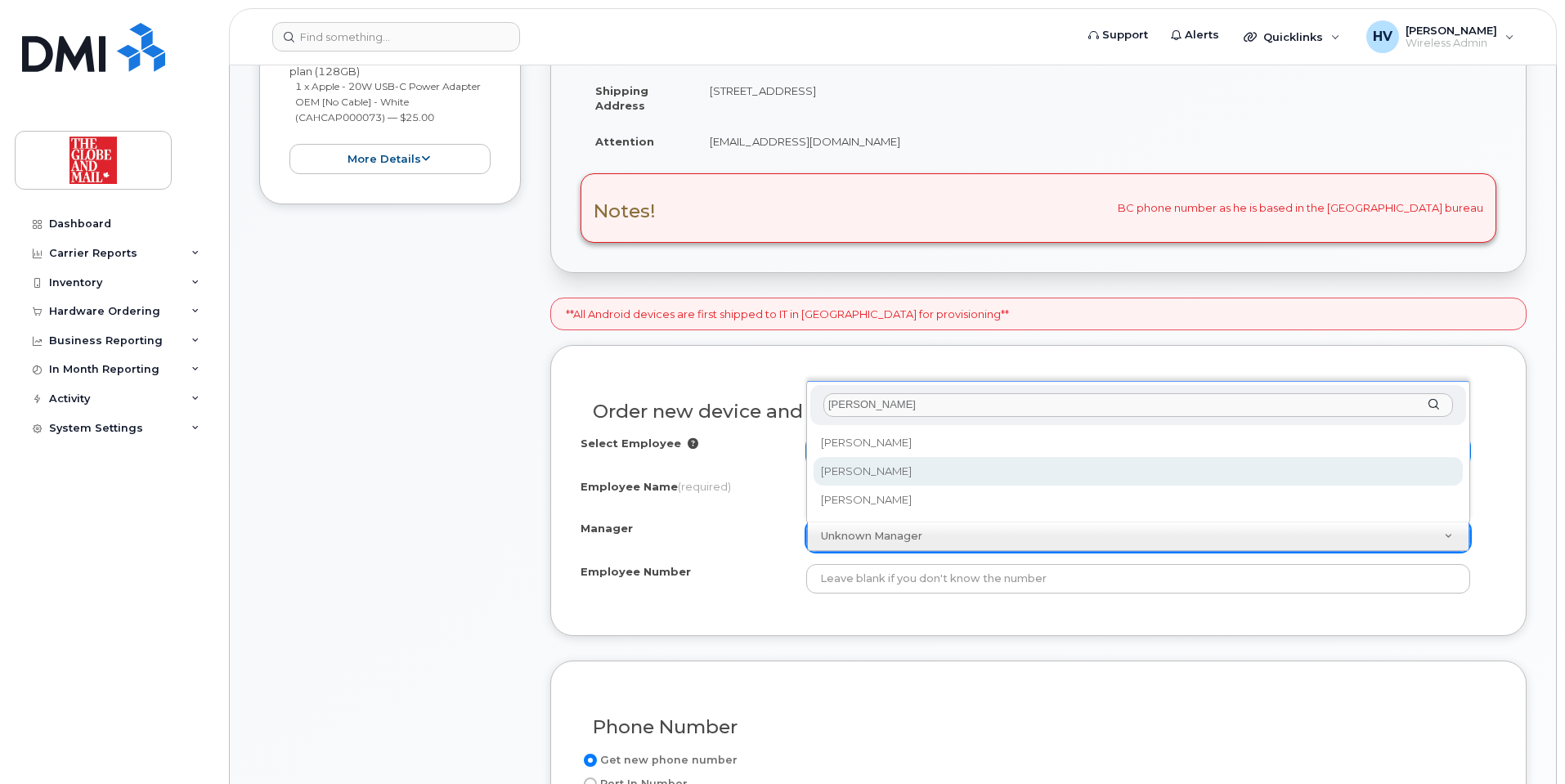
type input "angela"
select select "90310"
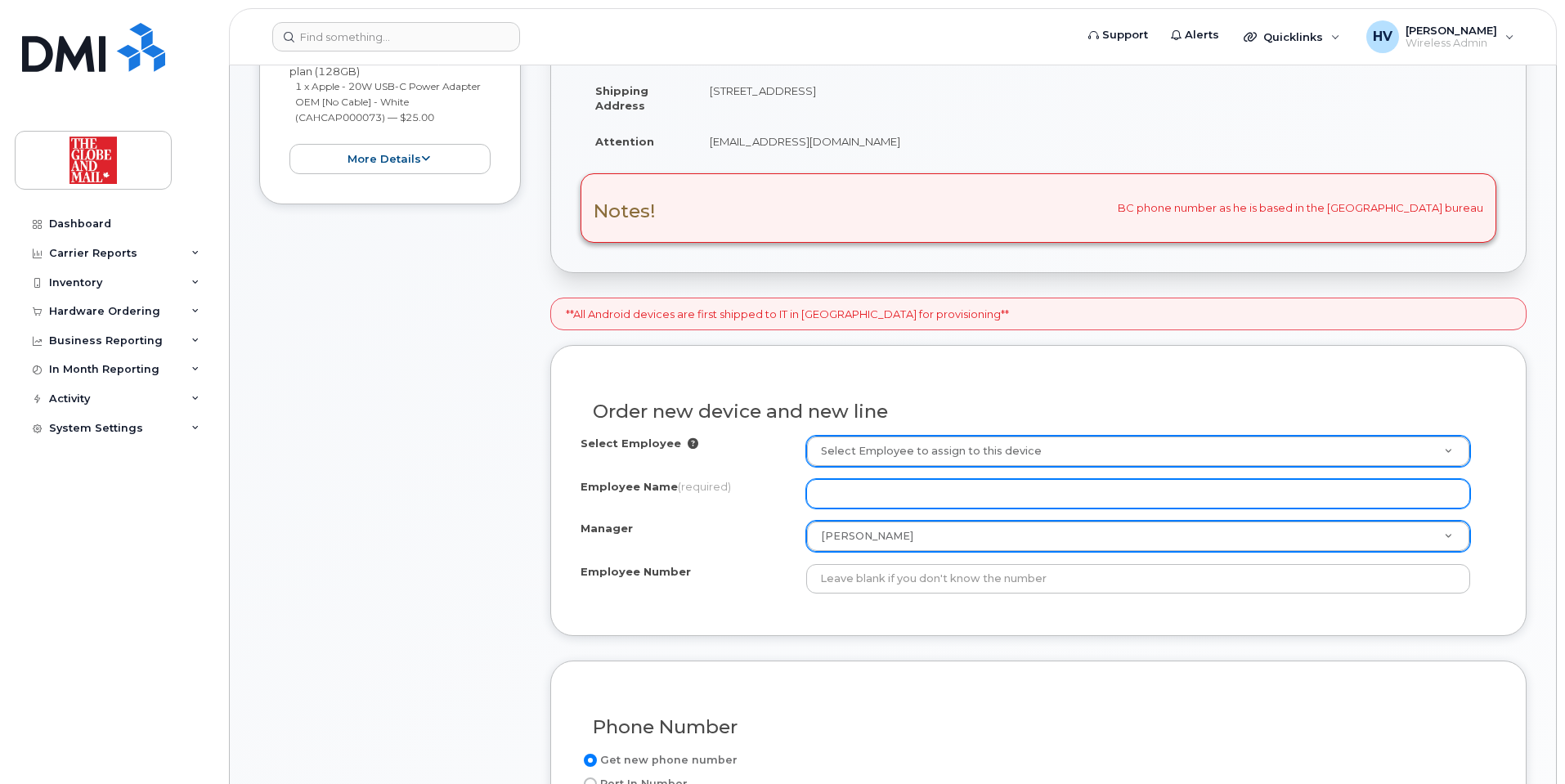
click at [898, 483] on input "Employee Name (required)" at bounding box center [1138, 493] width 664 height 29
paste input "Taehoon"
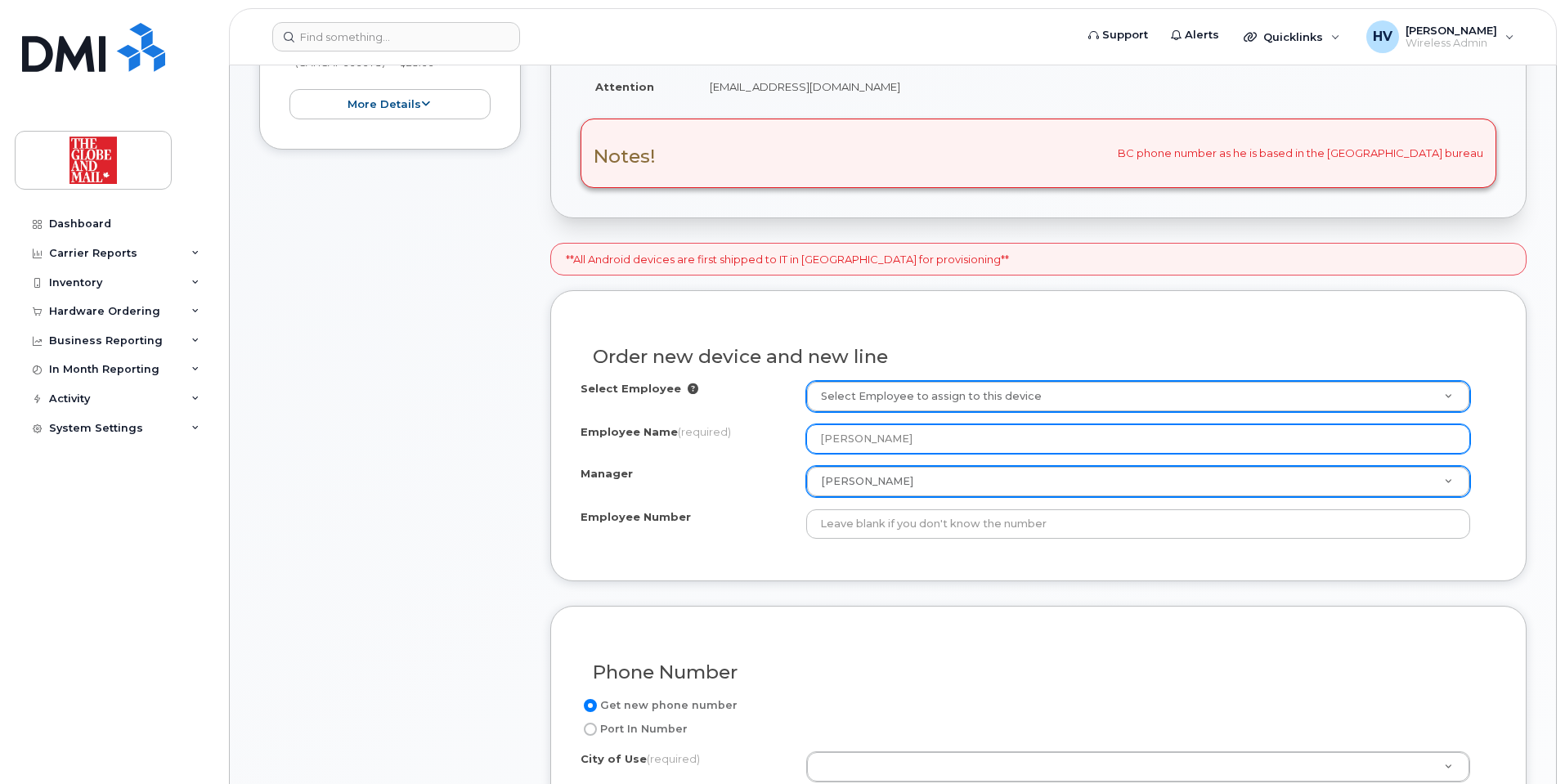
scroll to position [572, 0]
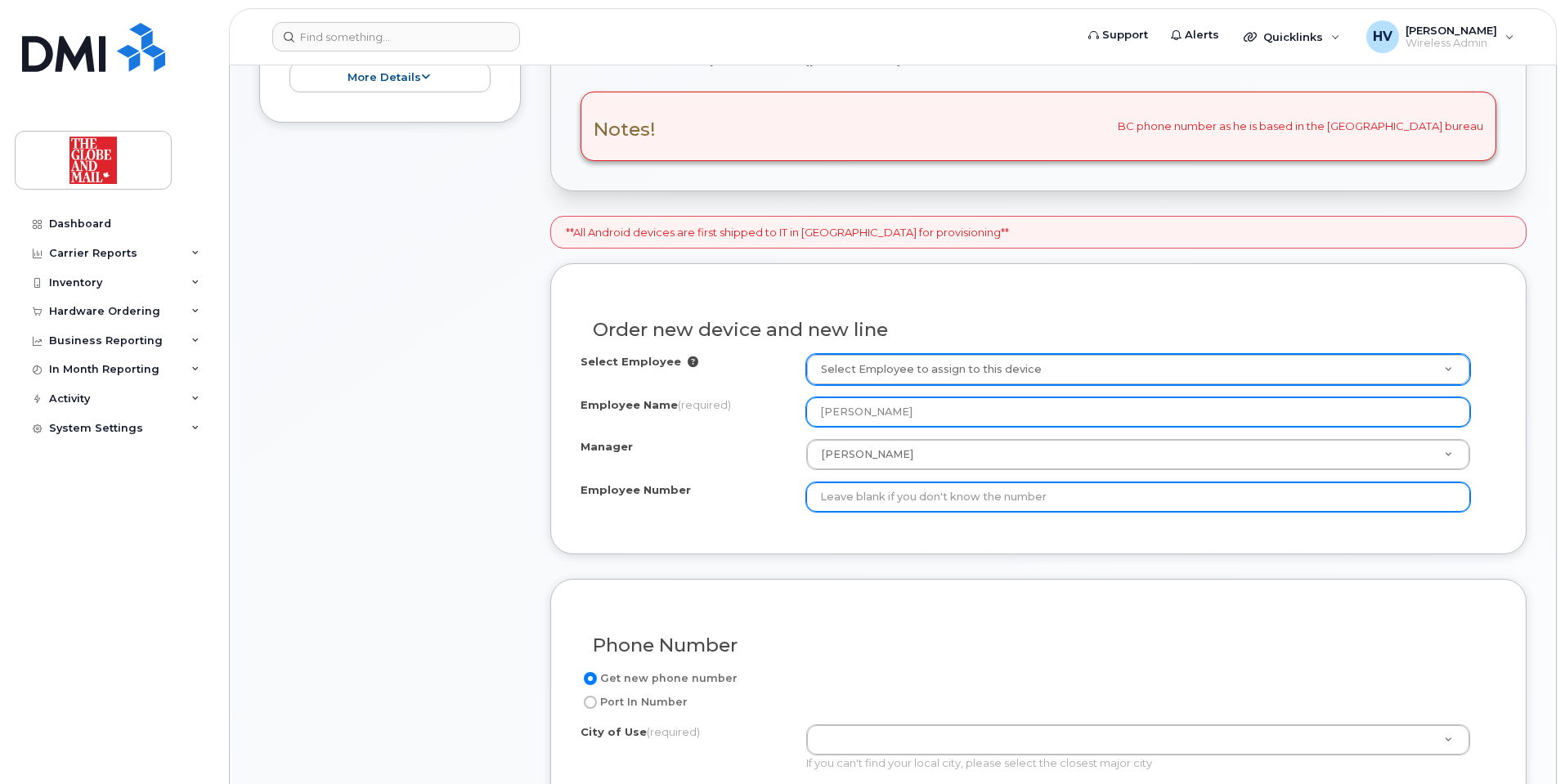
type input "[PERSON_NAME]"
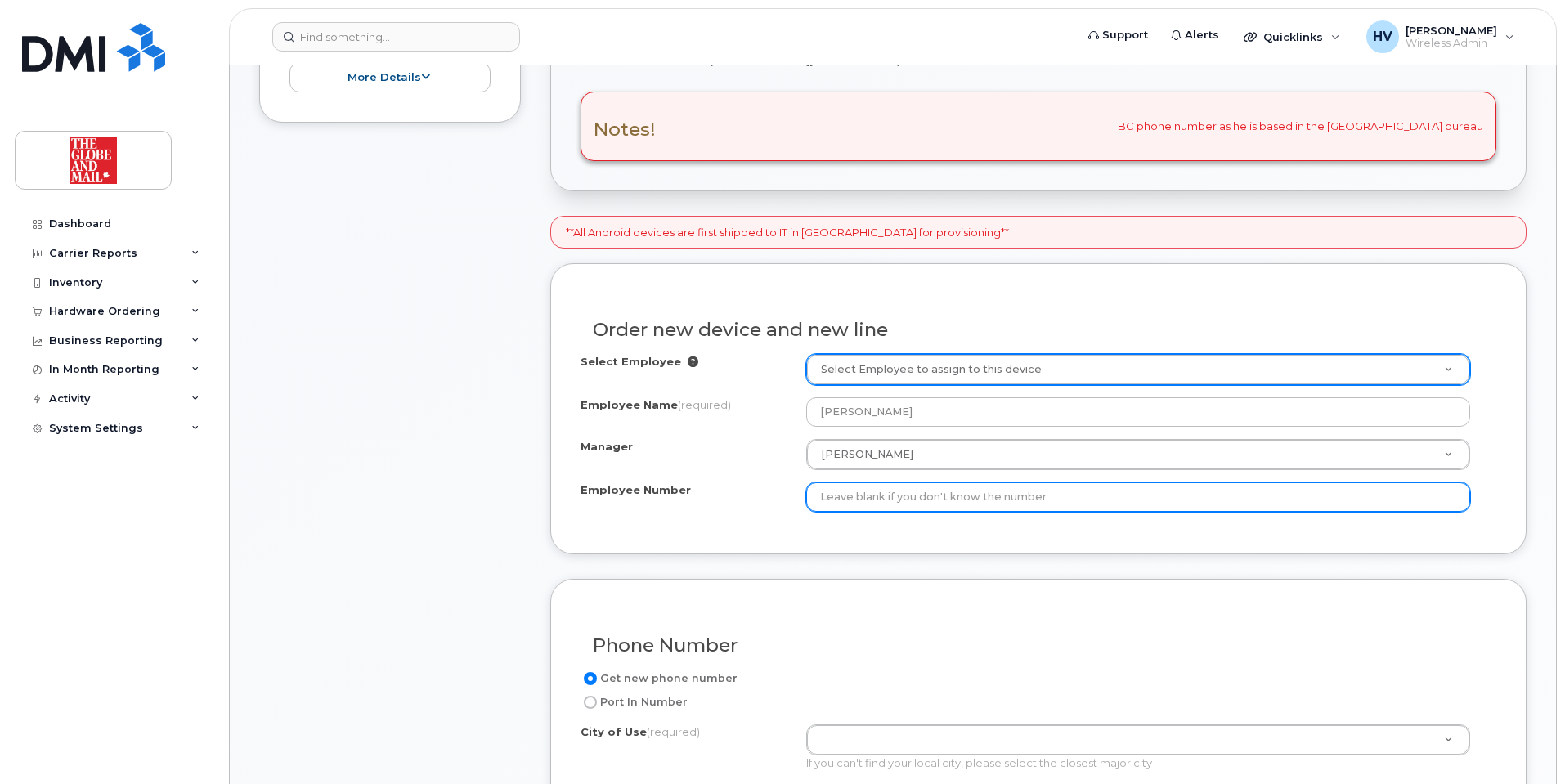
click at [960, 499] on input "Employee Number" at bounding box center [1138, 497] width 664 height 29
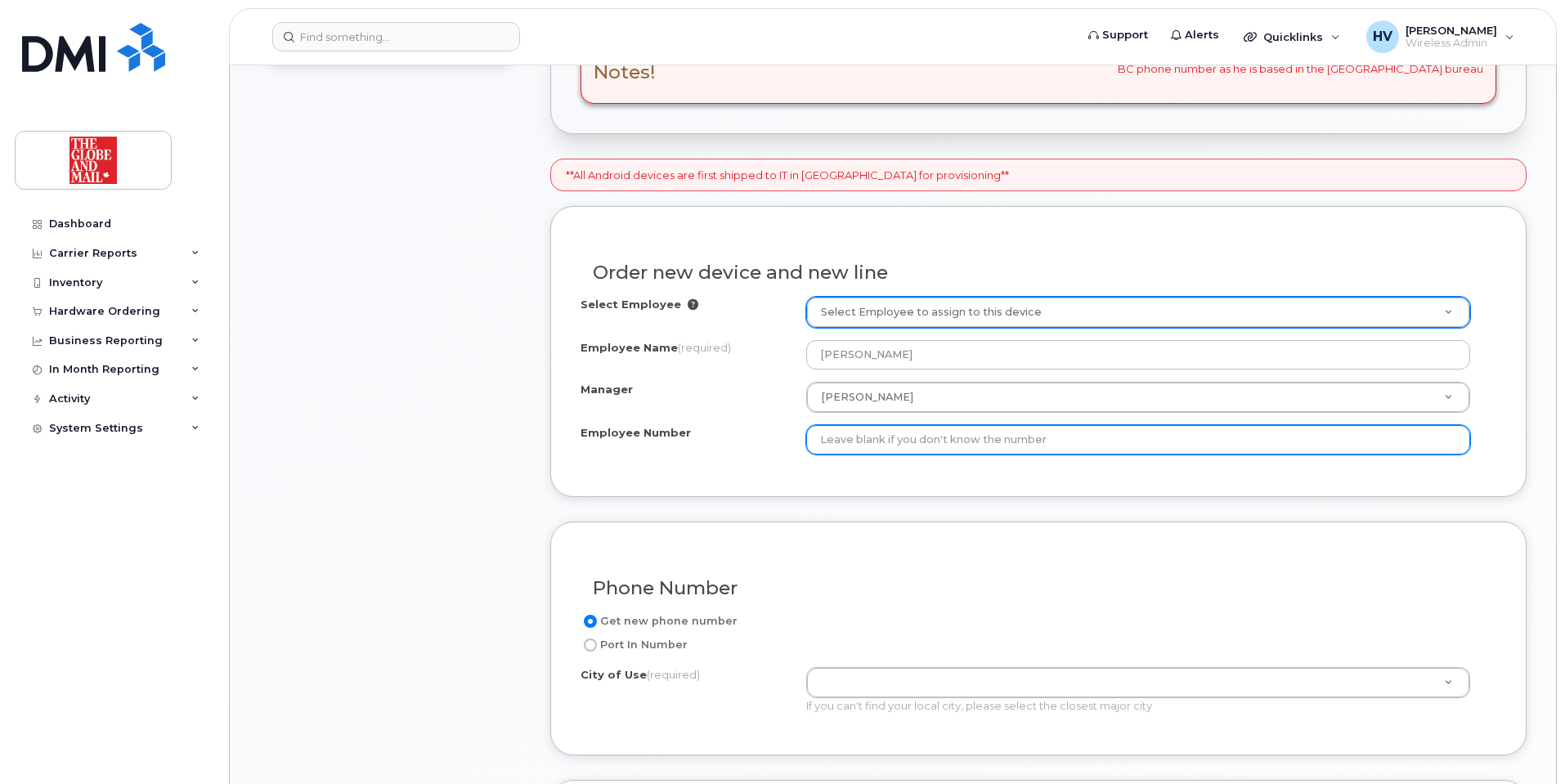
scroll to position [654, 0]
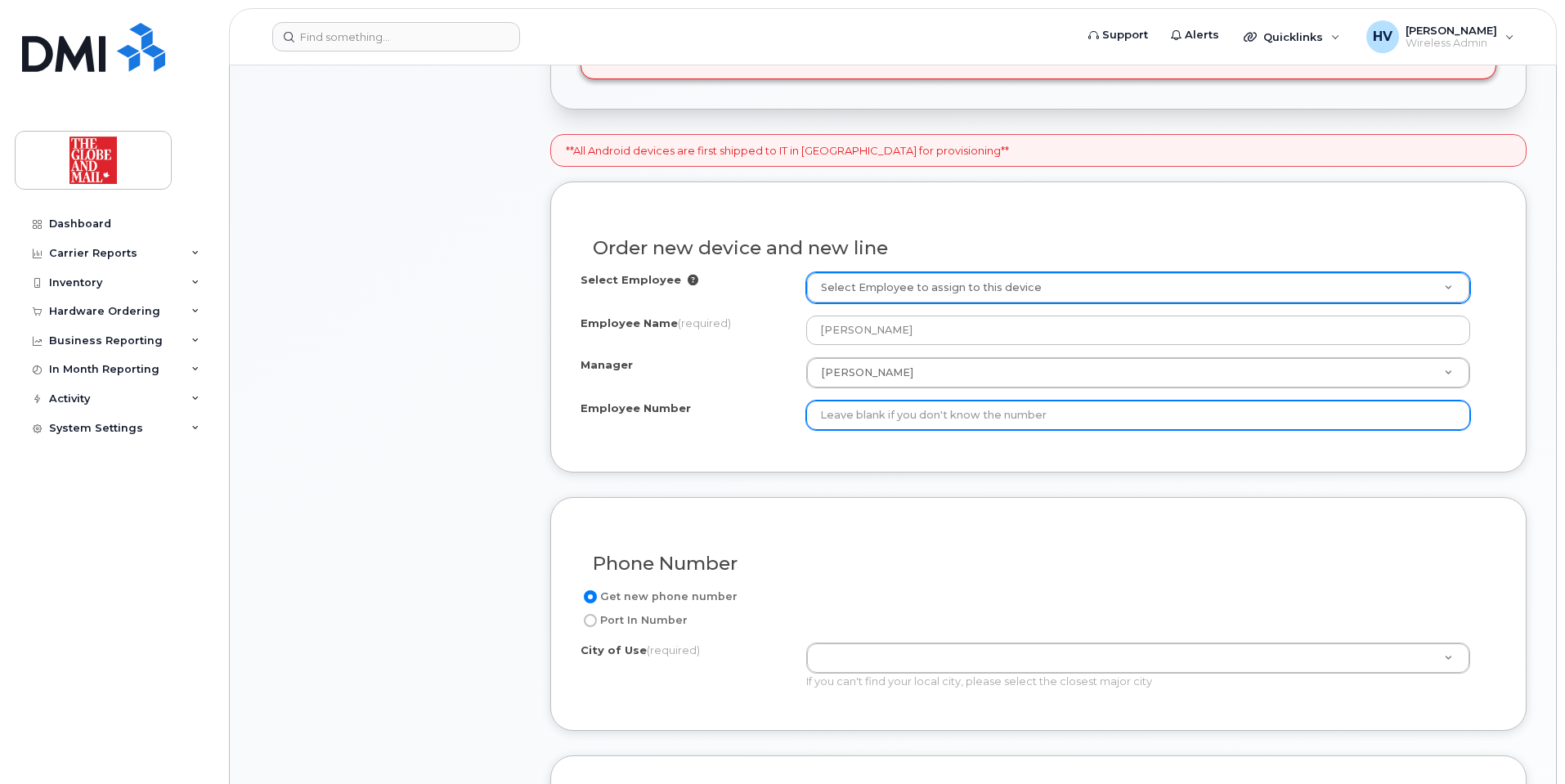
click at [1209, 418] on input "Employee Number" at bounding box center [1138, 415] width 664 height 29
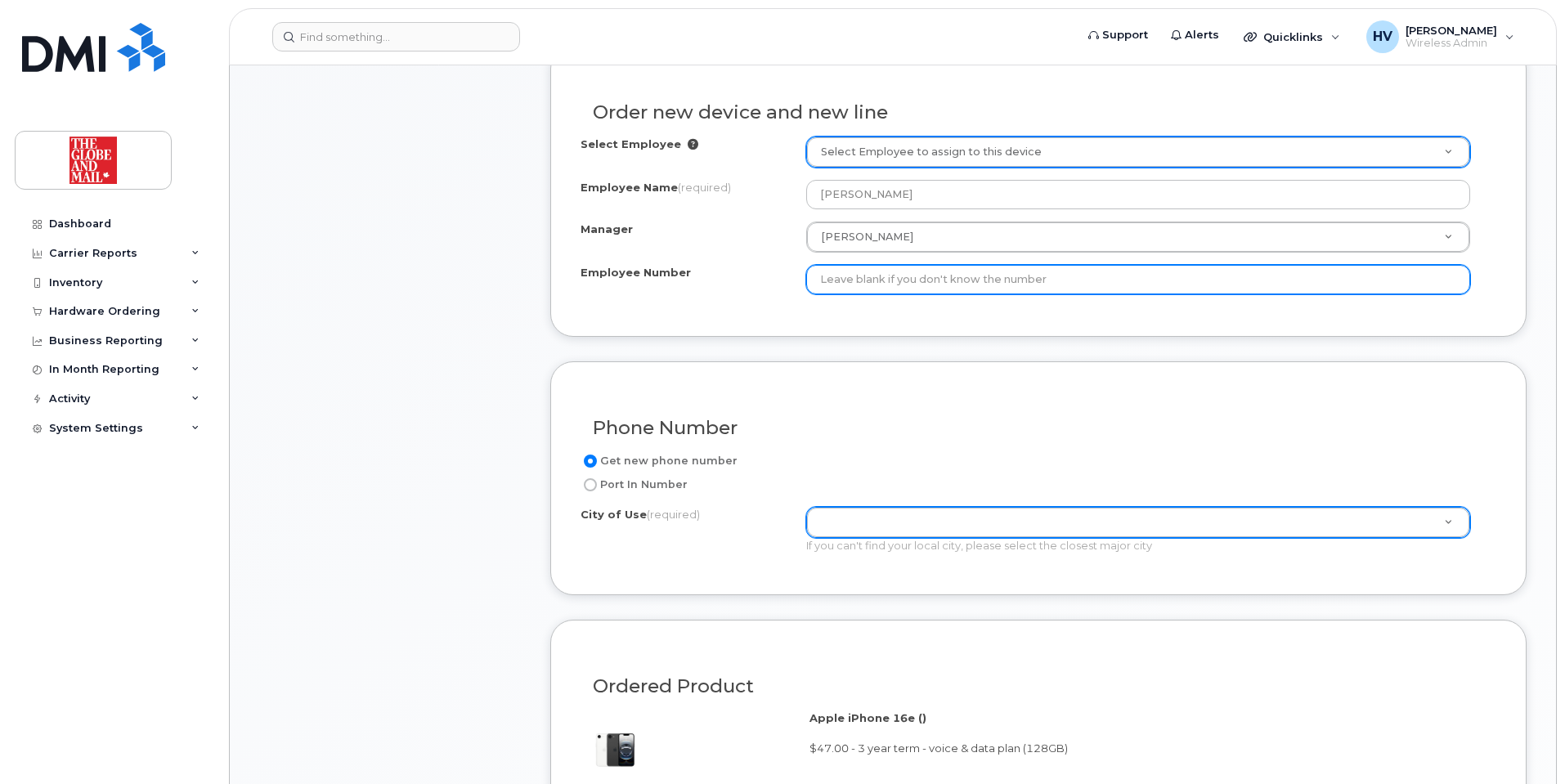
scroll to position [817, 0]
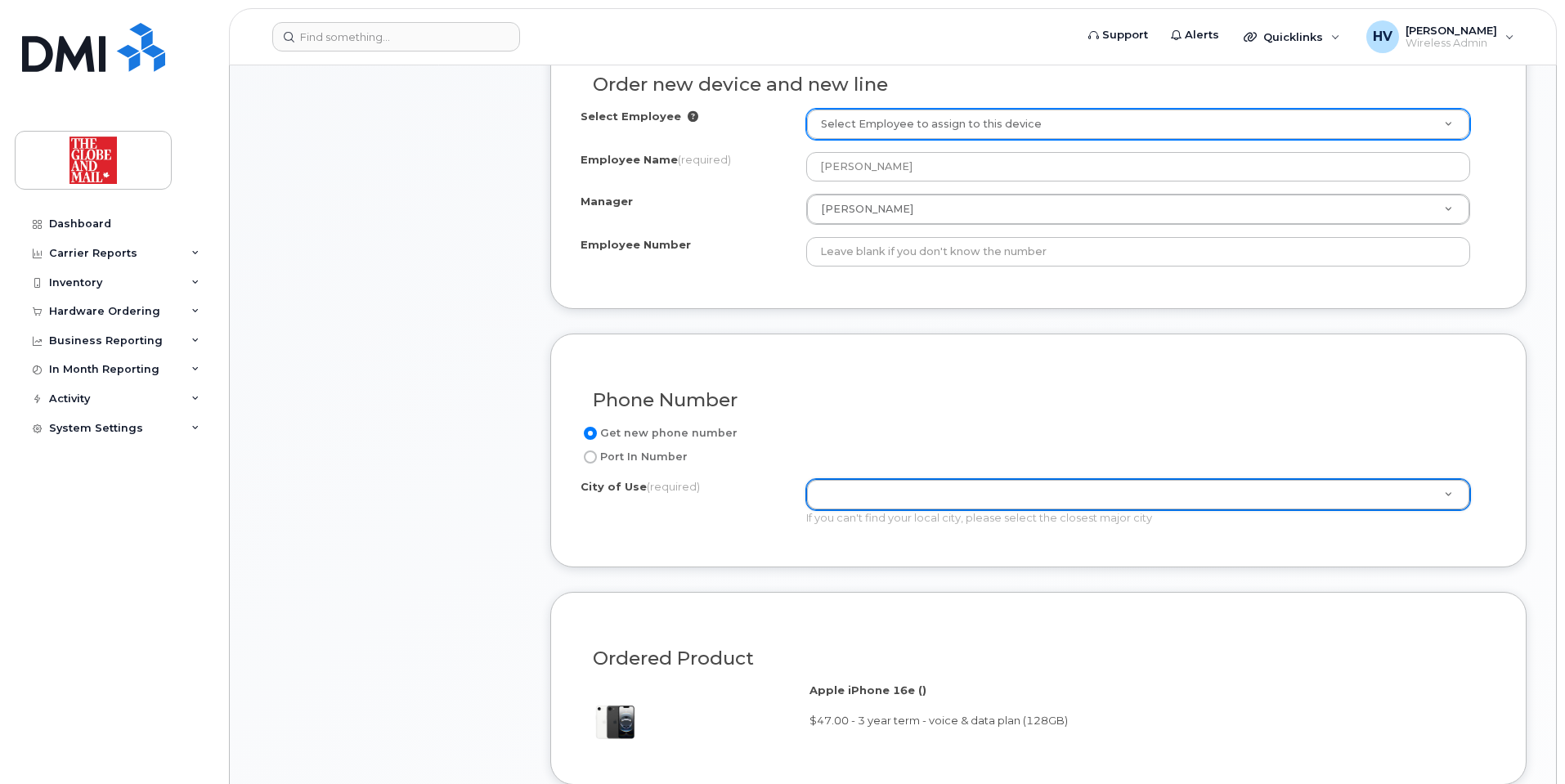
type input "V"
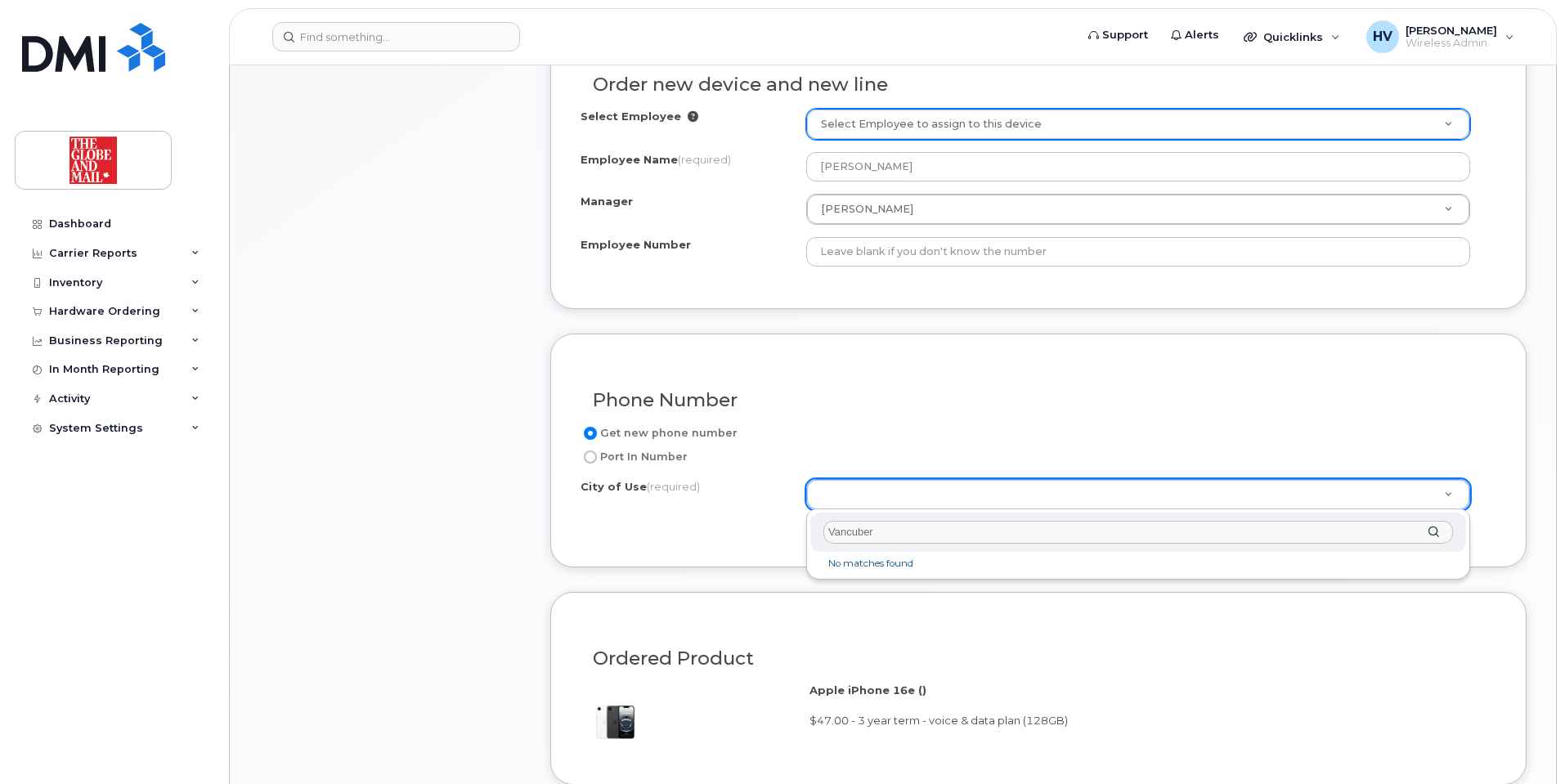
drag, startPoint x: 902, startPoint y: 535, endPoint x: 826, endPoint y: 535, distance: 76.0
click at [830, 535] on input "Vancuber" at bounding box center [1138, 532] width 629 height 24
paste input "ouver"
type input "Vancouver"
type input "964"
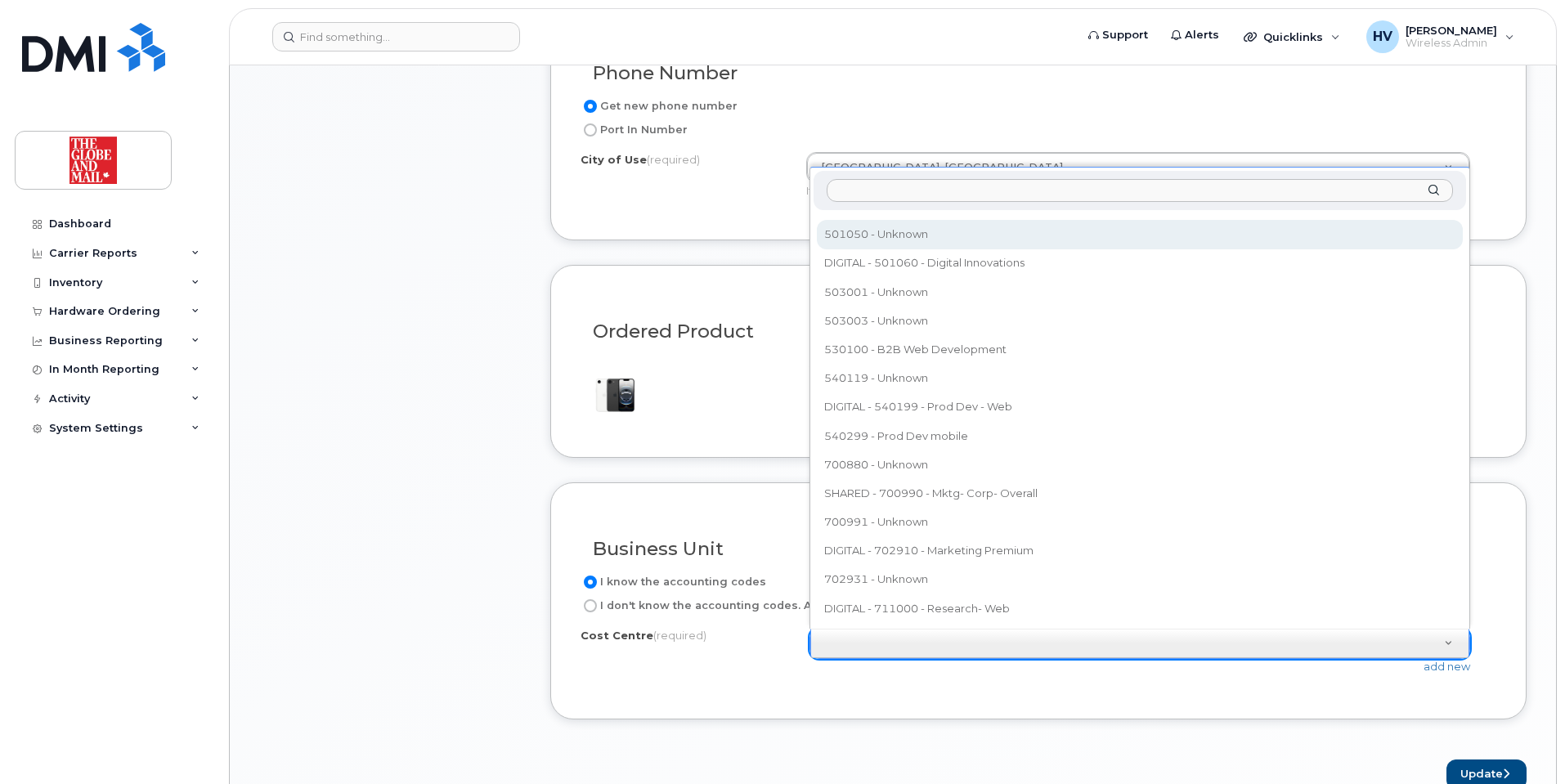
scroll to position [1870, 0]
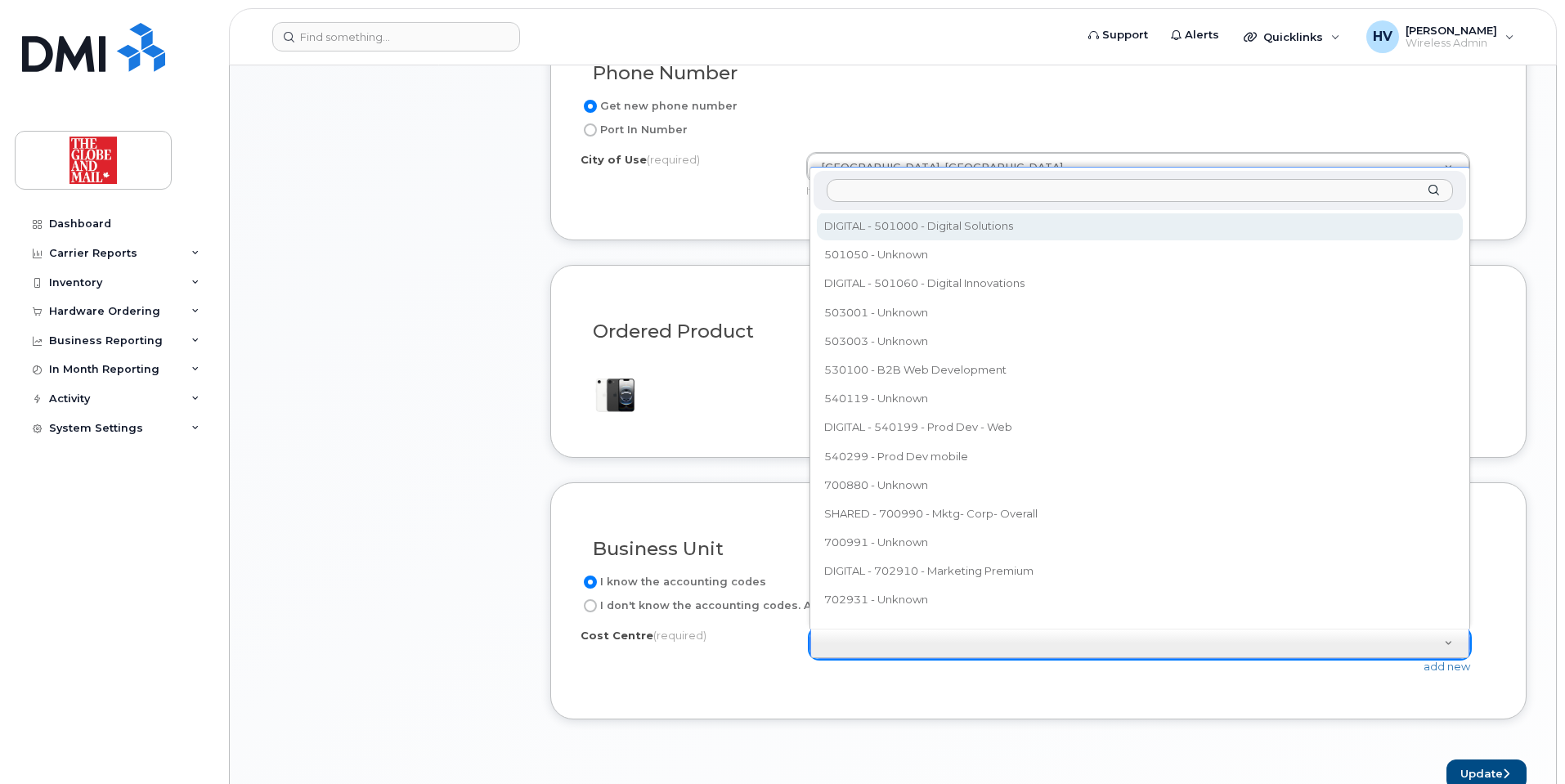
click at [897, 196] on input "text" at bounding box center [1138, 191] width 626 height 24
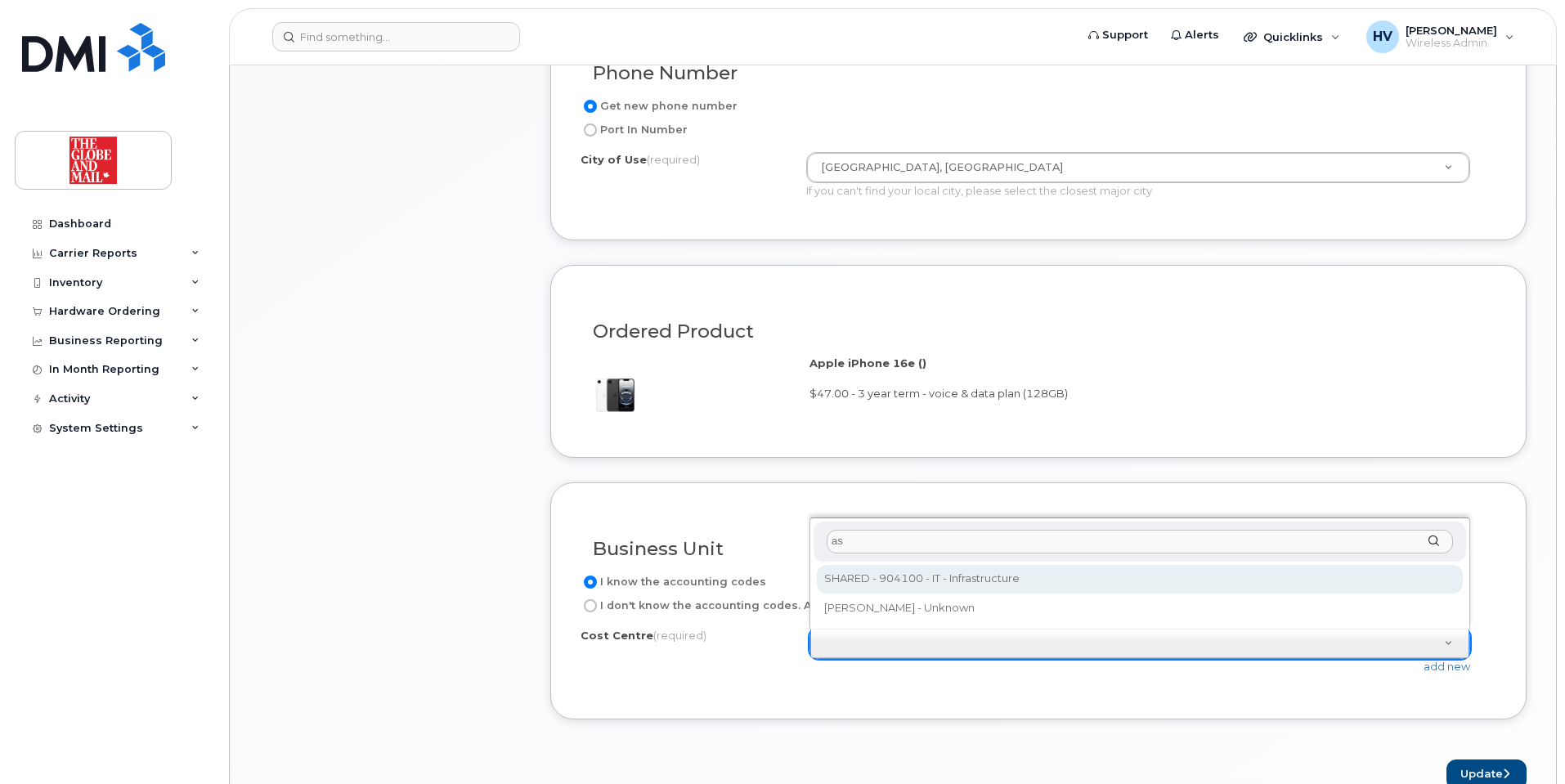
type input "a"
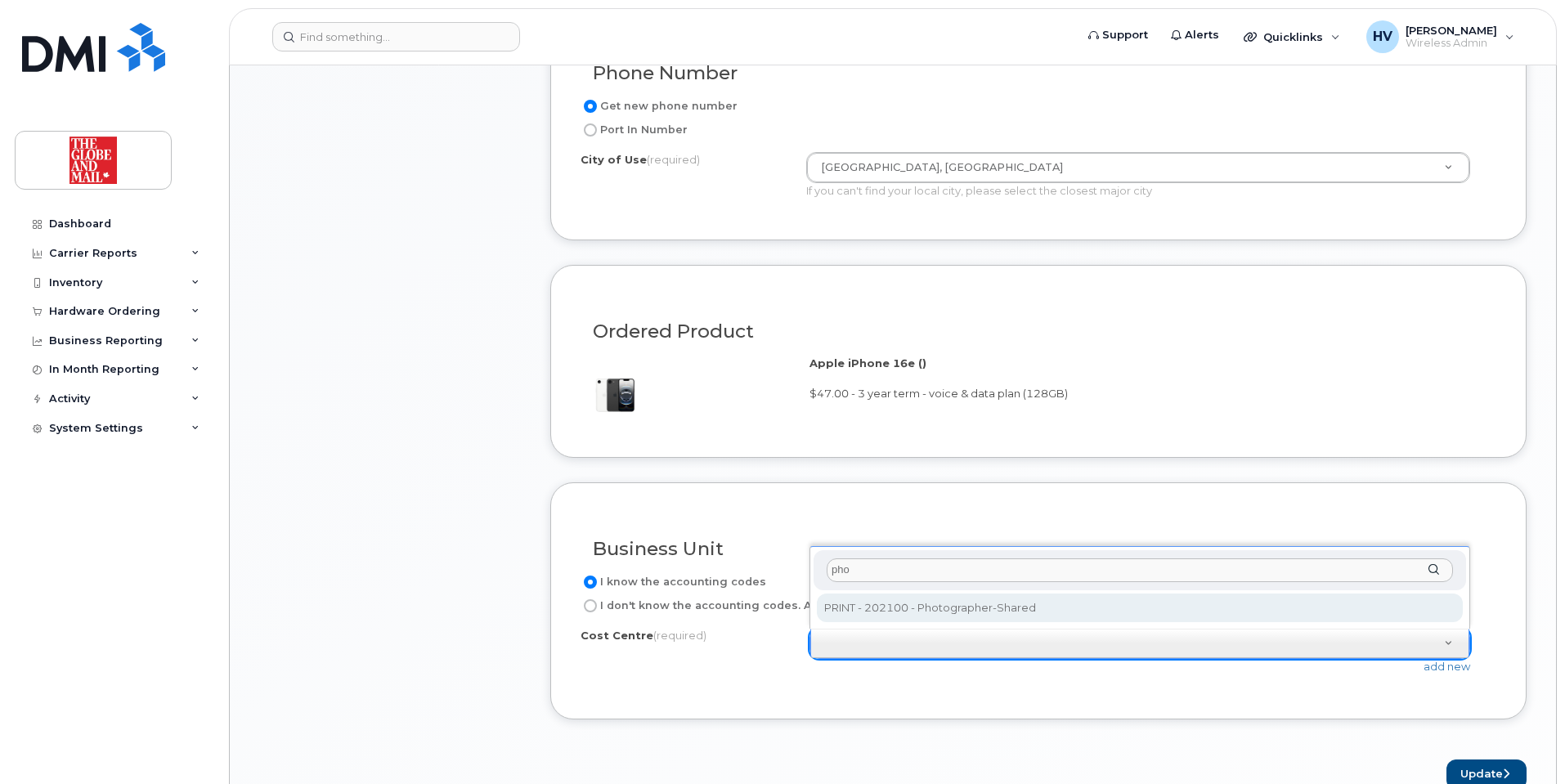
type input "pho"
select select "202100"
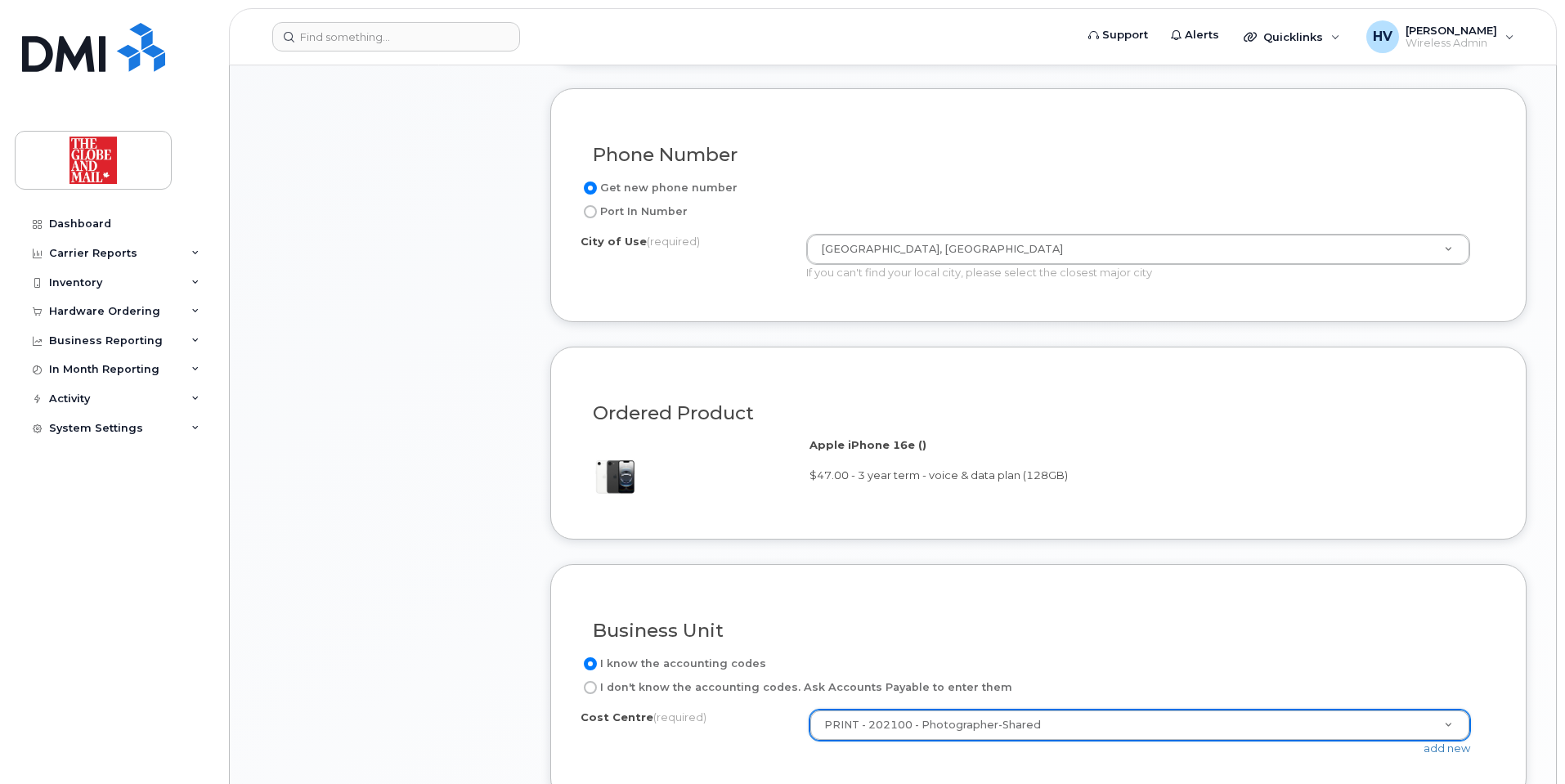
scroll to position [1226, 0]
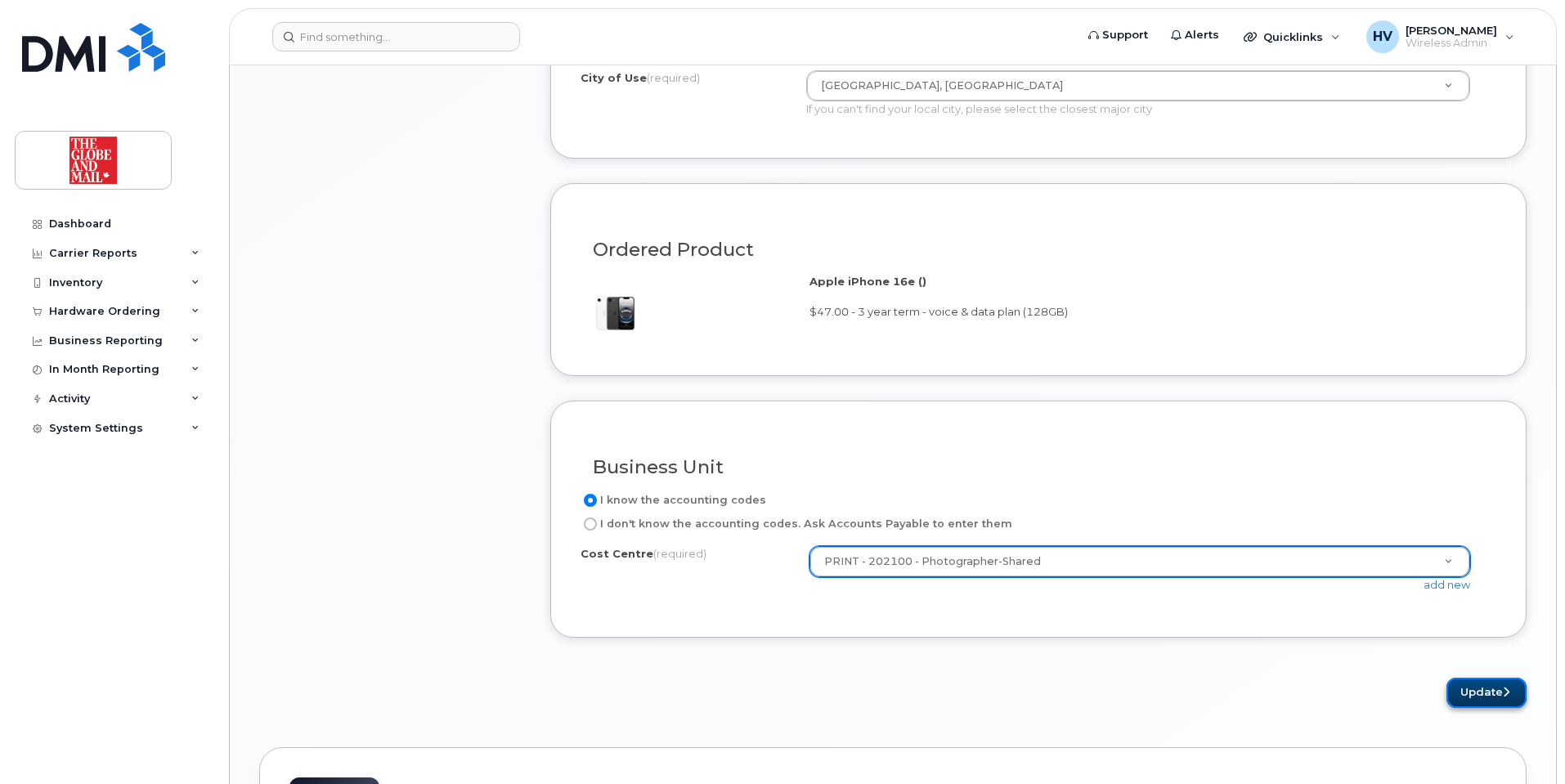
click at [1477, 694] on button "Update" at bounding box center [1486, 692] width 80 height 30
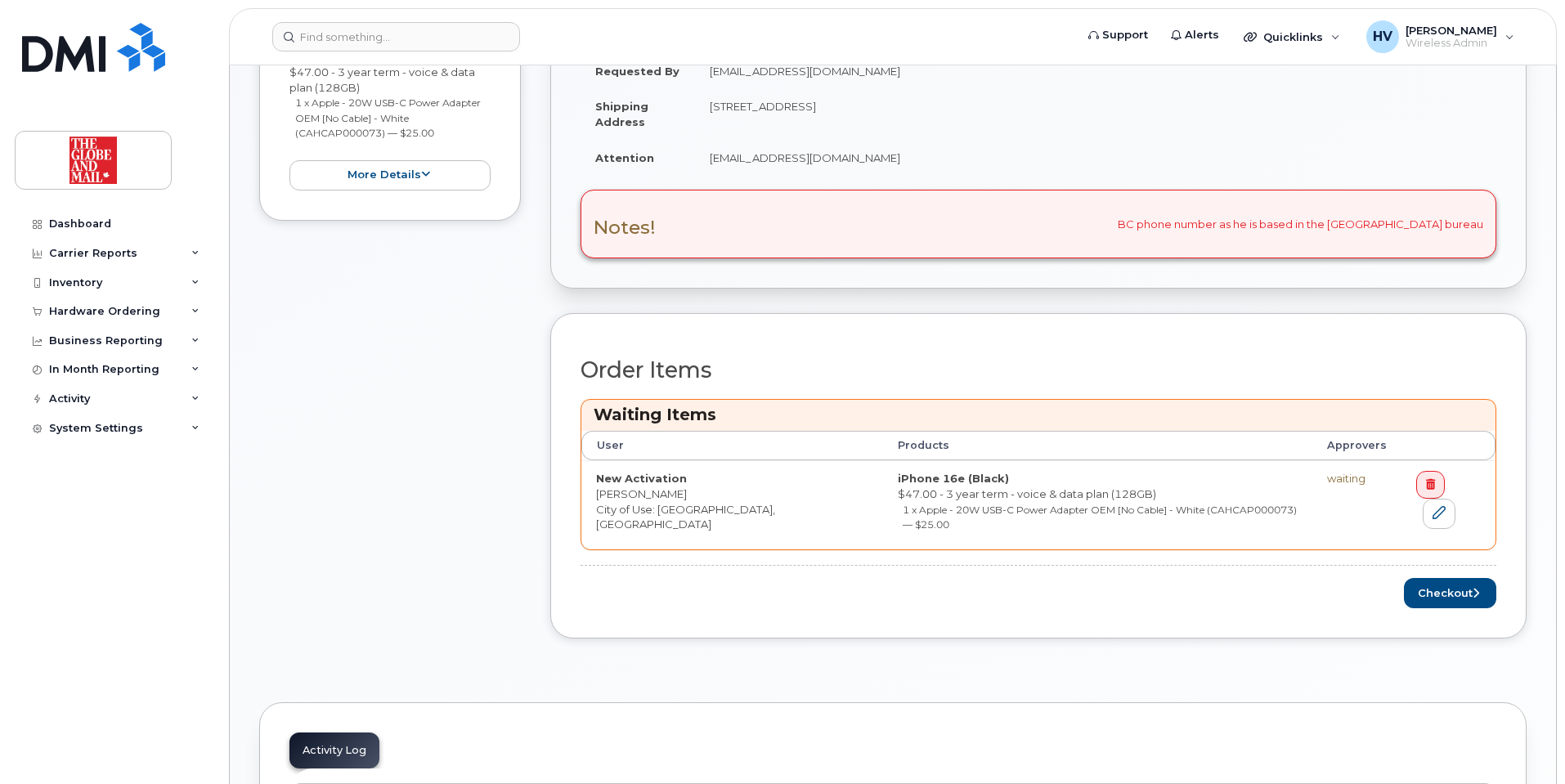
scroll to position [572, 0]
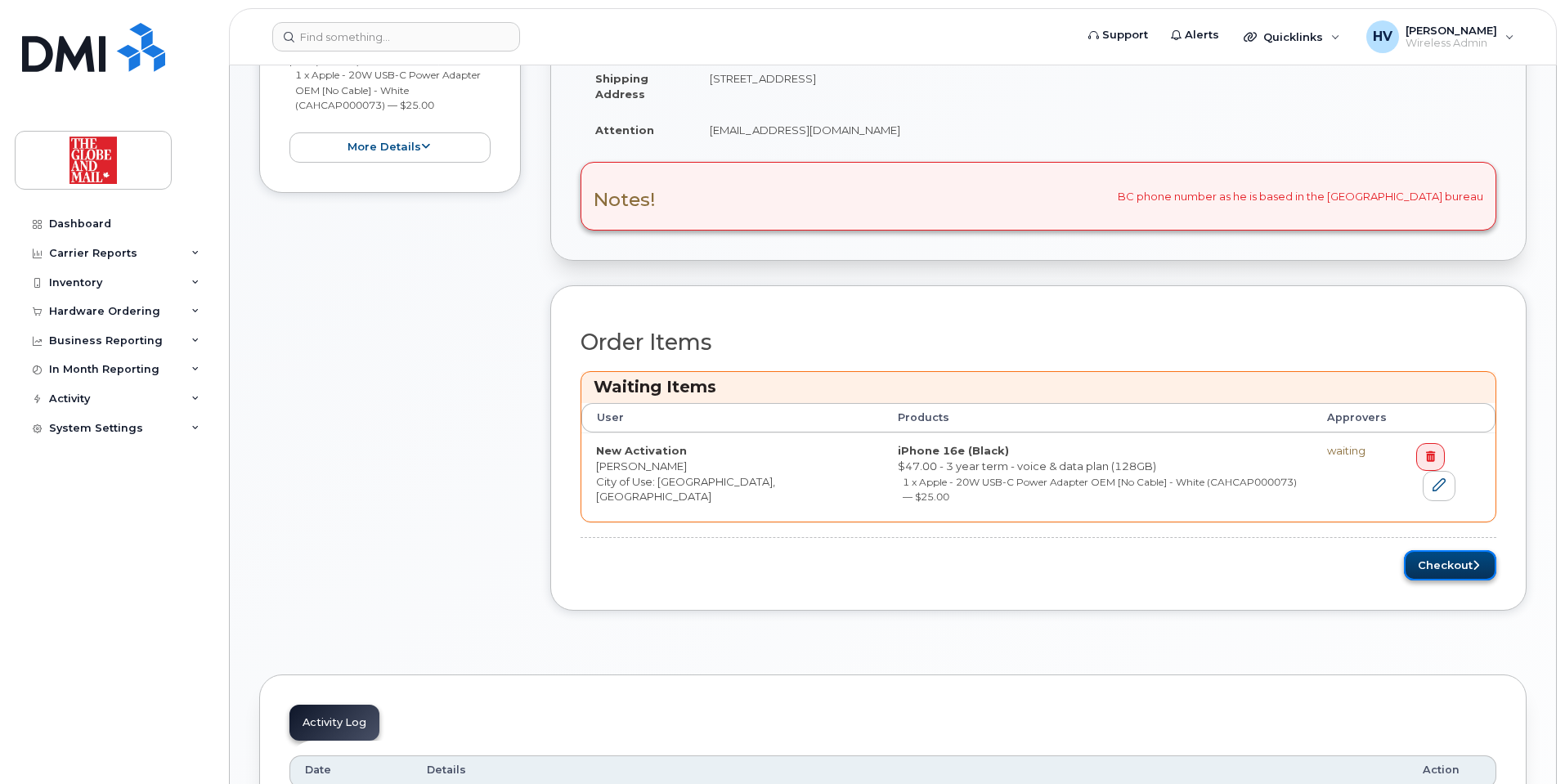
click at [1448, 550] on button "Checkout" at bounding box center [1450, 564] width 92 height 30
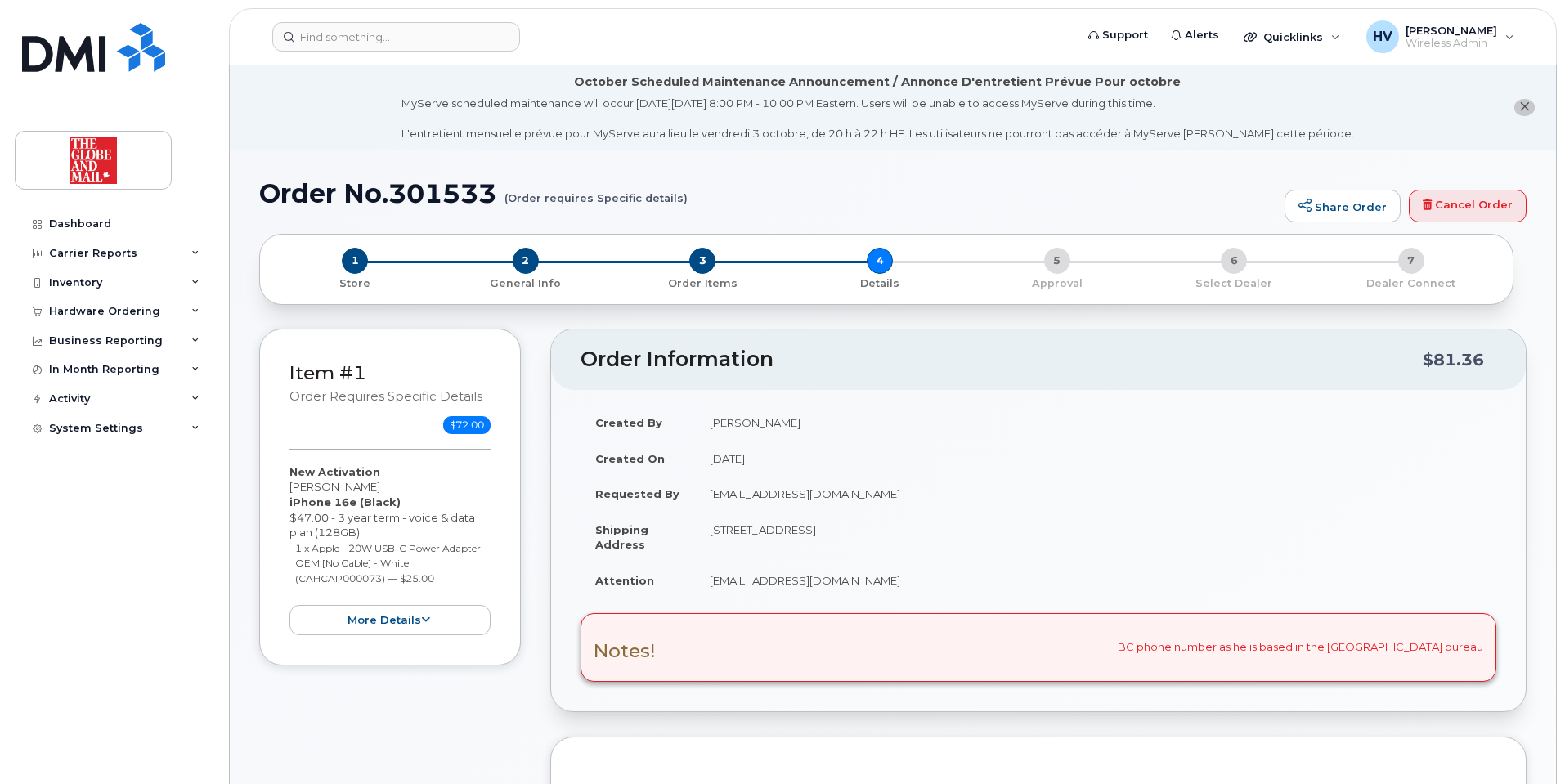
select select
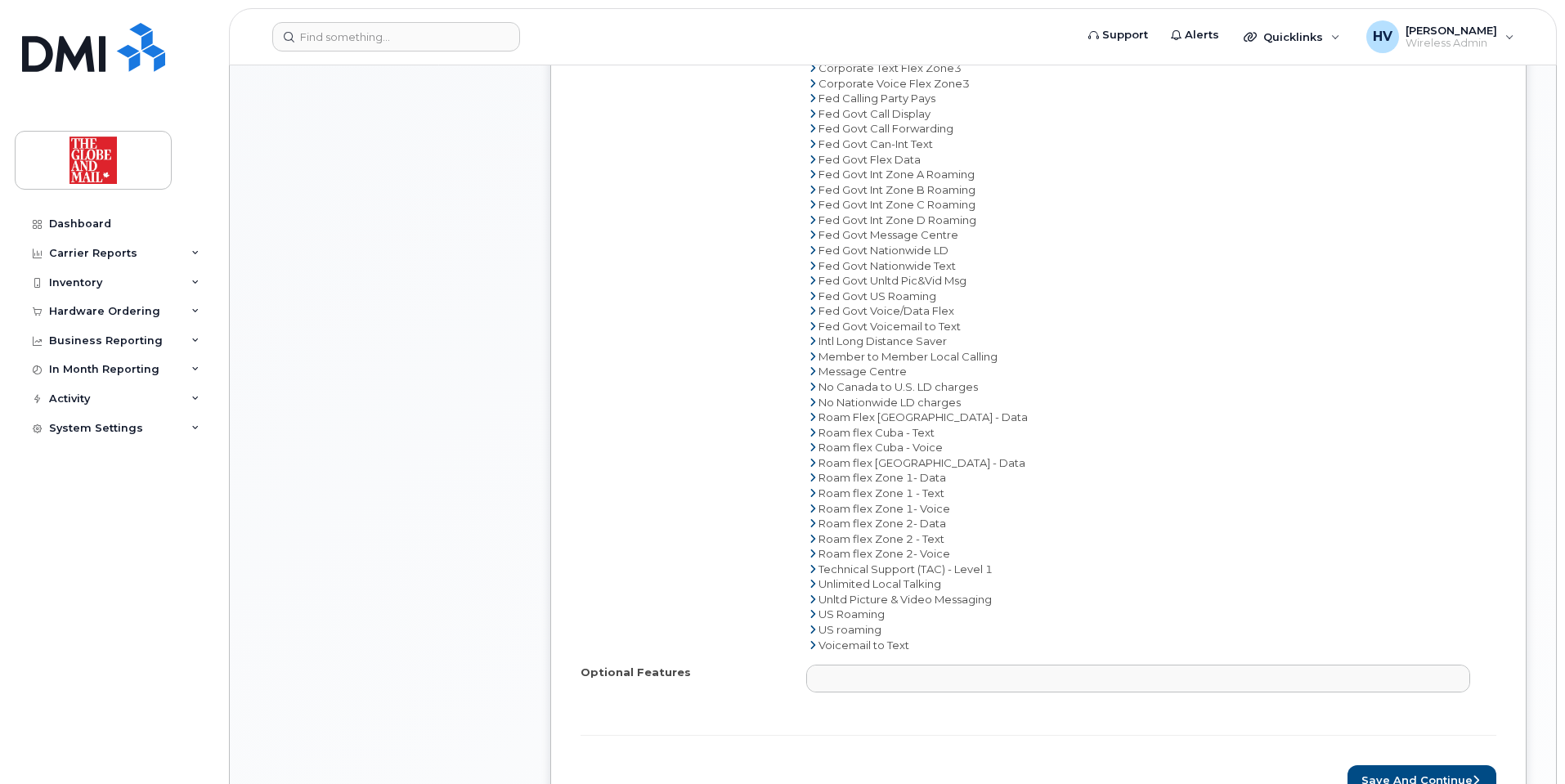
scroll to position [1144, 0]
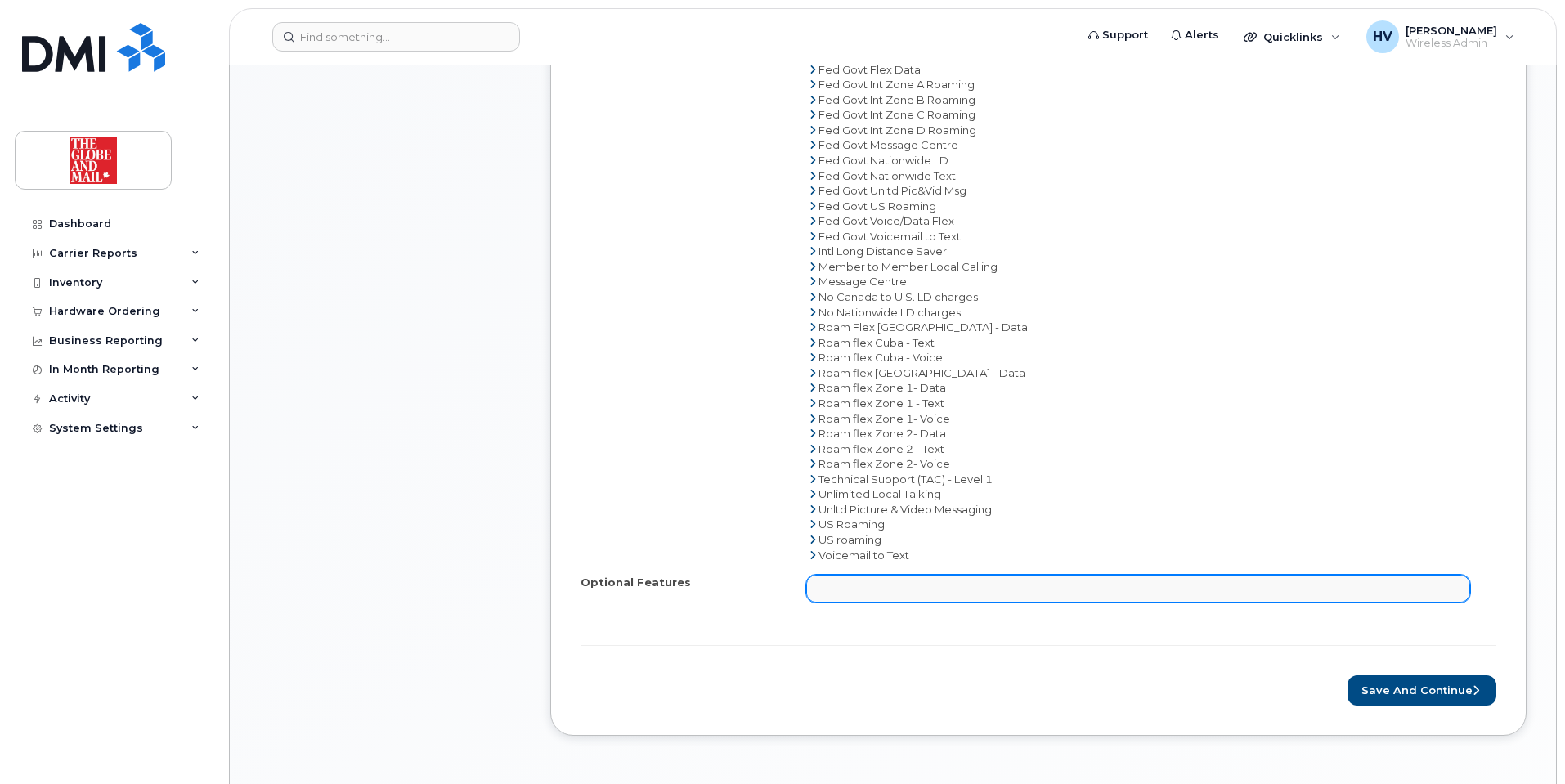
click at [1150, 583] on ul at bounding box center [1138, 588] width 662 height 26
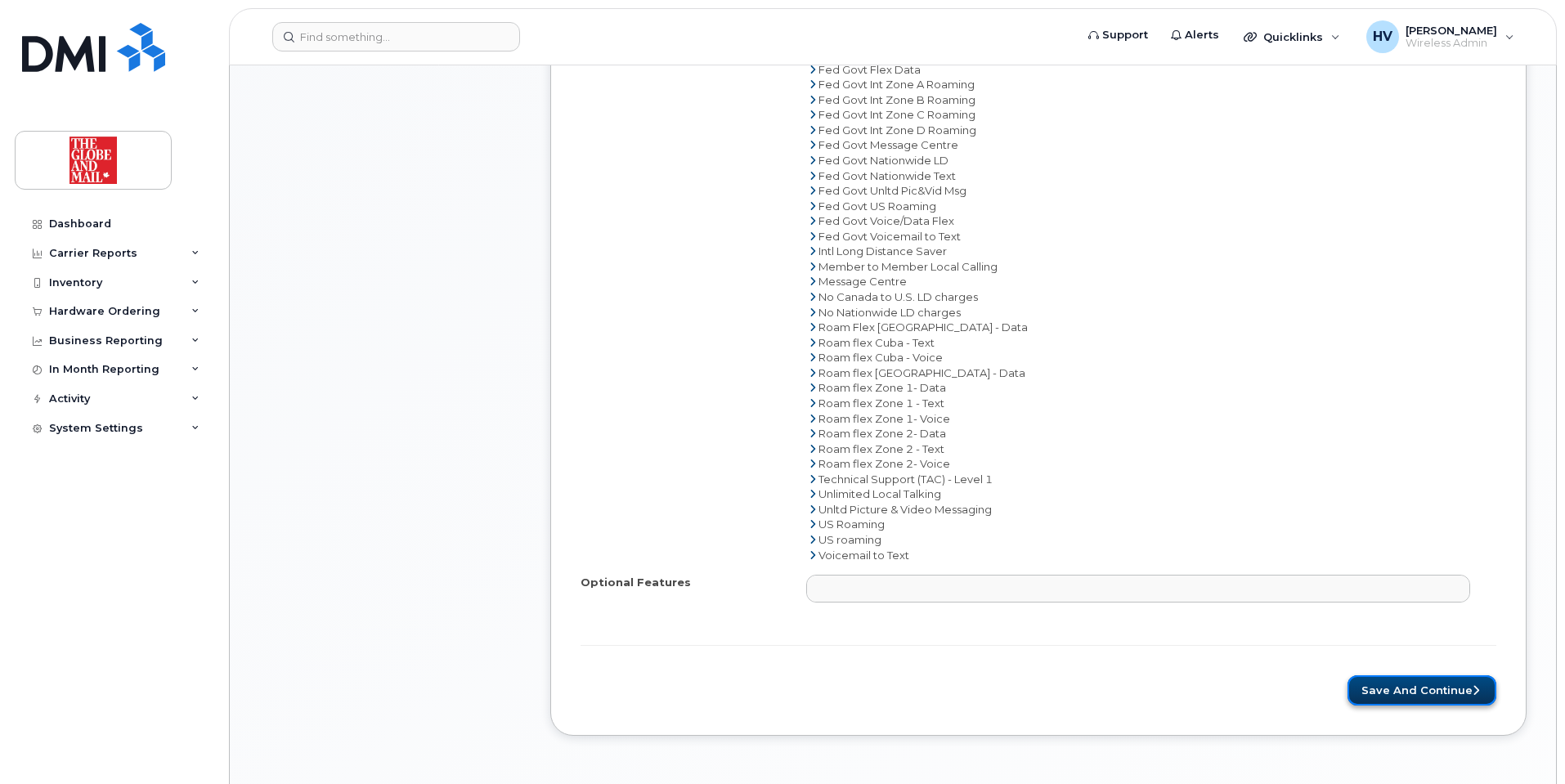
click at [1390, 681] on button "Save and Continue" at bounding box center [1421, 690] width 149 height 30
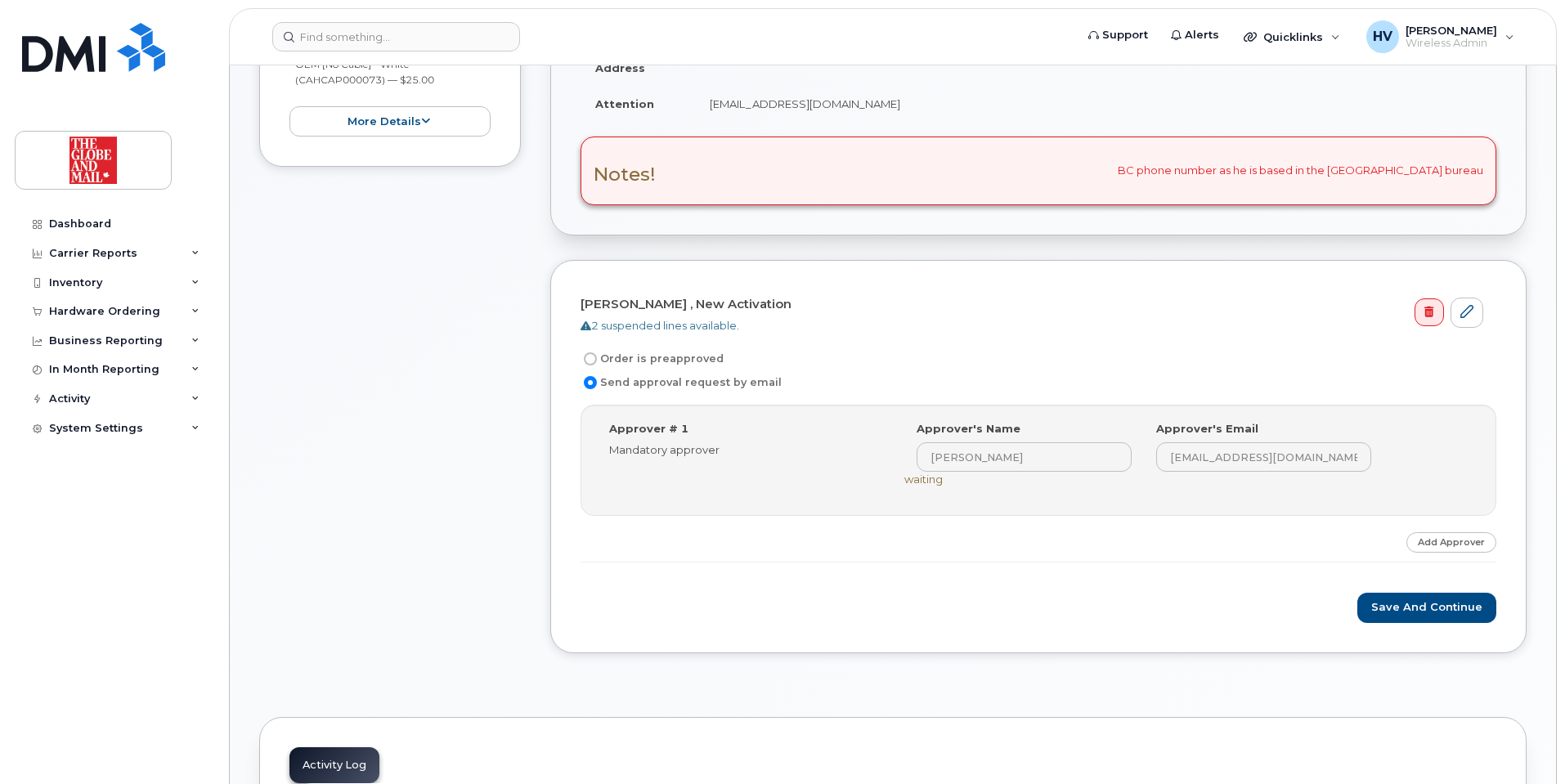
scroll to position [491, 0]
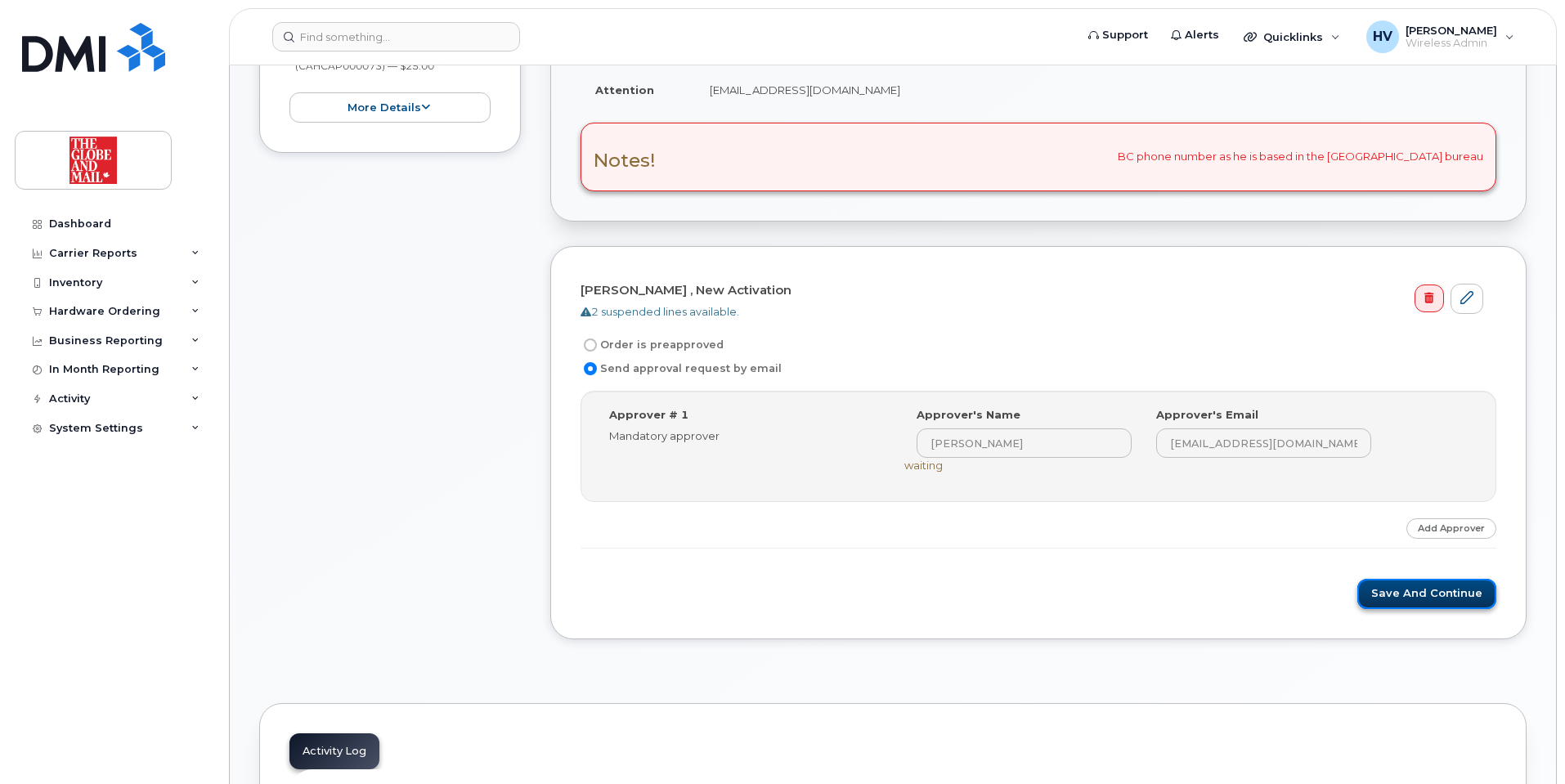
click at [1441, 591] on button "Save and Continue" at bounding box center [1426, 593] width 139 height 30
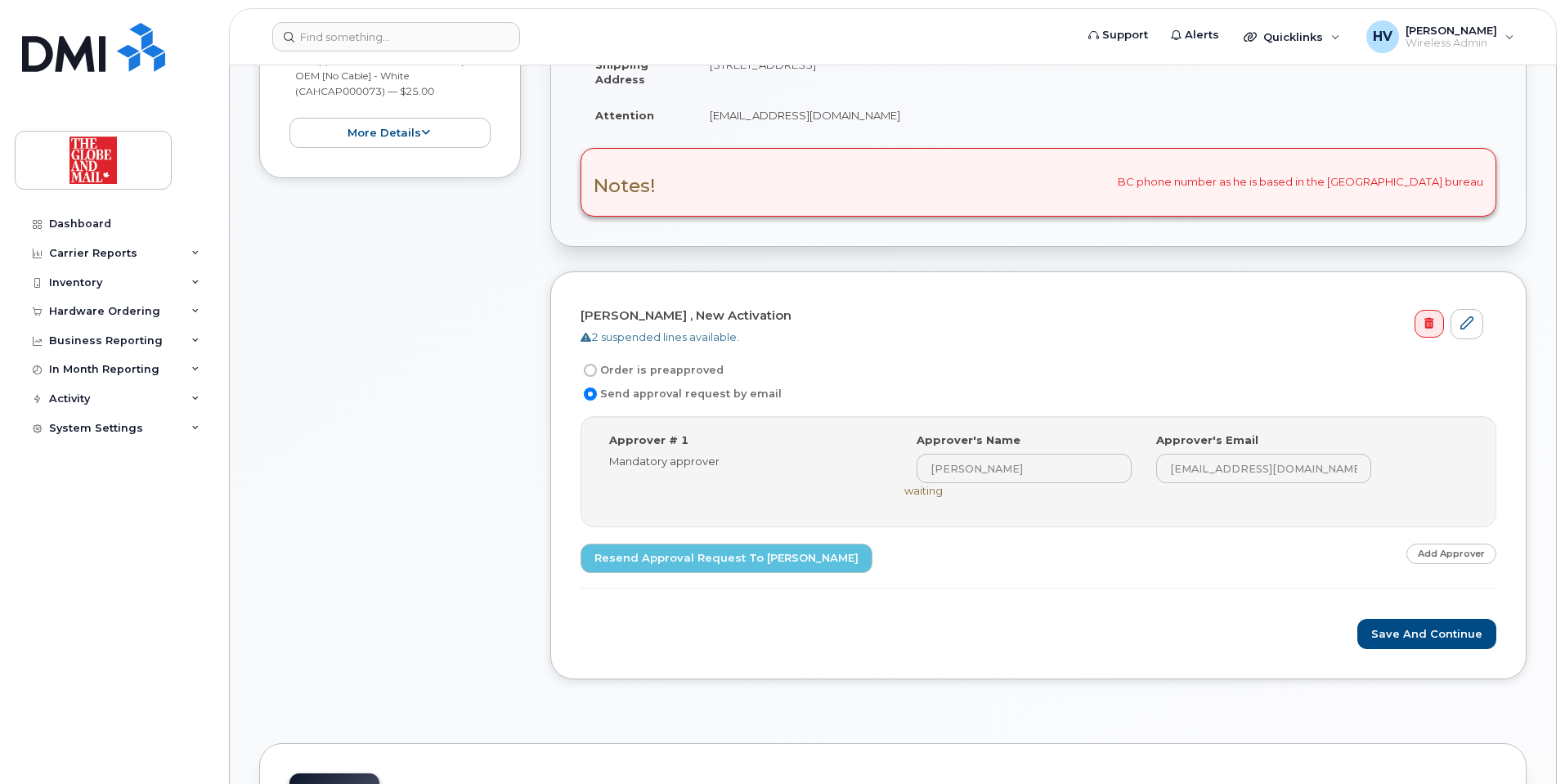
scroll to position [491, 0]
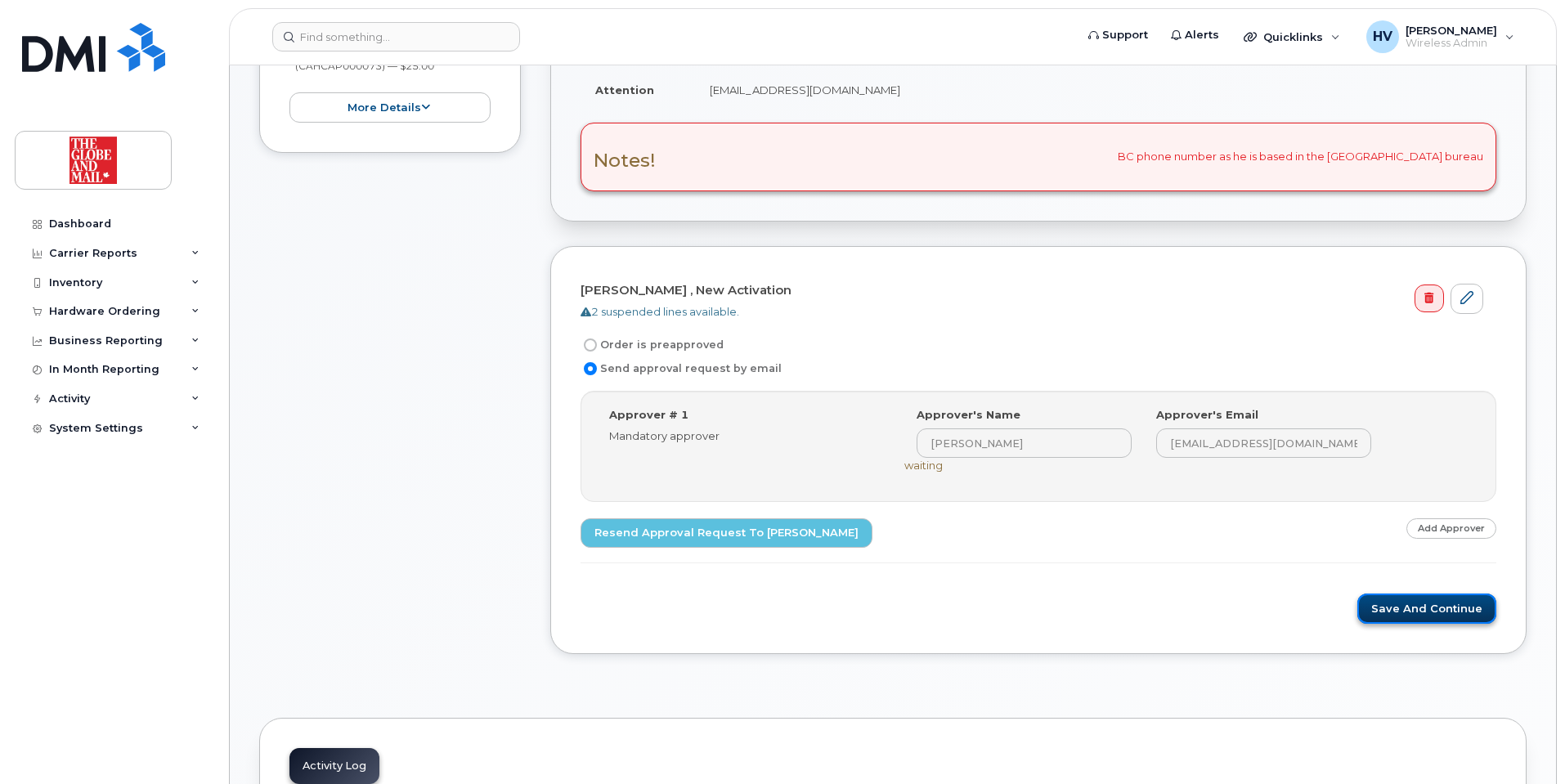
click at [1393, 601] on button "Save and Continue" at bounding box center [1426, 607] width 139 height 30
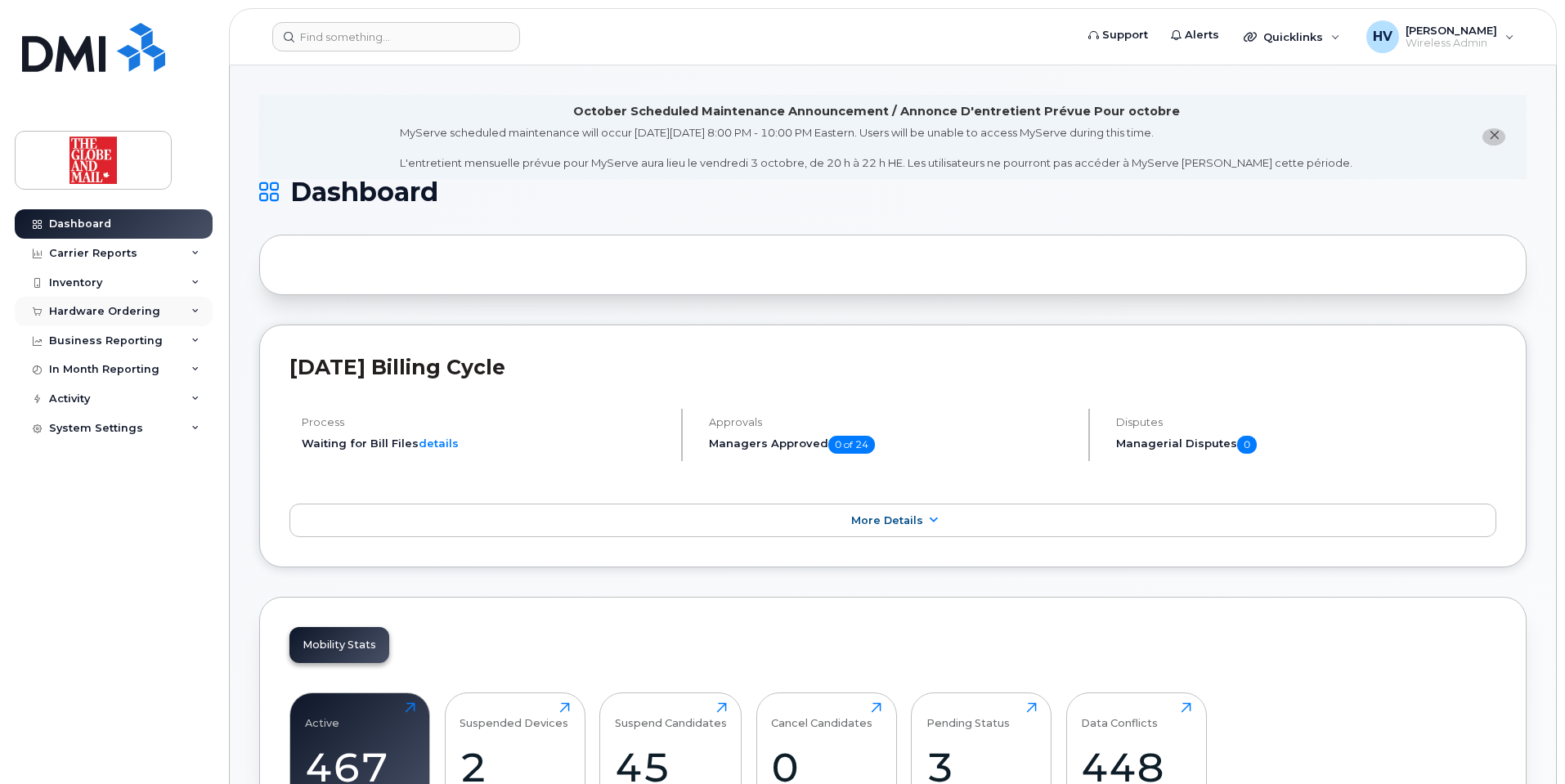
click at [107, 307] on div "Hardware Ordering" at bounding box center [104, 311] width 111 height 13
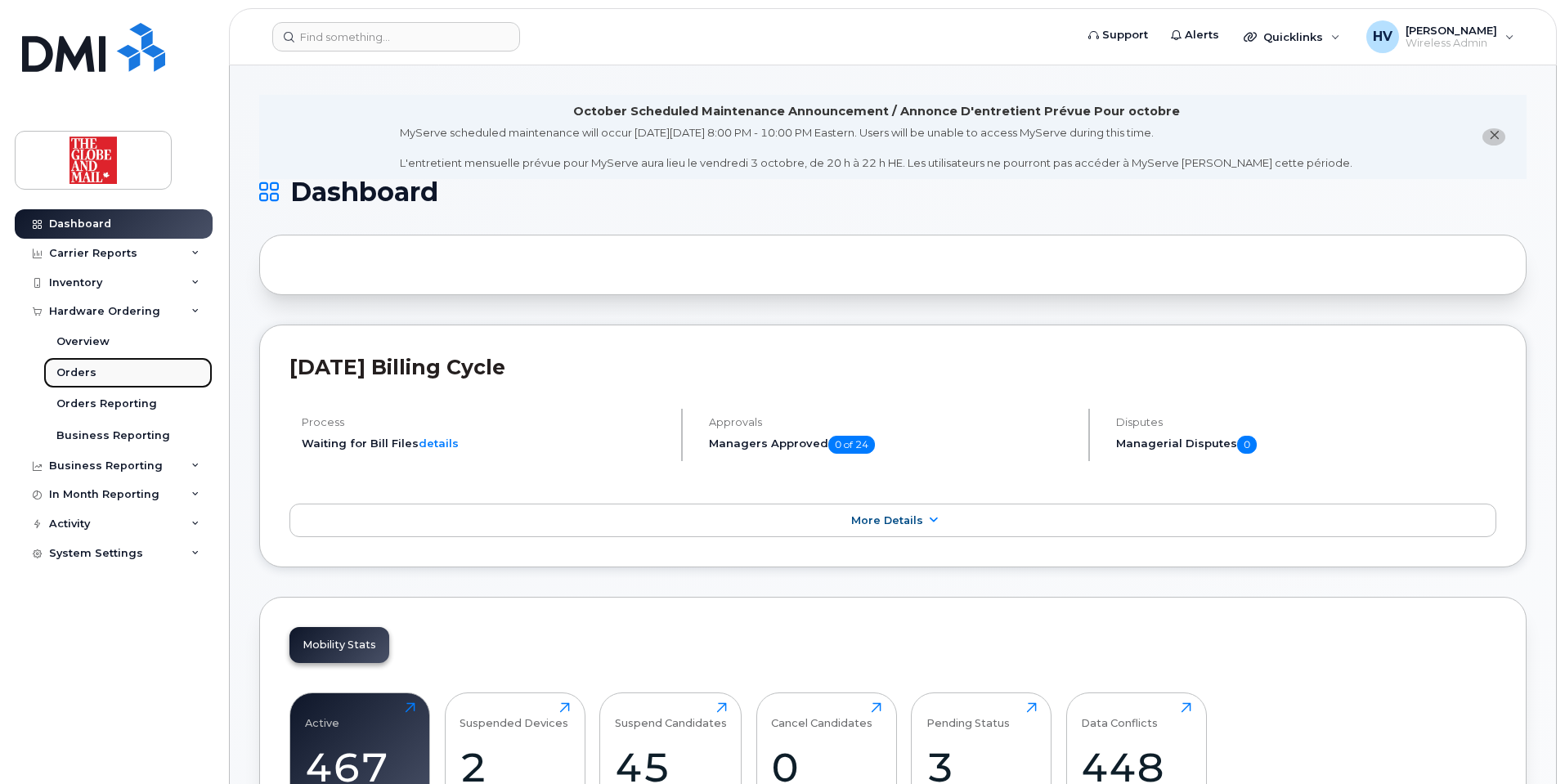
click at [80, 369] on div "Orders" at bounding box center [76, 372] width 40 height 14
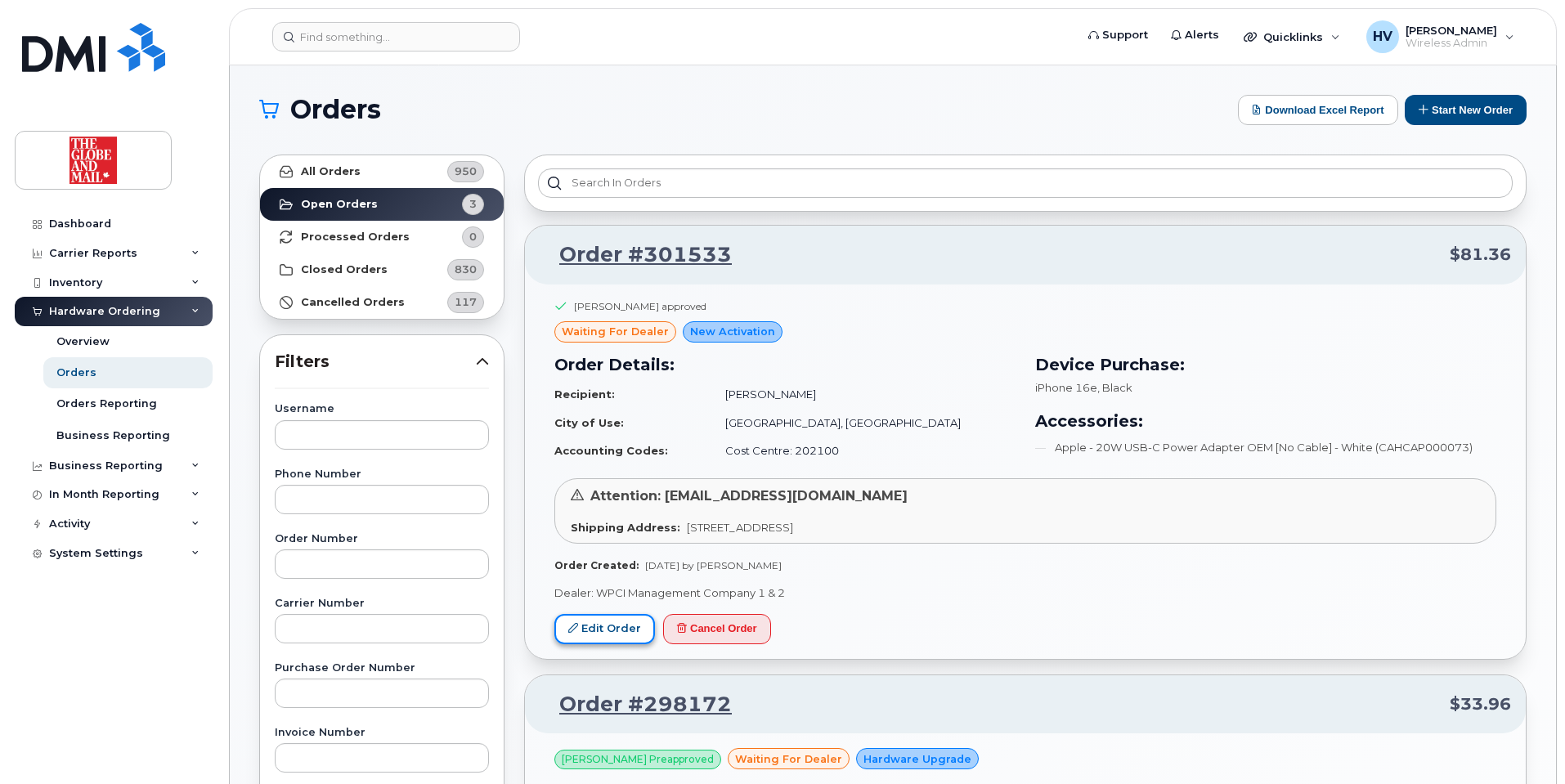
click at [600, 626] on link "Edit Order" at bounding box center [604, 628] width 101 height 30
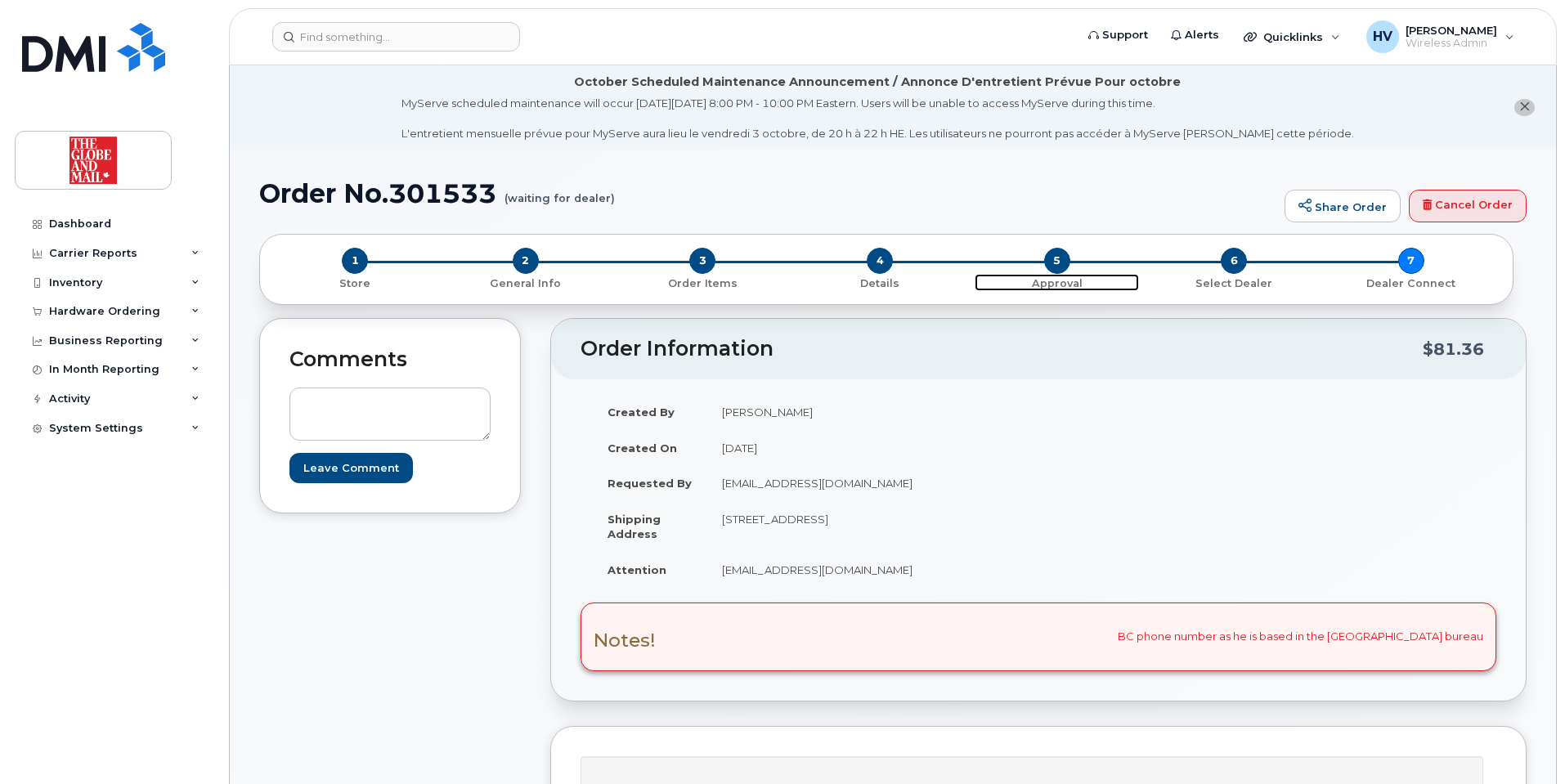
click at [1051, 262] on span "5" at bounding box center [1057, 260] width 26 height 26
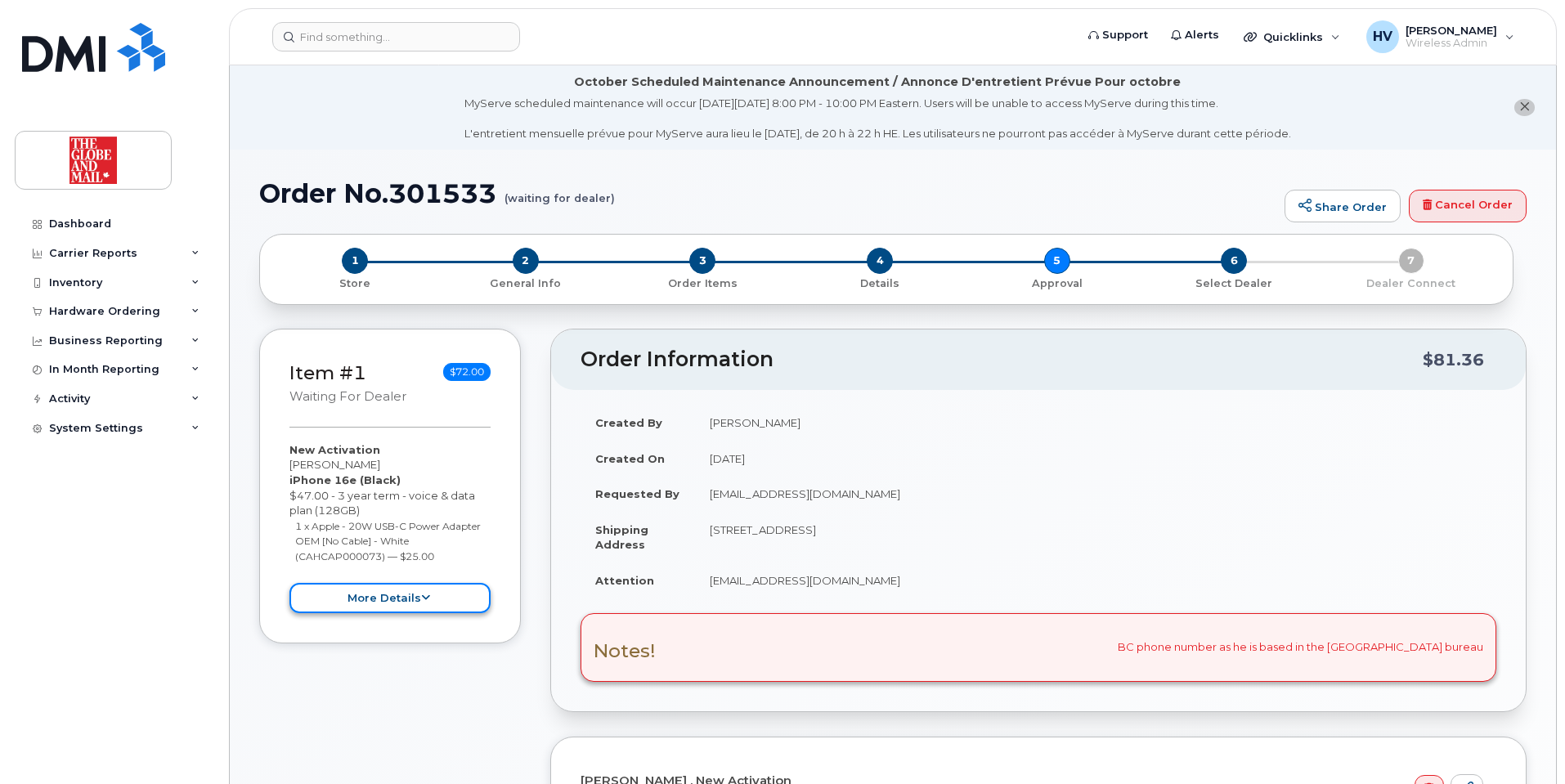
click at [398, 592] on button "more details" at bounding box center [390, 598] width 201 height 30
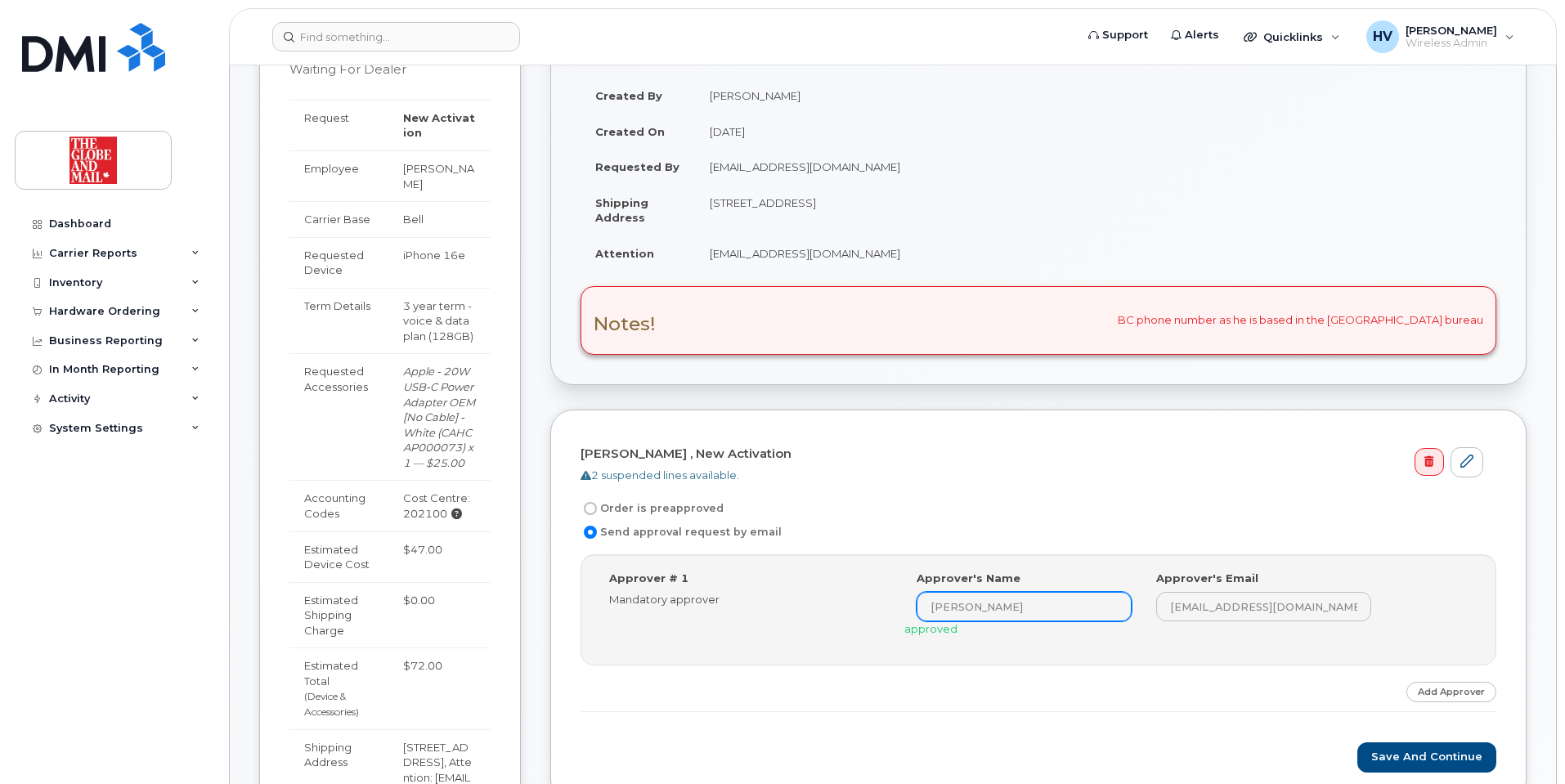
scroll to position [408, 0]
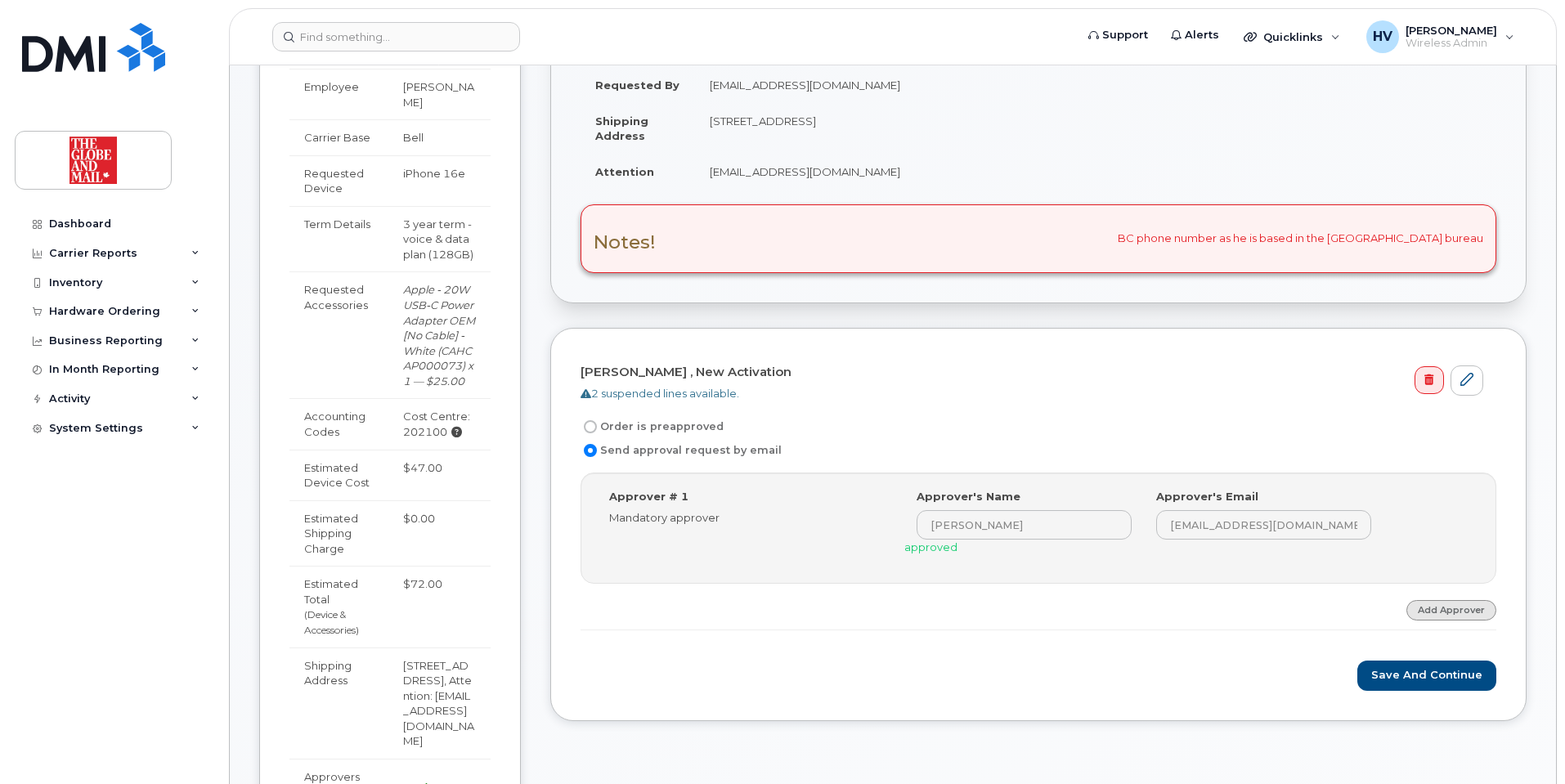
click at [1435, 605] on link "Add Approver" at bounding box center [1450, 609] width 90 height 21
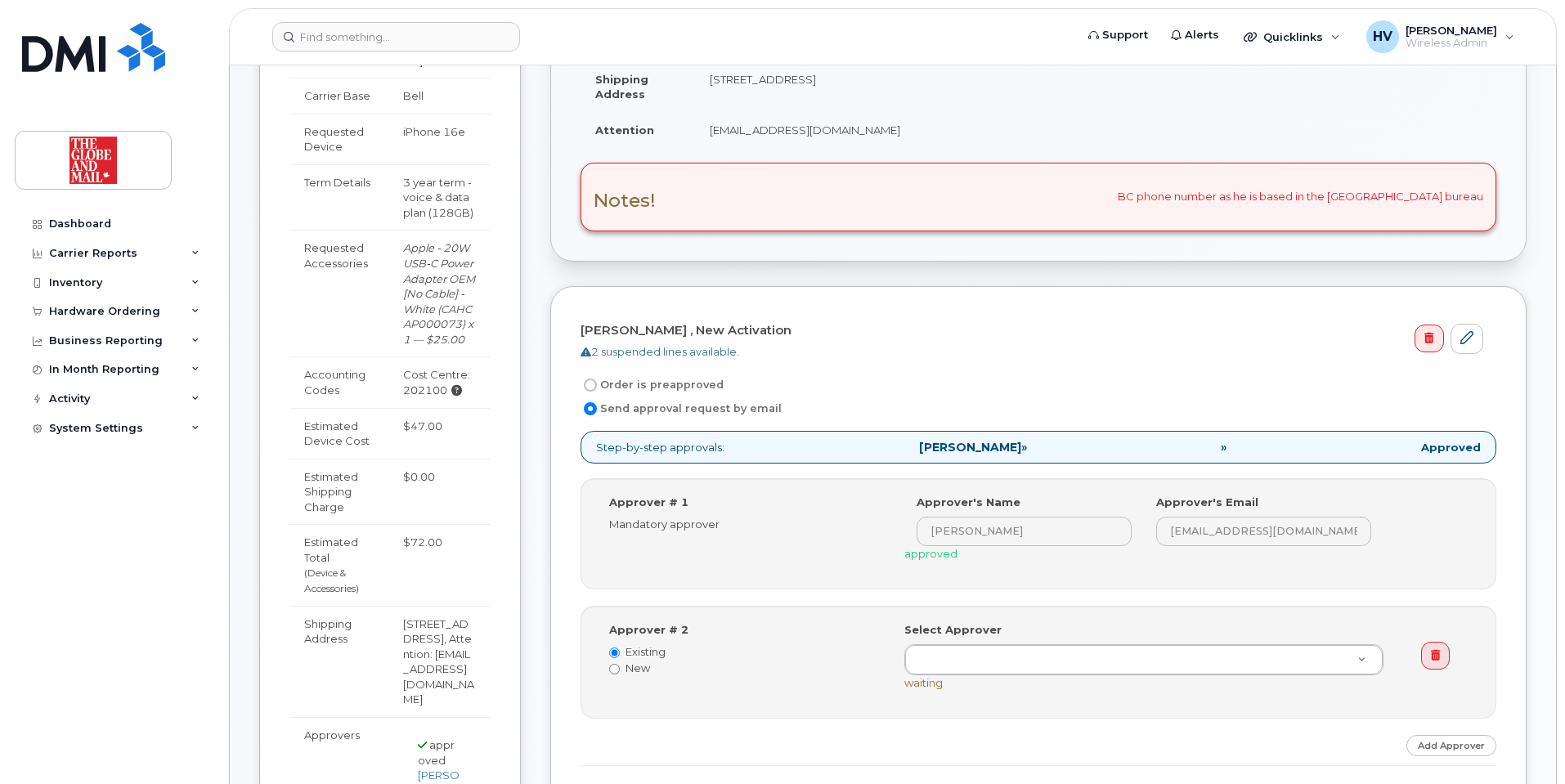
scroll to position [491, 0]
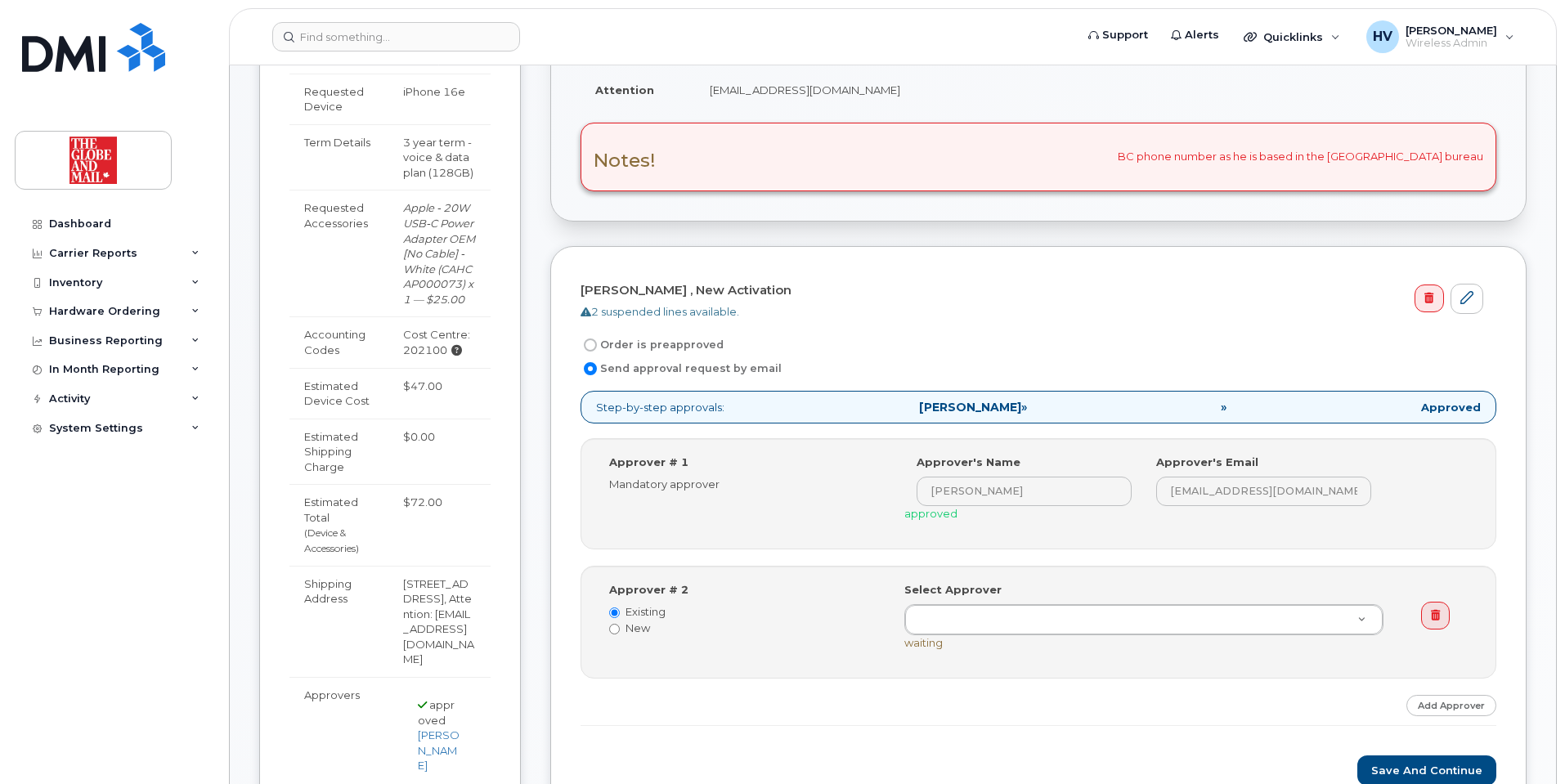
click at [1461, 406] on strong "Approved" at bounding box center [1451, 406] width 60 height 15
click at [1226, 408] on span "»" at bounding box center [1224, 406] width 5 height 12
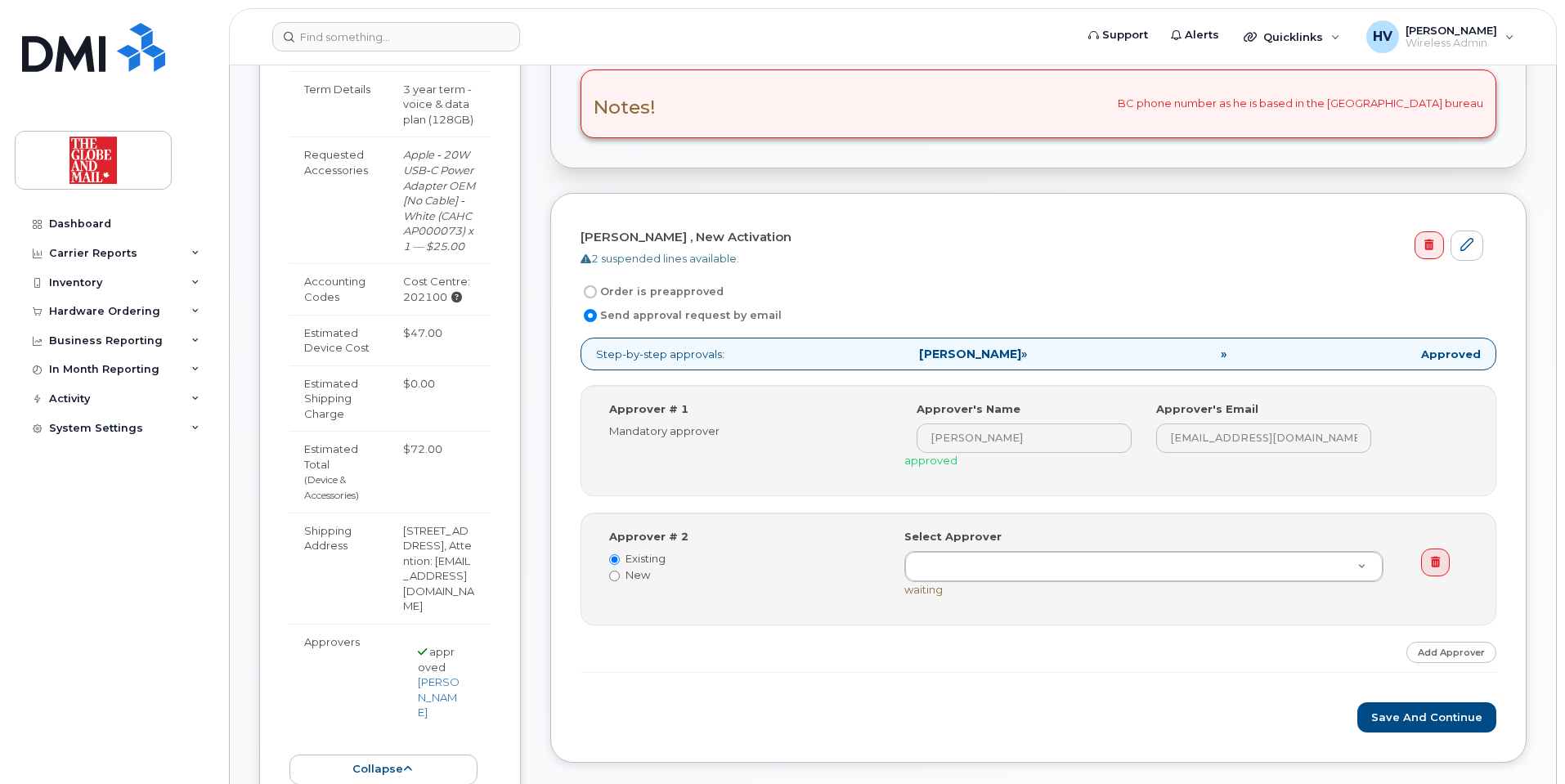
scroll to position [572, 0]
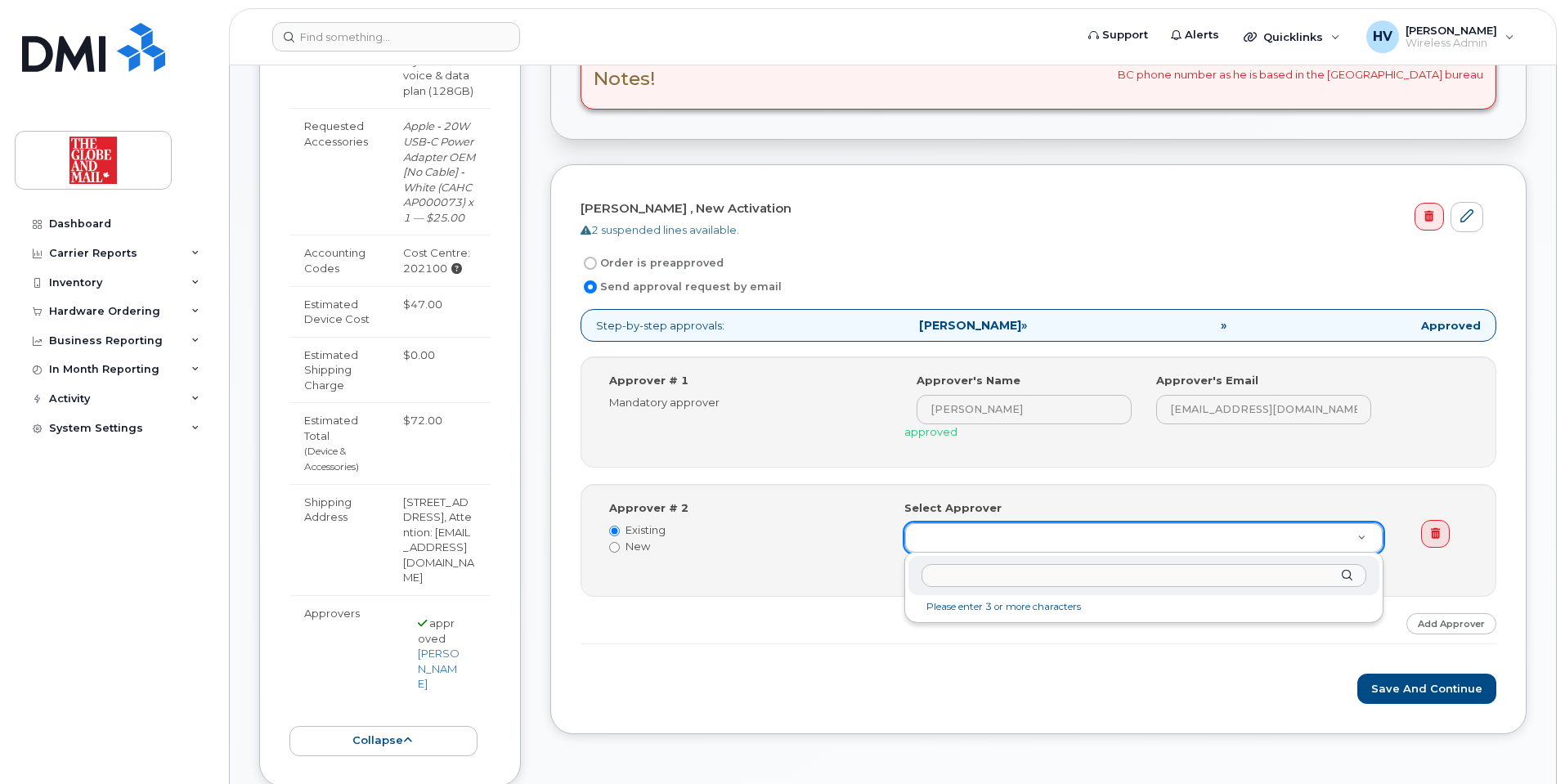
type input "Matt French"
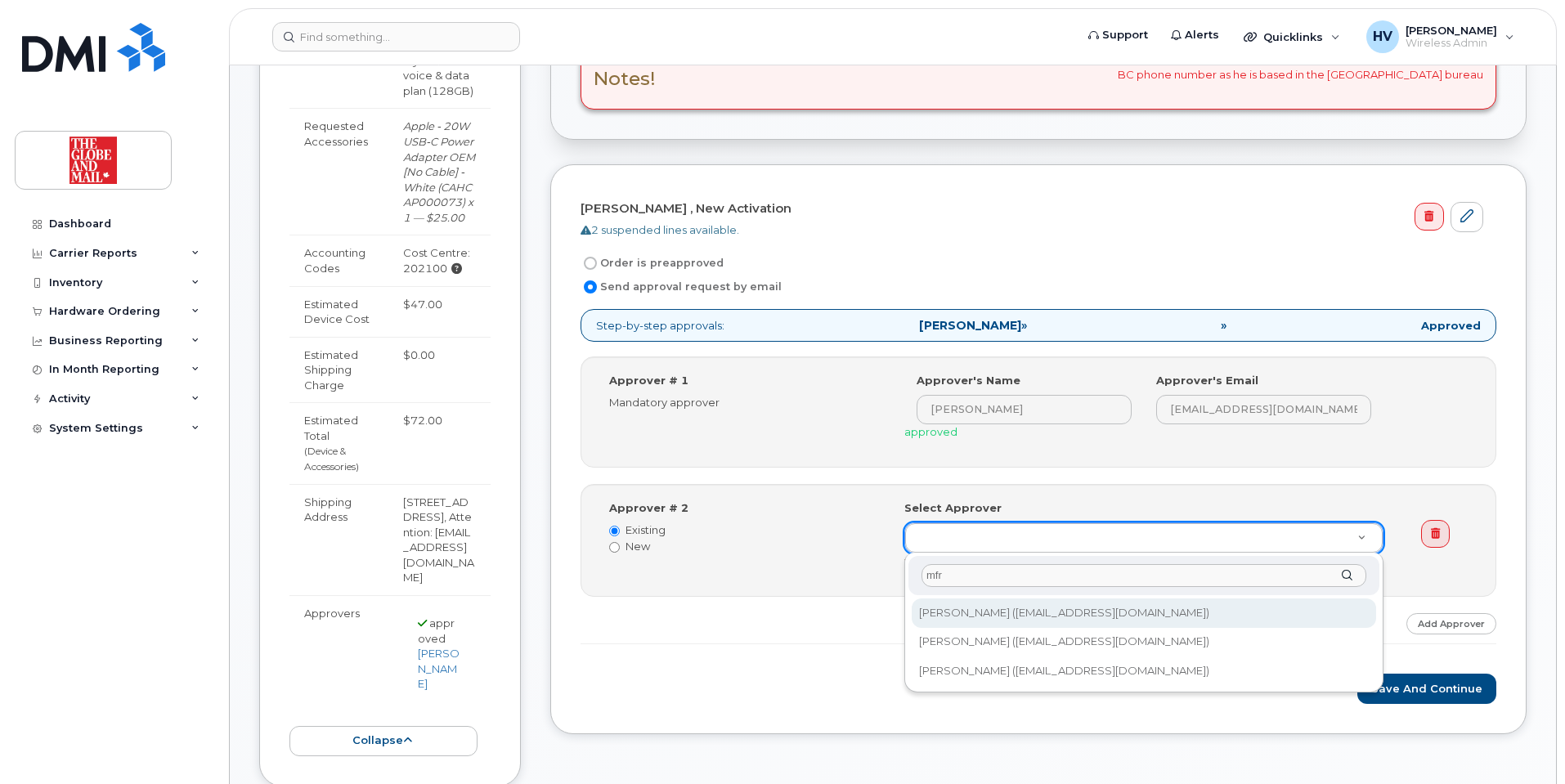
type input "mfr"
type input "90419"
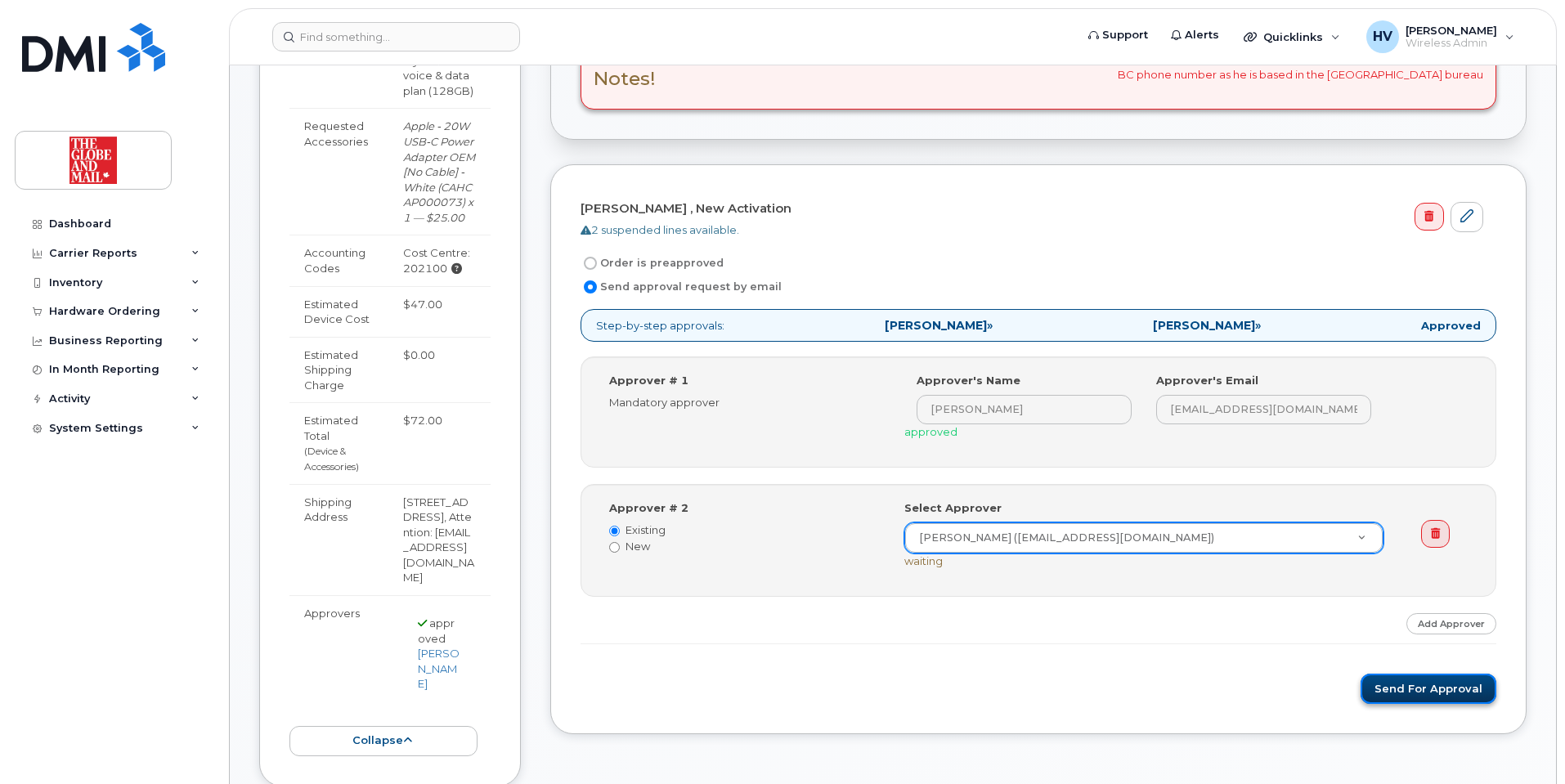
click at [1395, 684] on button "Send for Approval" at bounding box center [1428, 688] width 136 height 30
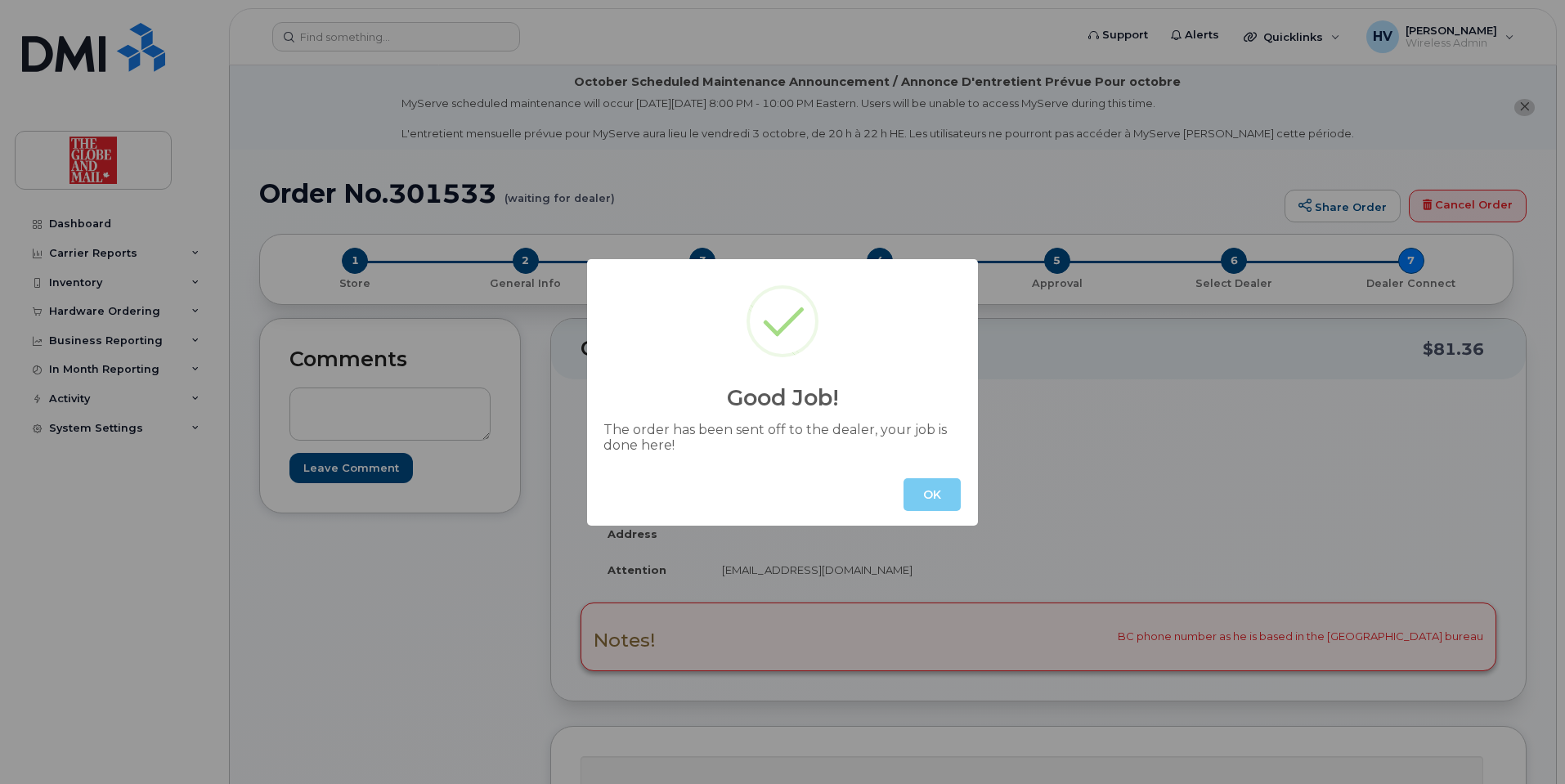
click at [933, 496] on button "OK" at bounding box center [931, 494] width 57 height 33
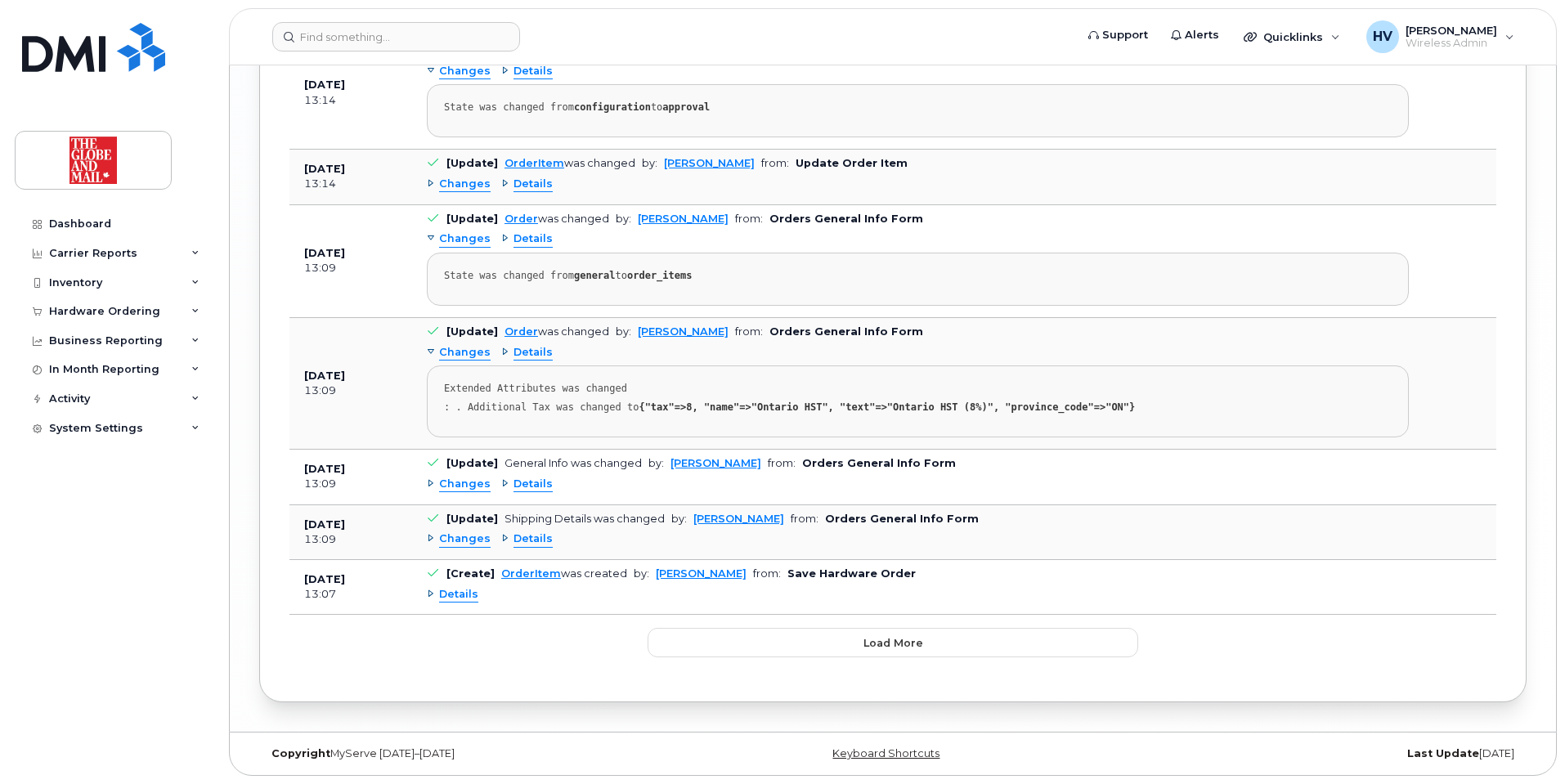
scroll to position [3669, 0]
click at [877, 640] on span "Load more" at bounding box center [893, 642] width 60 height 15
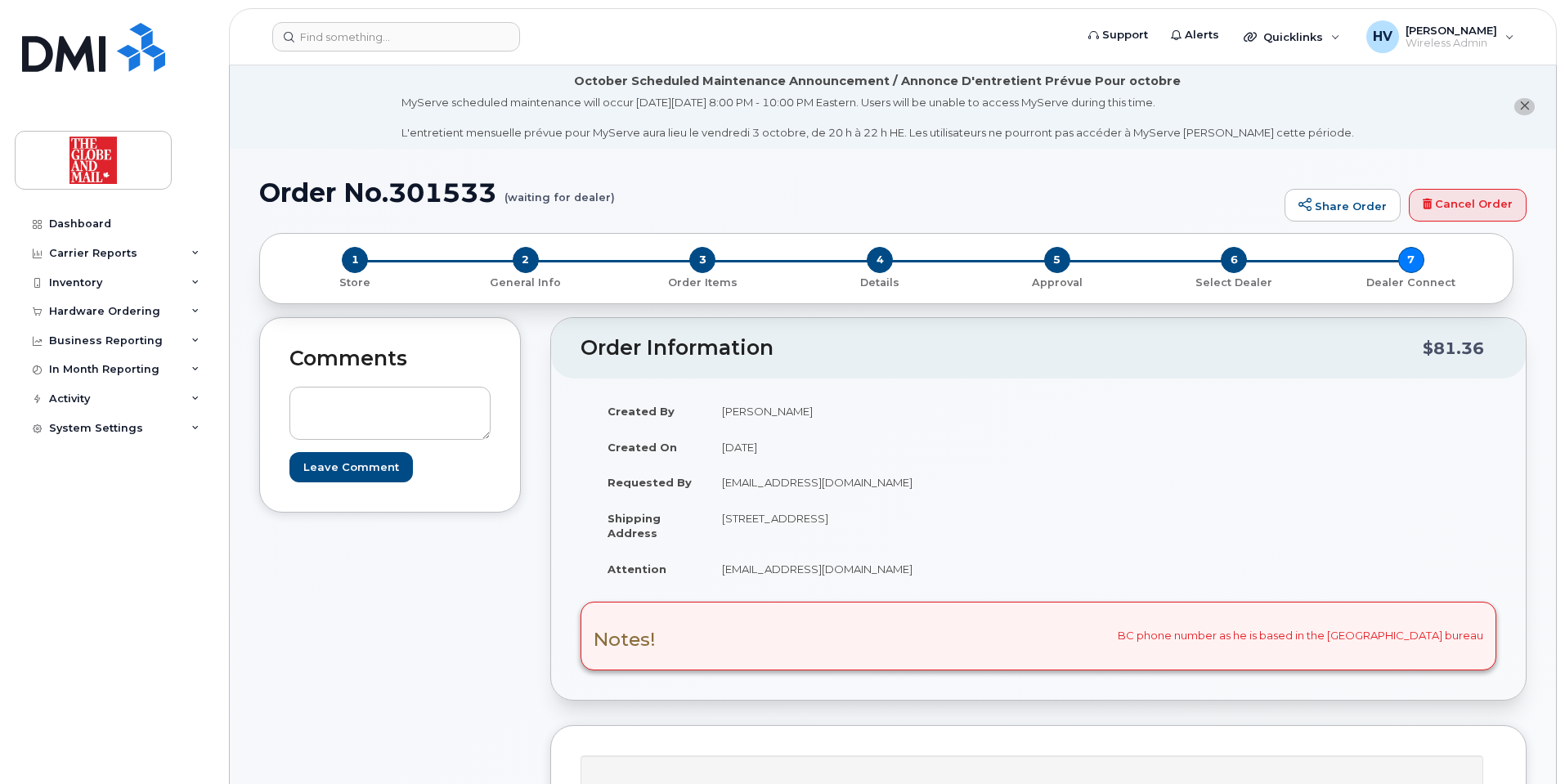
scroll to position [0, 0]
click at [103, 307] on div "Hardware Ordering" at bounding box center [104, 311] width 111 height 13
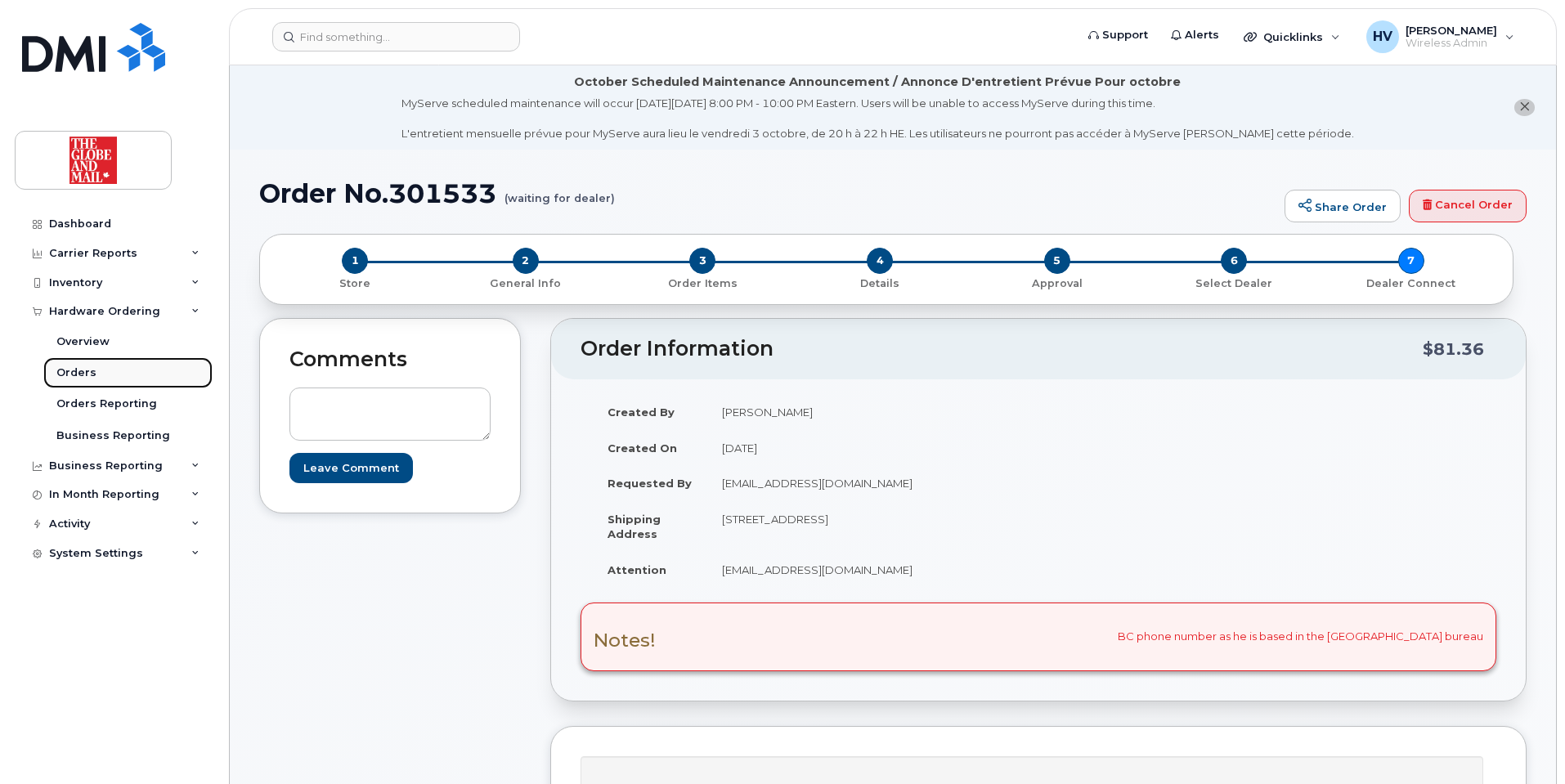
click at [81, 372] on div "Orders" at bounding box center [76, 372] width 40 height 14
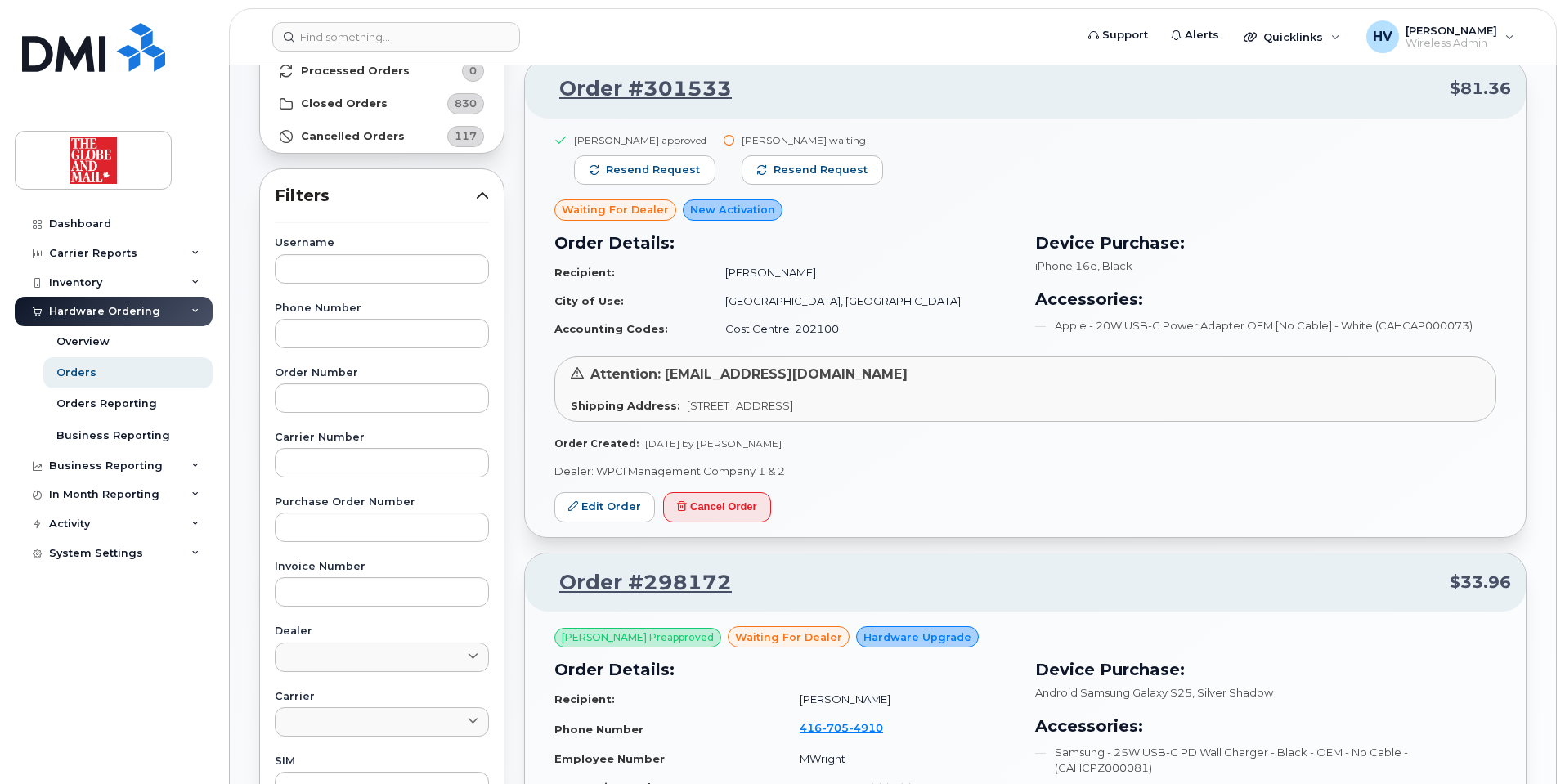
scroll to position [164, 0]
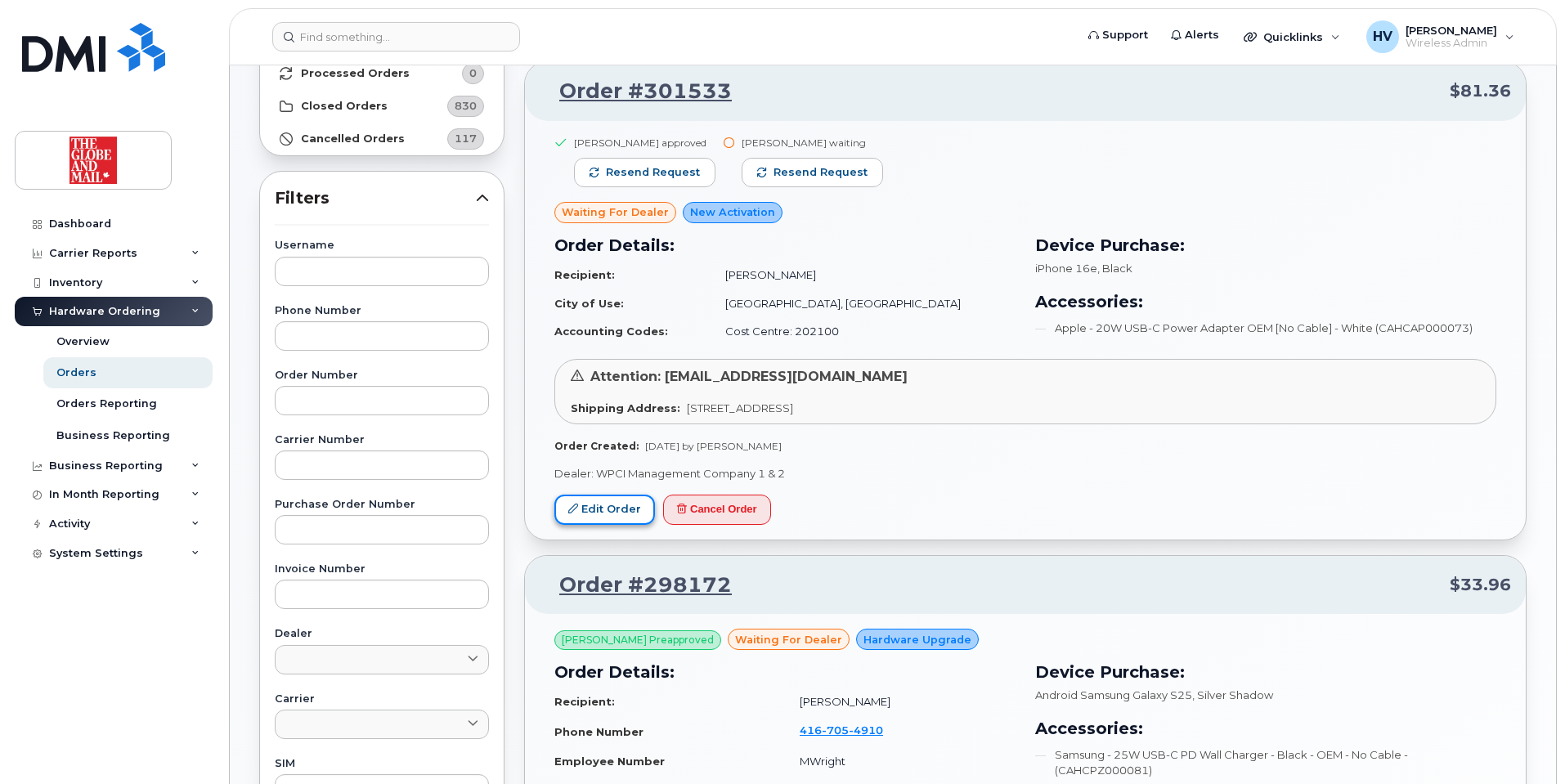
click at [604, 508] on link "Edit Order" at bounding box center [604, 509] width 101 height 30
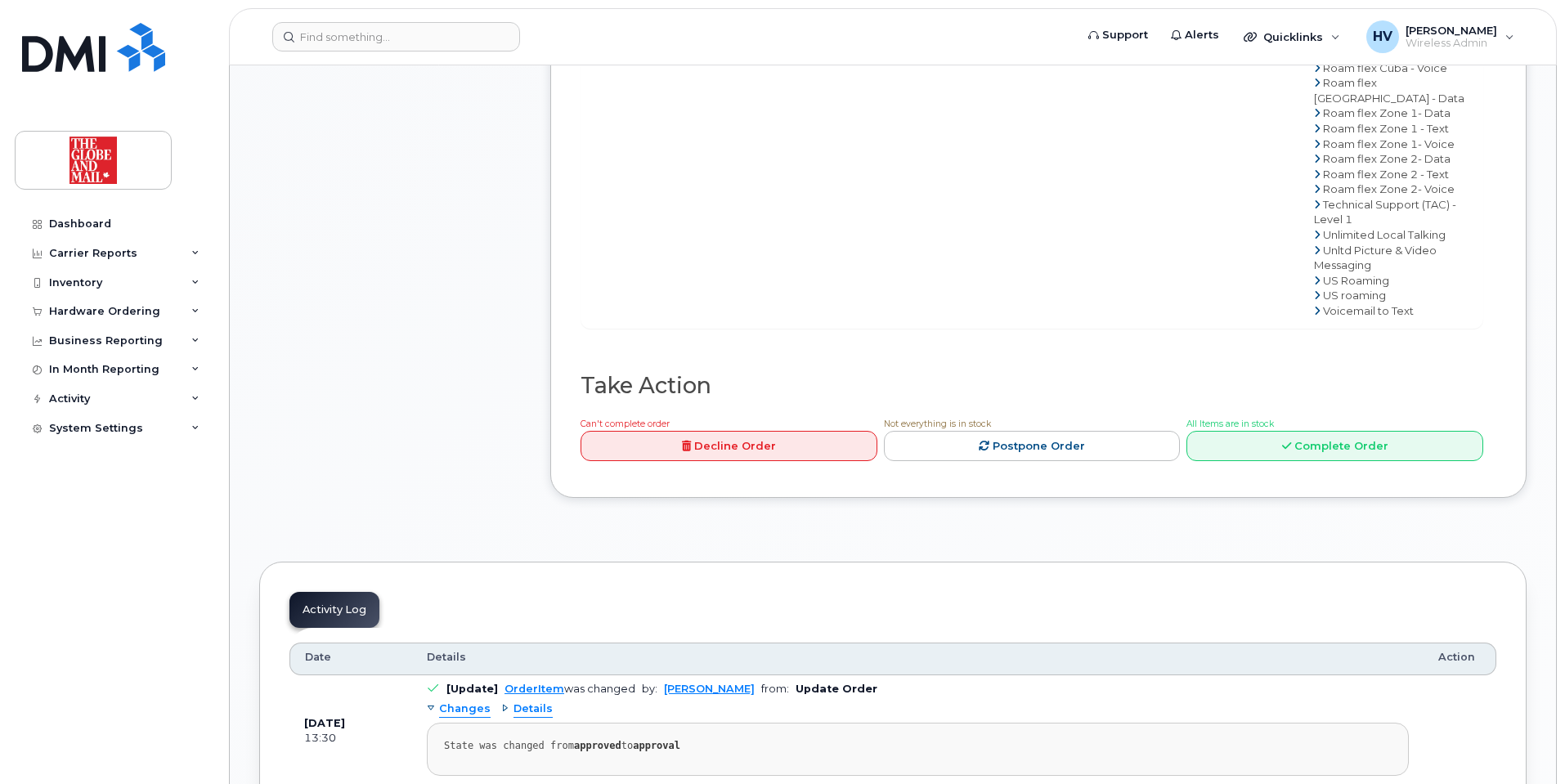
scroll to position [1634, 0]
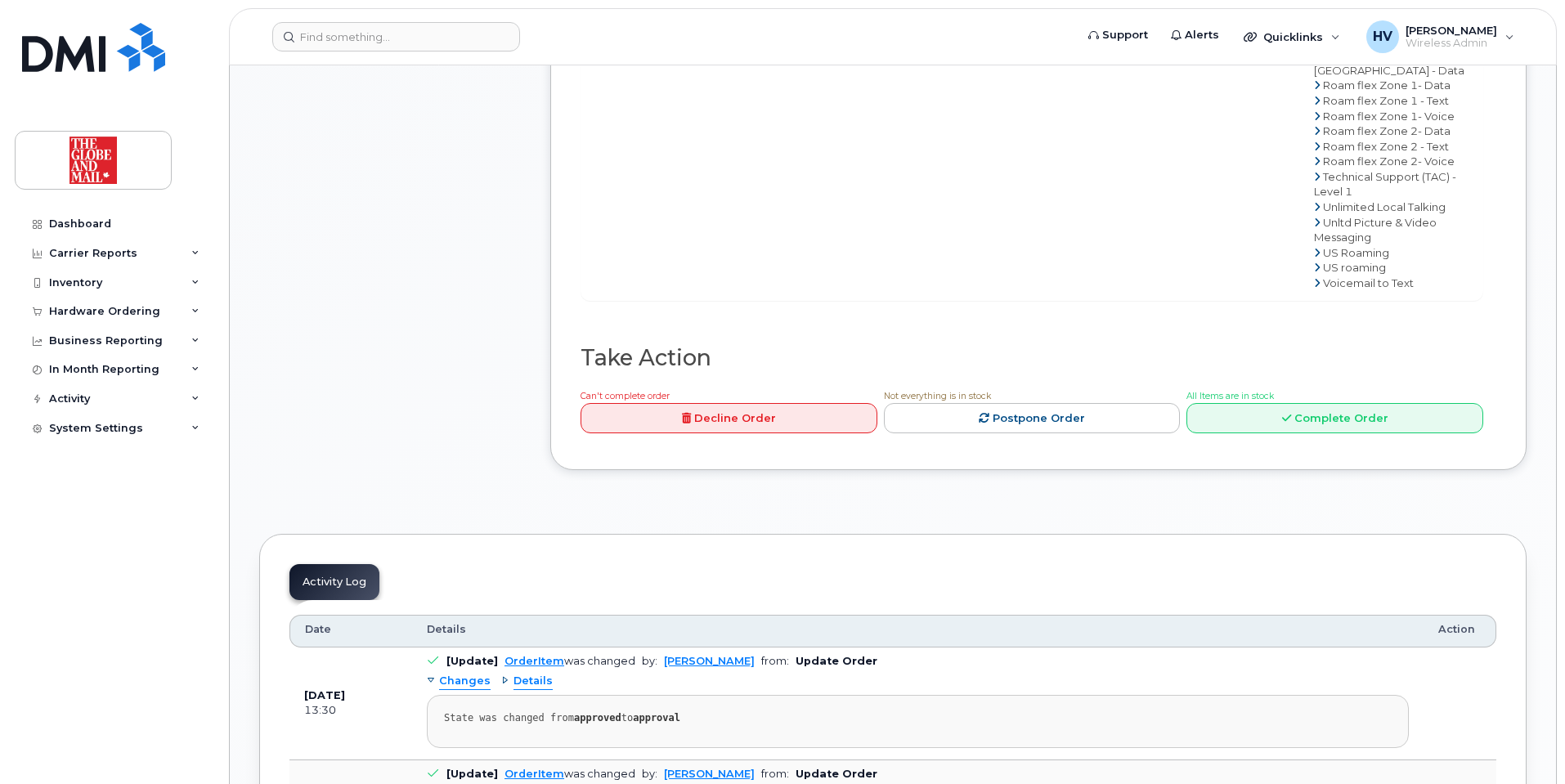
click at [351, 599] on div "Activity Log" at bounding box center [334, 582] width 90 height 36
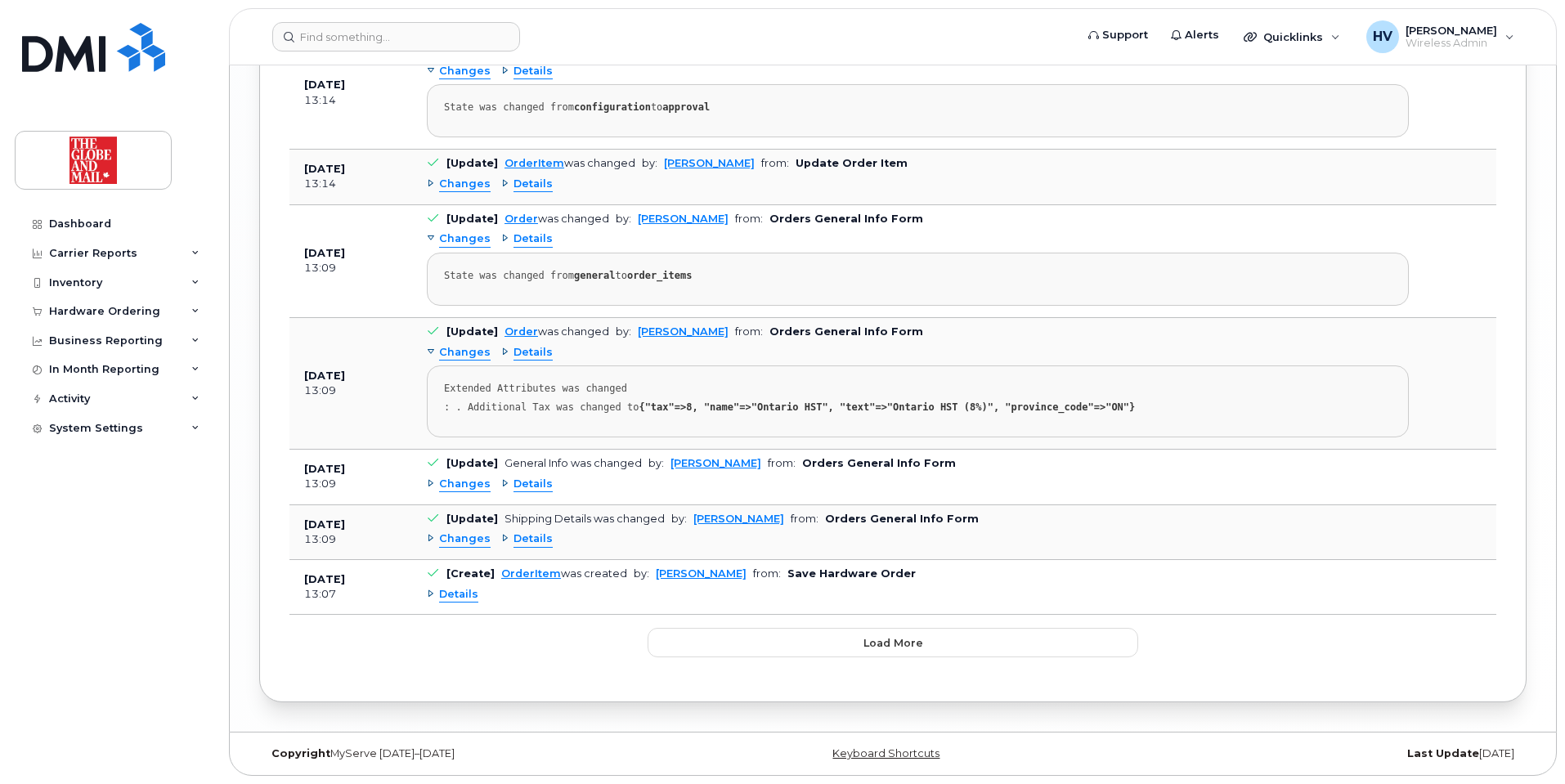
scroll to position [3669, 0]
